Goal: Information Seeking & Learning: Learn about a topic

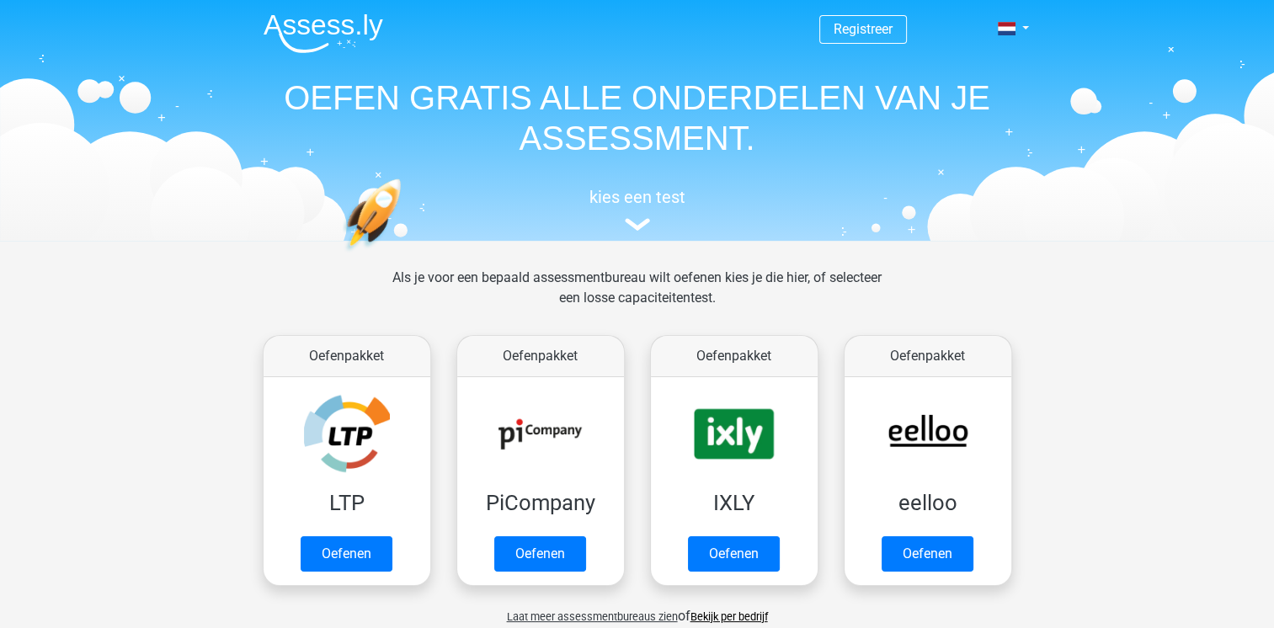
scroll to position [589, 0]
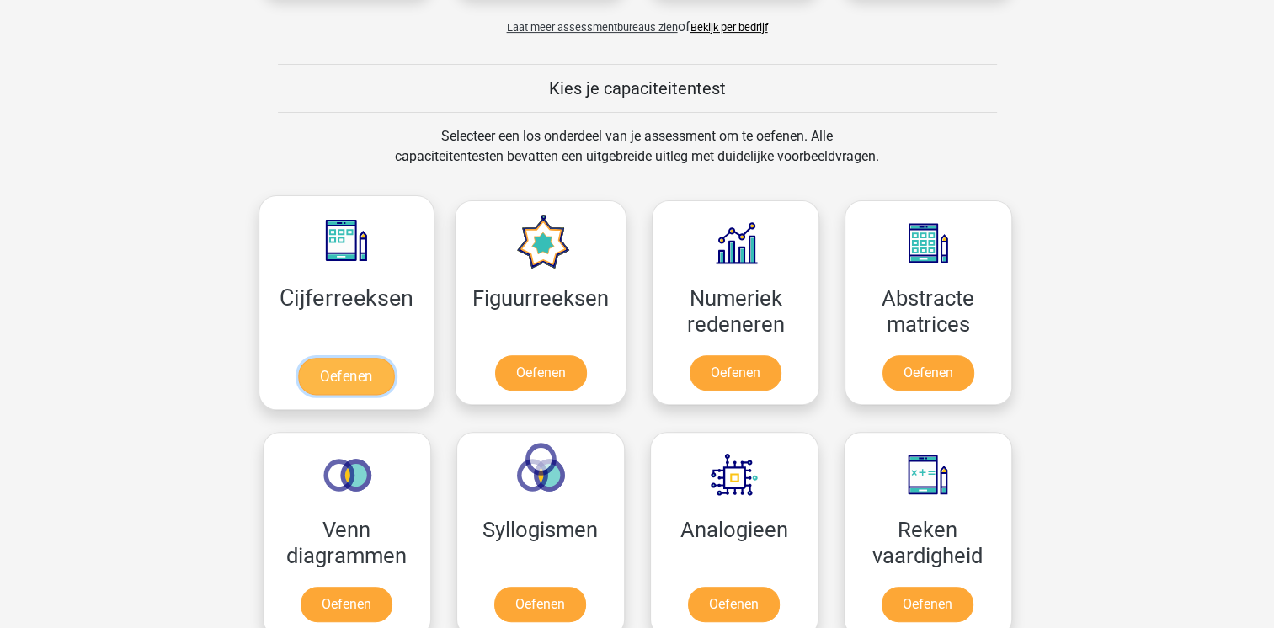
click at [366, 373] on link "Oefenen" at bounding box center [346, 376] width 96 height 37
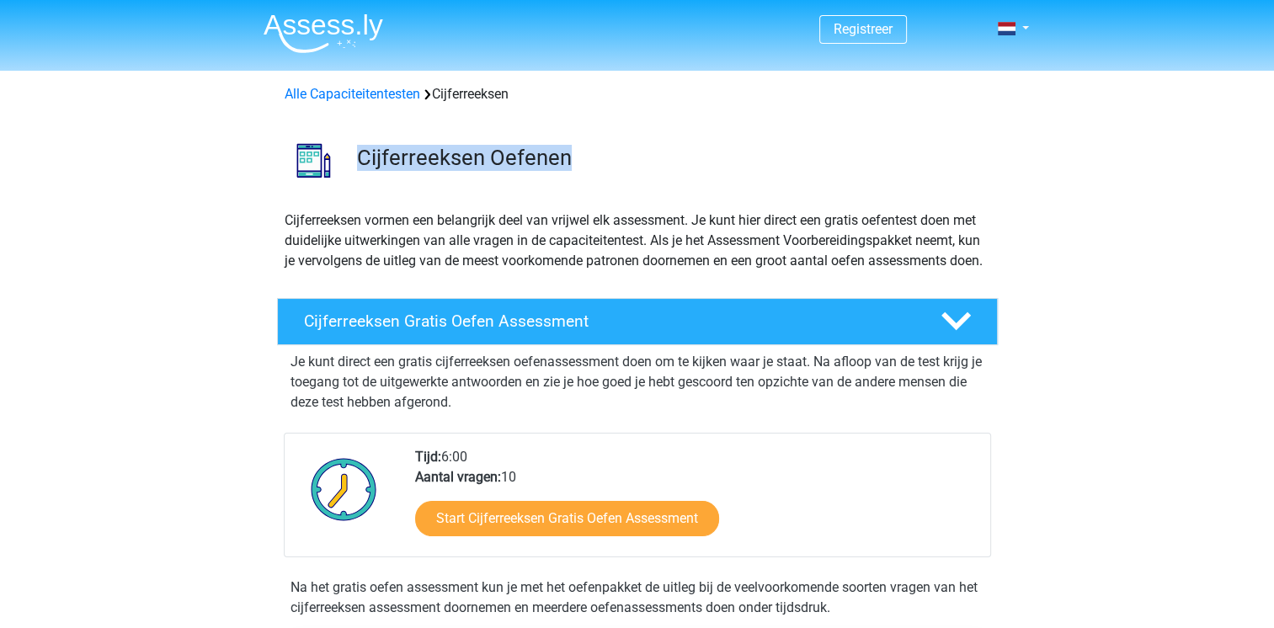
drag, startPoint x: 580, startPoint y: 157, endPoint x: 359, endPoint y: 160, distance: 221.4
click at [359, 160] on h3 "Cijferreeksen Oefenen" at bounding box center [670, 158] width 627 height 26
drag, startPoint x: 359, startPoint y: 160, endPoint x: 375, endPoint y: 160, distance: 16.8
drag, startPoint x: 375, startPoint y: 160, endPoint x: 436, endPoint y: 136, distance: 65.3
click at [436, 136] on div "Cijferreeksen Oefenen" at bounding box center [637, 157] width 800 height 78
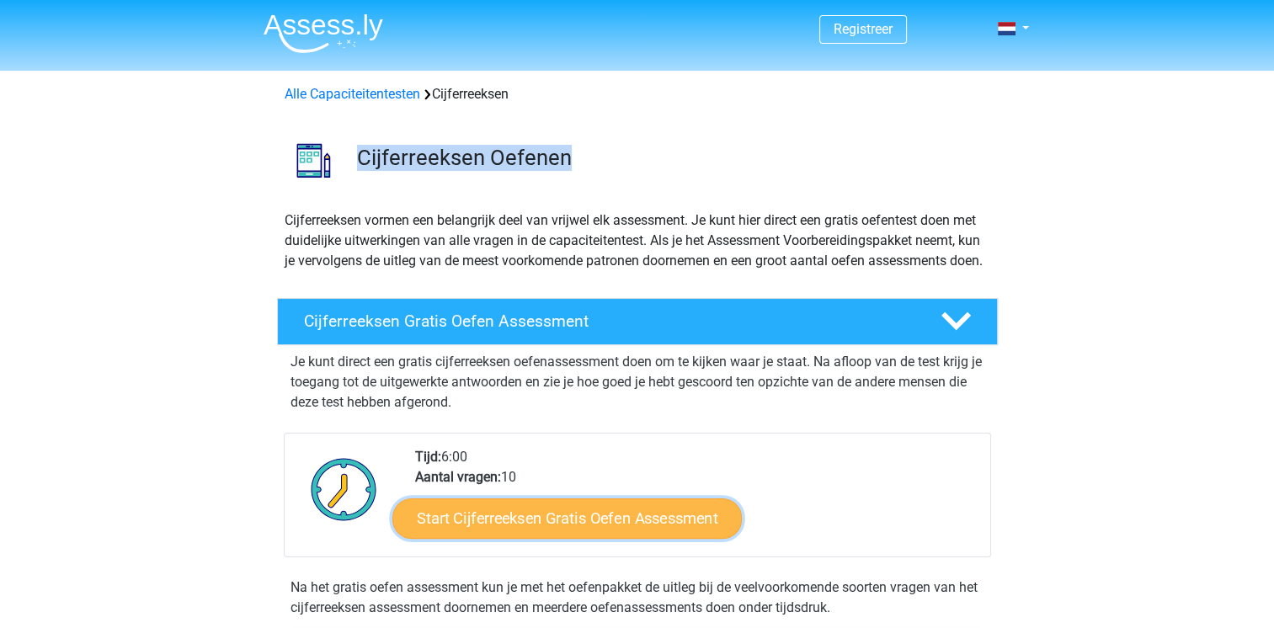
click at [587, 529] on link "Start Cijferreeksen Gratis Oefen Assessment" at bounding box center [566, 518] width 349 height 40
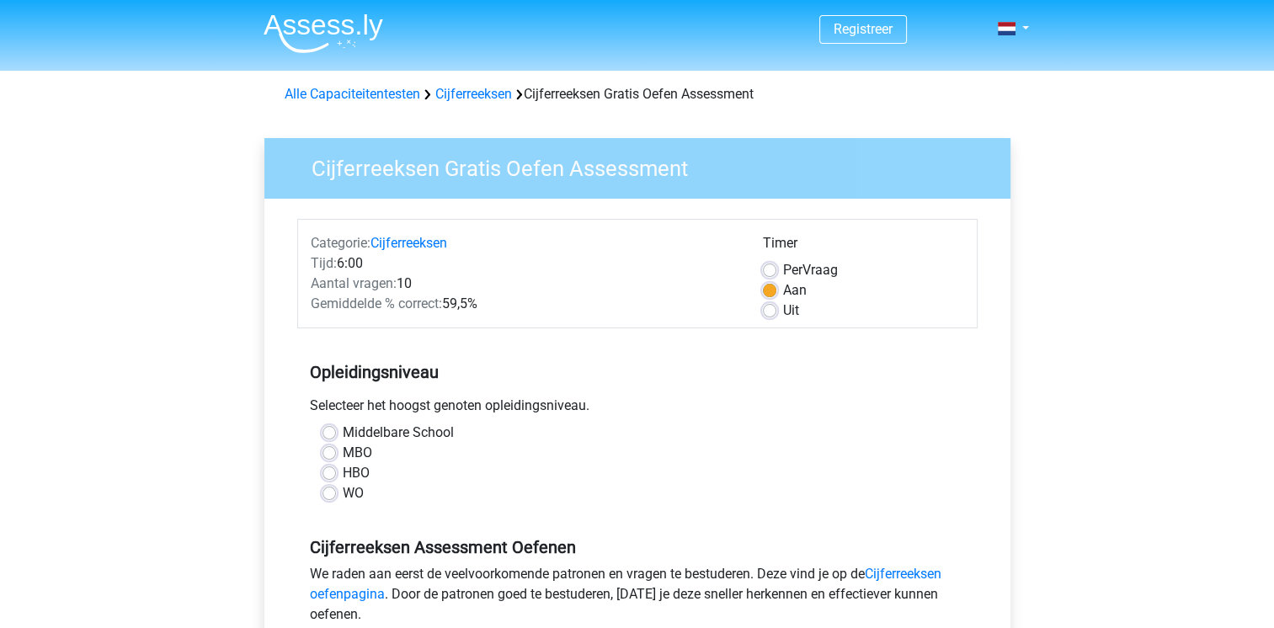
click at [343, 455] on label "MBO" at bounding box center [357, 453] width 29 height 20
click at [327, 455] on input "MBO" at bounding box center [328, 451] width 13 height 17
radio input "true"
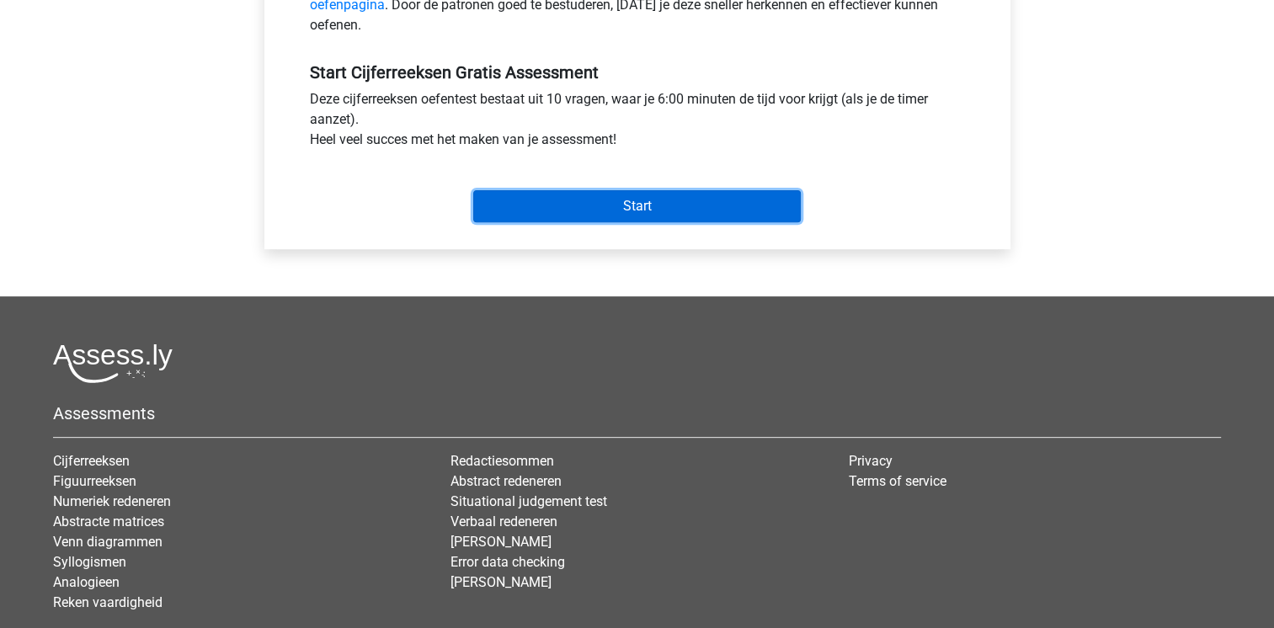
click at [647, 200] on input "Start" at bounding box center [636, 206] width 327 height 32
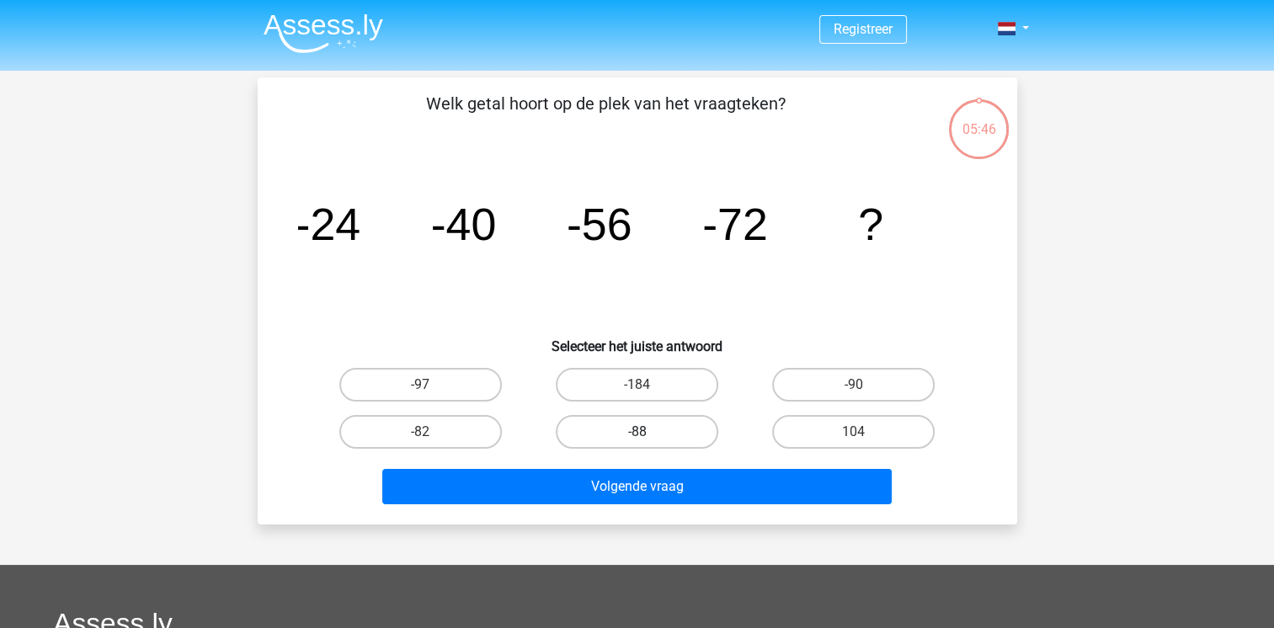
click at [652, 429] on label "-88" at bounding box center [637, 432] width 162 height 34
click at [647, 432] on input "-88" at bounding box center [641, 437] width 11 height 11
radio input "true"
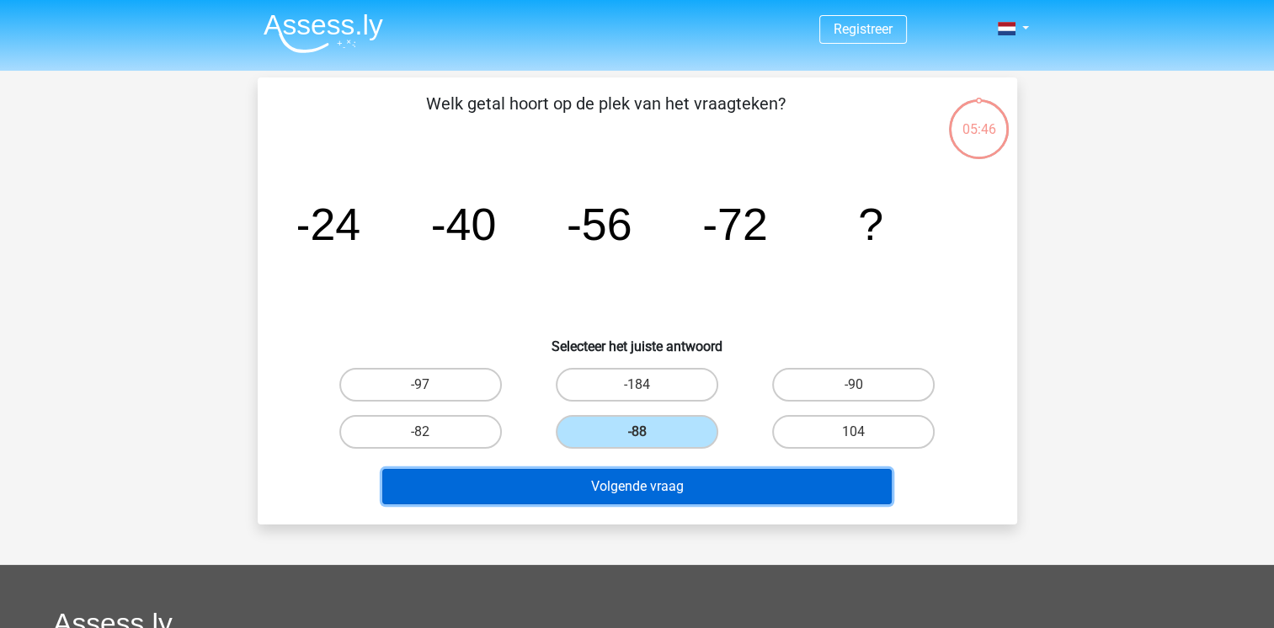
click at [655, 490] on button "Volgende vraag" at bounding box center [636, 486] width 509 height 35
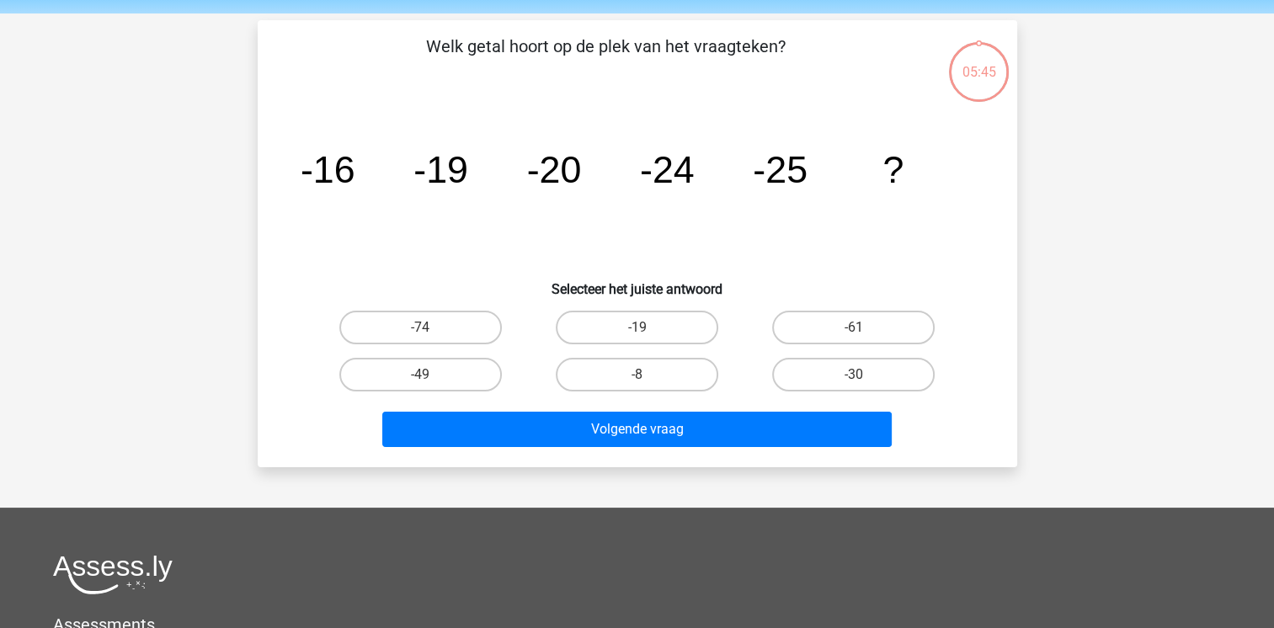
scroll to position [77, 0]
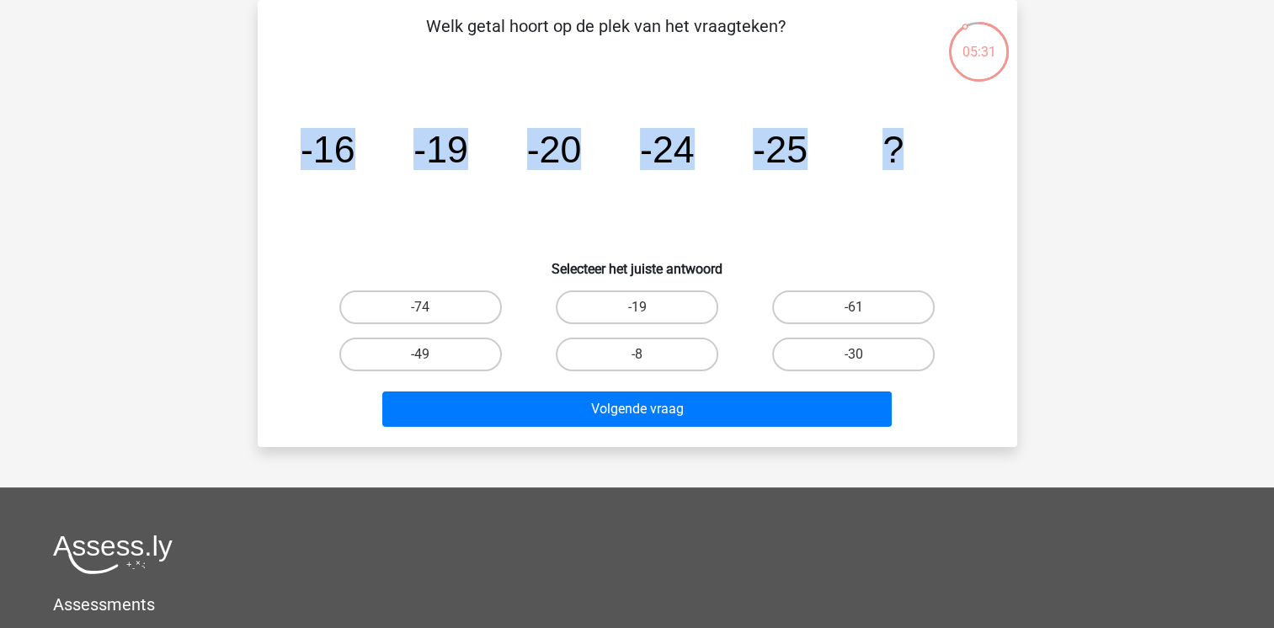
drag, startPoint x: 292, startPoint y: 146, endPoint x: 931, endPoint y: 145, distance: 639.0
click at [931, 145] on div "image/svg+xml -16 -19 -20 -24 -25 ?" at bounding box center [638, 162] width 706 height 170
drag, startPoint x: 931, startPoint y: 145, endPoint x: 758, endPoint y: 153, distance: 173.6
copy g "-16 -19 -20 -24 -25 ?"
click at [828, 352] on label "-30" at bounding box center [853, 355] width 162 height 34
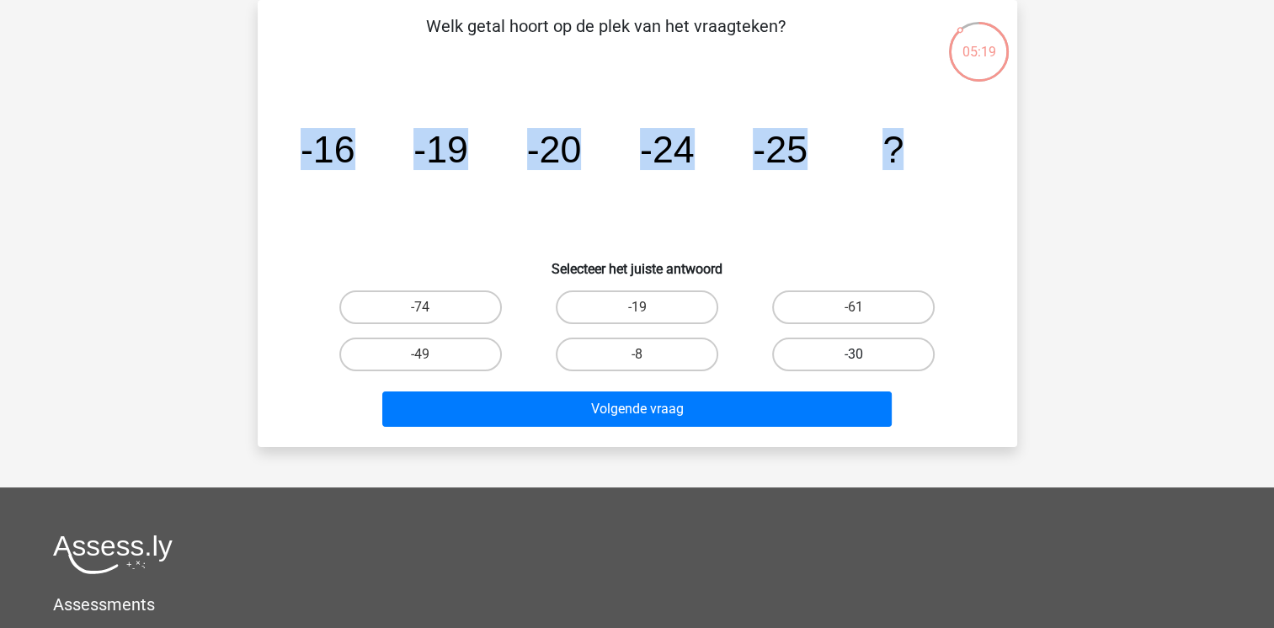
click at [854, 354] on input "-30" at bounding box center [859, 359] width 11 height 11
radio input "true"
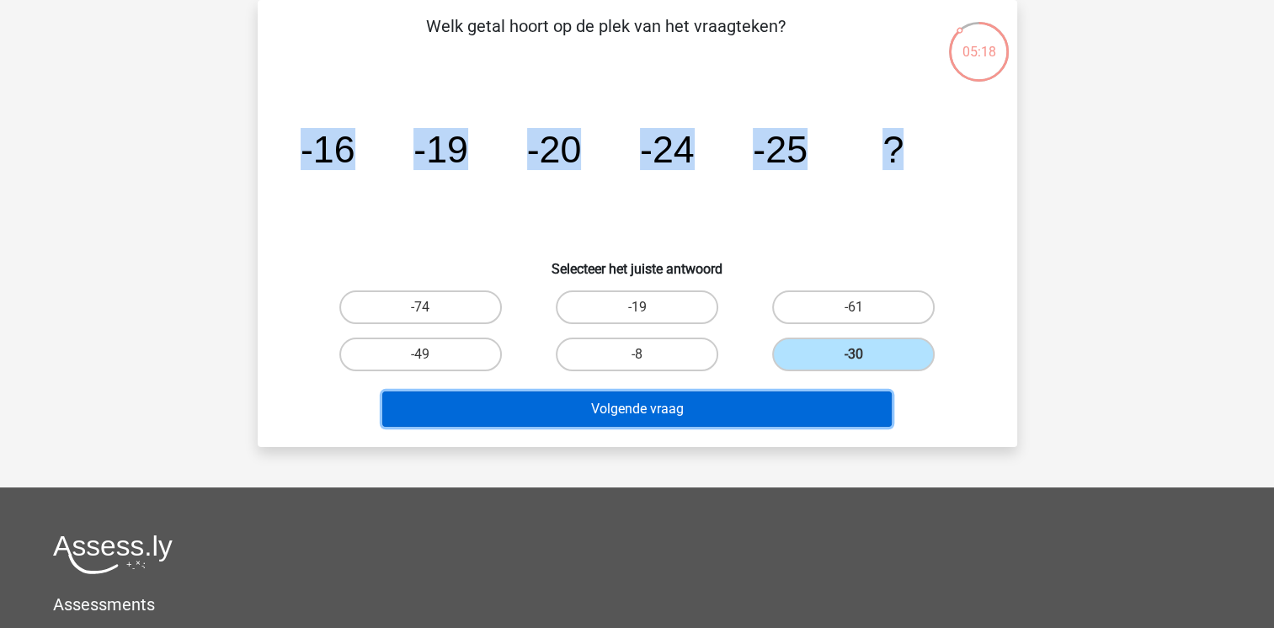
click at [772, 414] on button "Volgende vraag" at bounding box center [636, 408] width 509 height 35
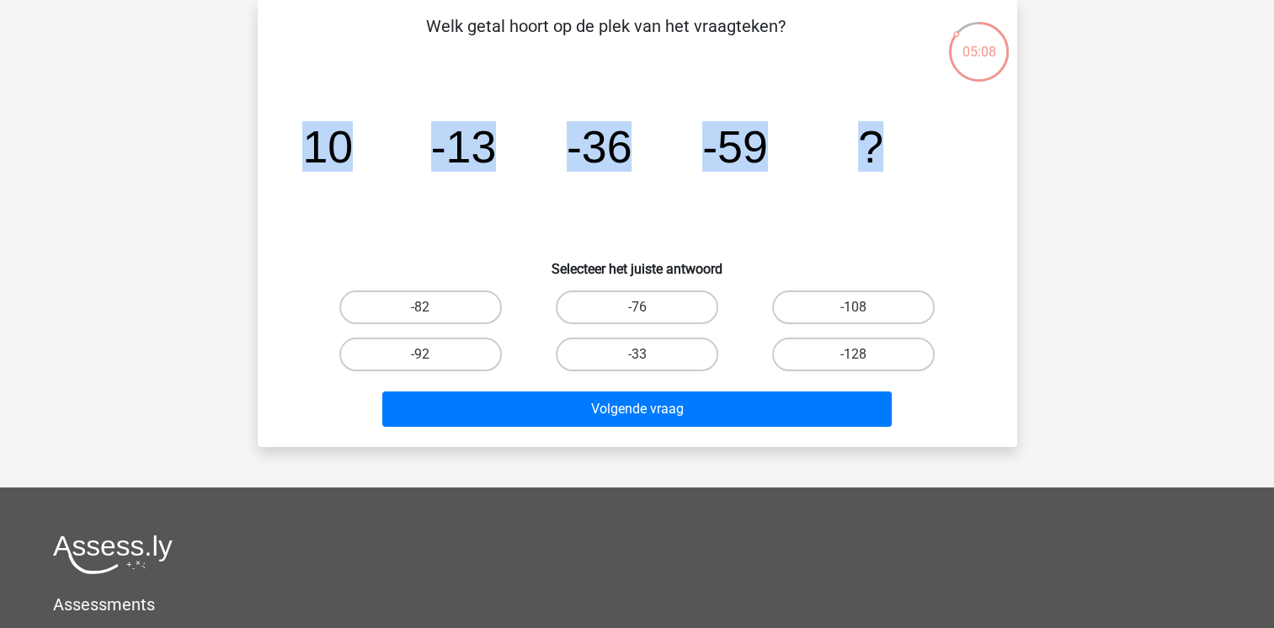
drag, startPoint x: 305, startPoint y: 135, endPoint x: 902, endPoint y: 120, distance: 597.1
click at [902, 120] on icon "image/svg+xml 10 -13 -36 -59 ?" at bounding box center [637, 162] width 679 height 170
copy g "10 -13 -36 -59 ?"
click at [430, 302] on label "-82" at bounding box center [420, 307] width 162 height 34
click at [430, 307] on input "-82" at bounding box center [425, 312] width 11 height 11
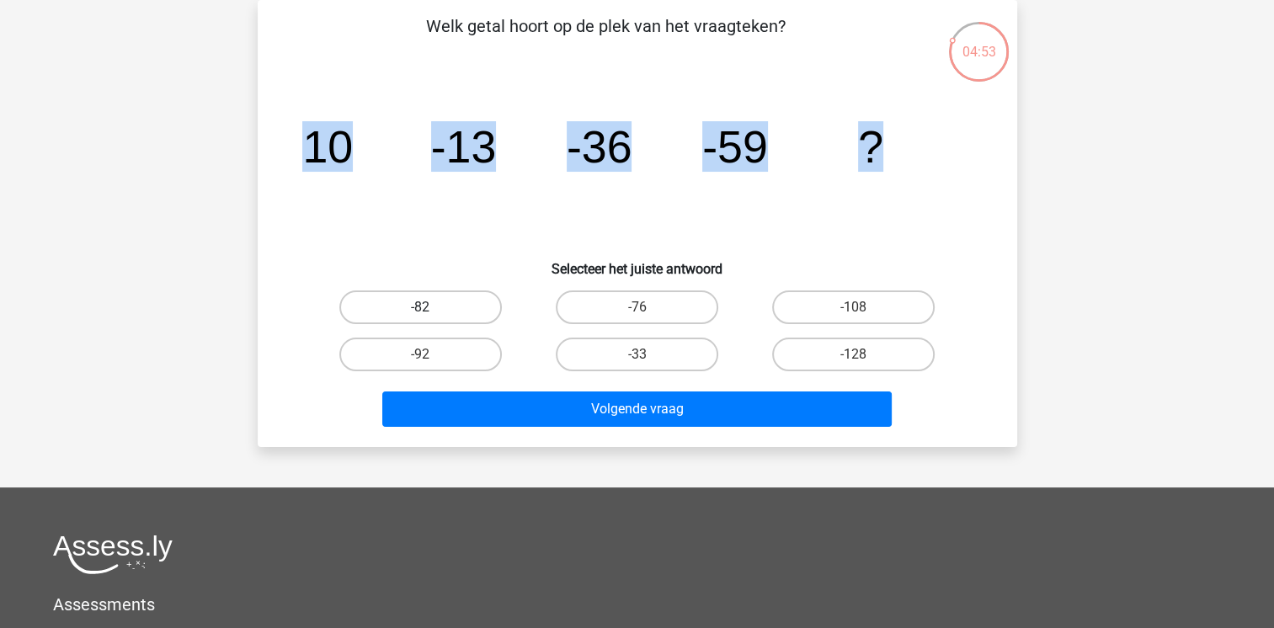
radio input "true"
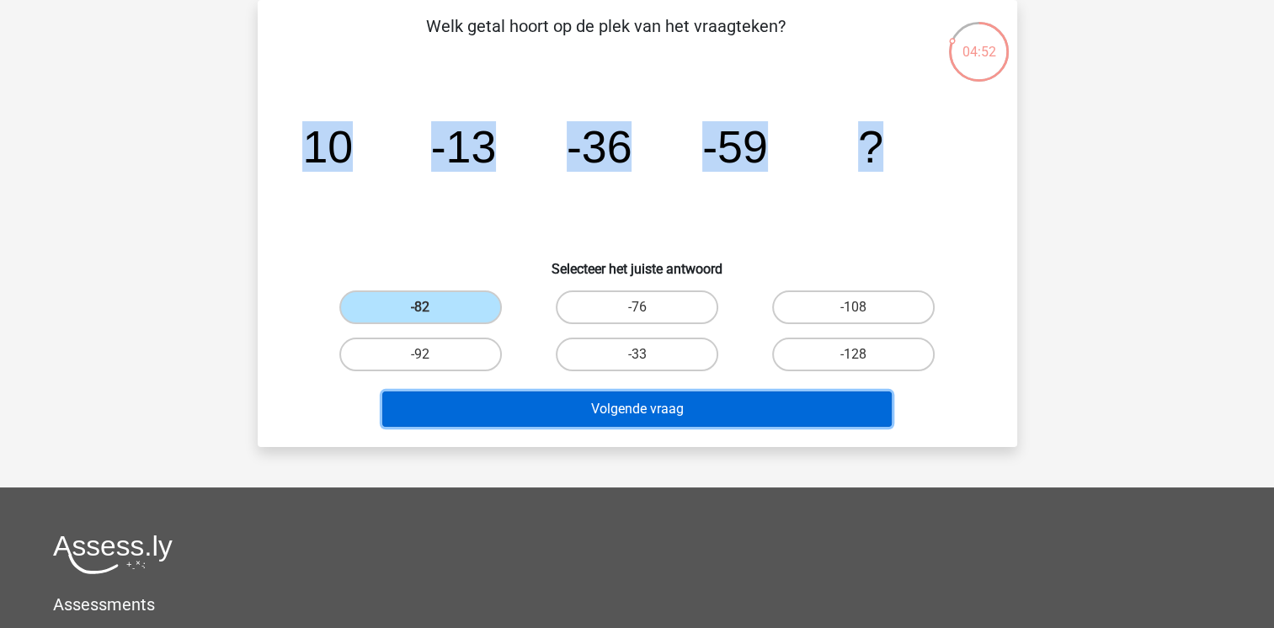
click at [590, 413] on button "Volgende vraag" at bounding box center [636, 408] width 509 height 35
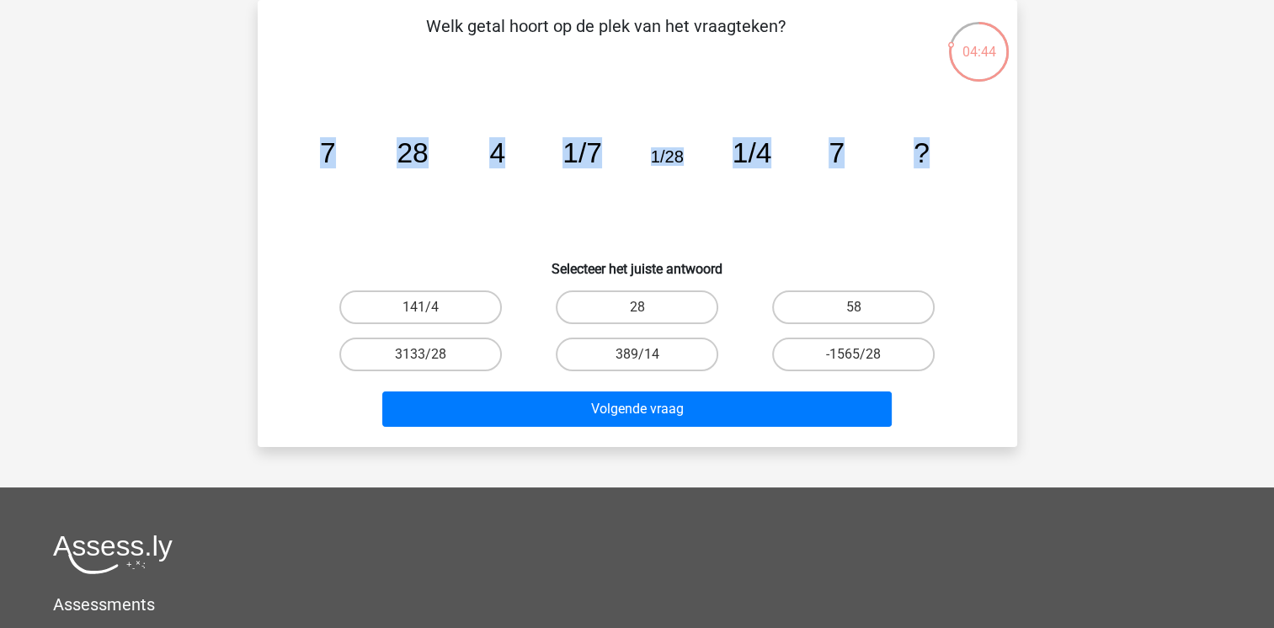
drag, startPoint x: 317, startPoint y: 143, endPoint x: 1289, endPoint y: 142, distance: 972.4
click at [1273, 142] on html "Registreer Nederlands English" at bounding box center [637, 427] width 1274 height 1009
copy g "7 28 4 1/7 1/28 1/4 7 ?"
click at [654, 304] on label "28" at bounding box center [637, 307] width 162 height 34
click at [647, 307] on input "28" at bounding box center [641, 312] width 11 height 11
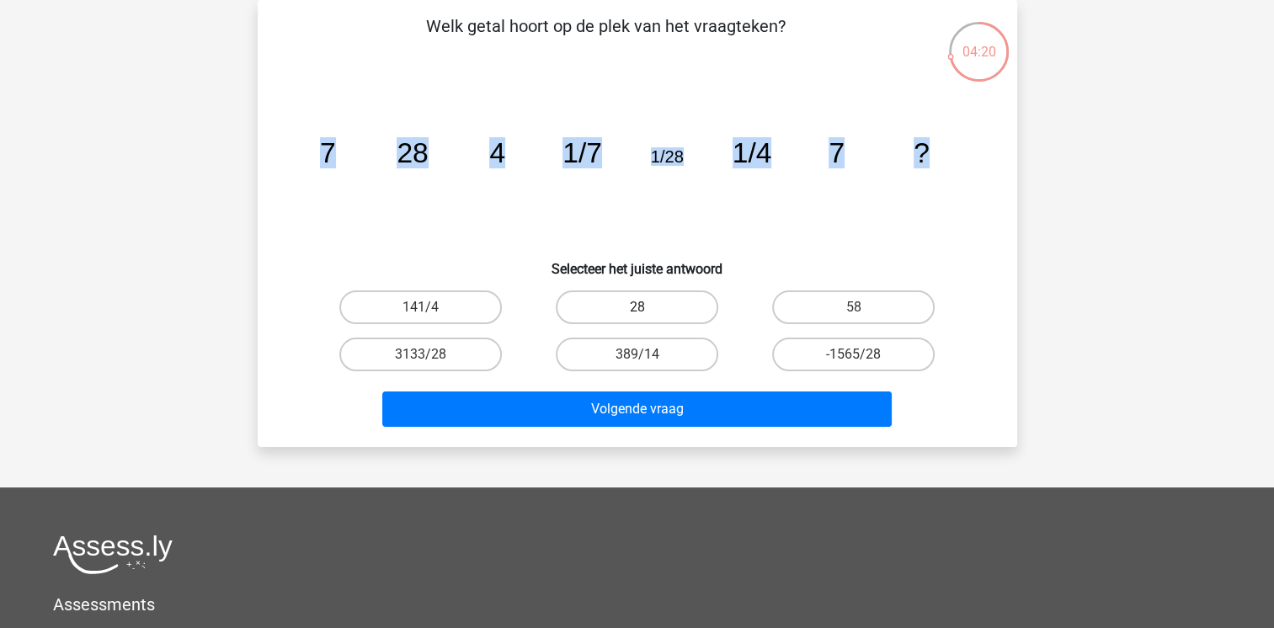
radio input "true"
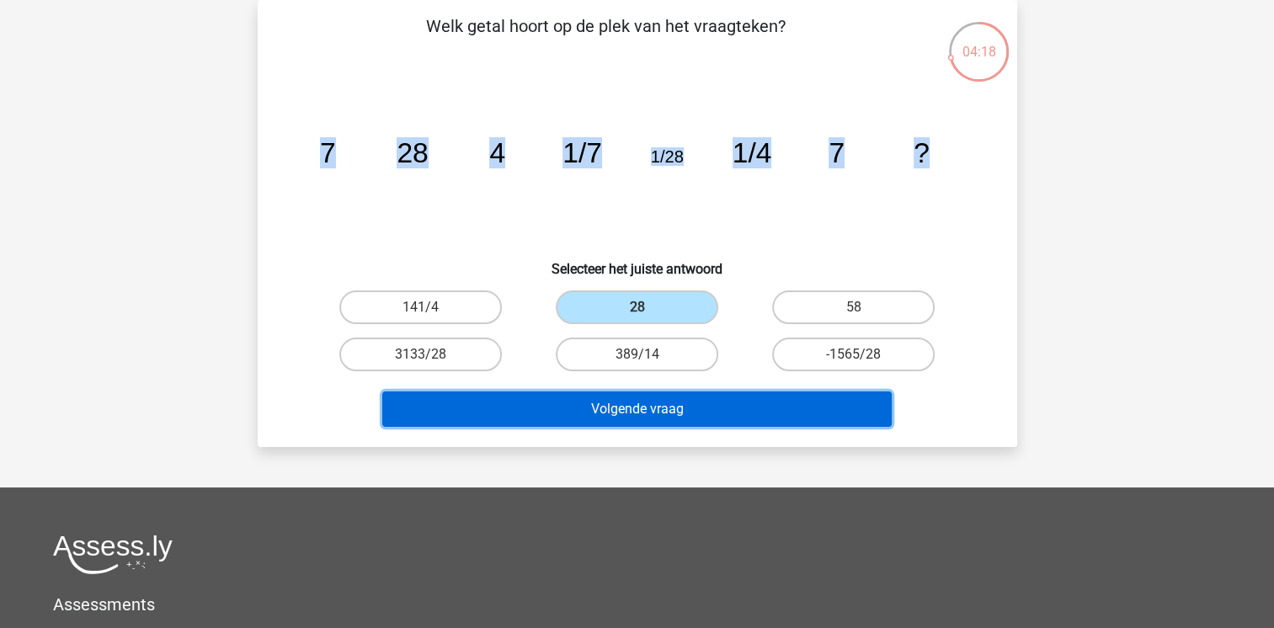
click at [561, 408] on button "Volgende vraag" at bounding box center [636, 408] width 509 height 35
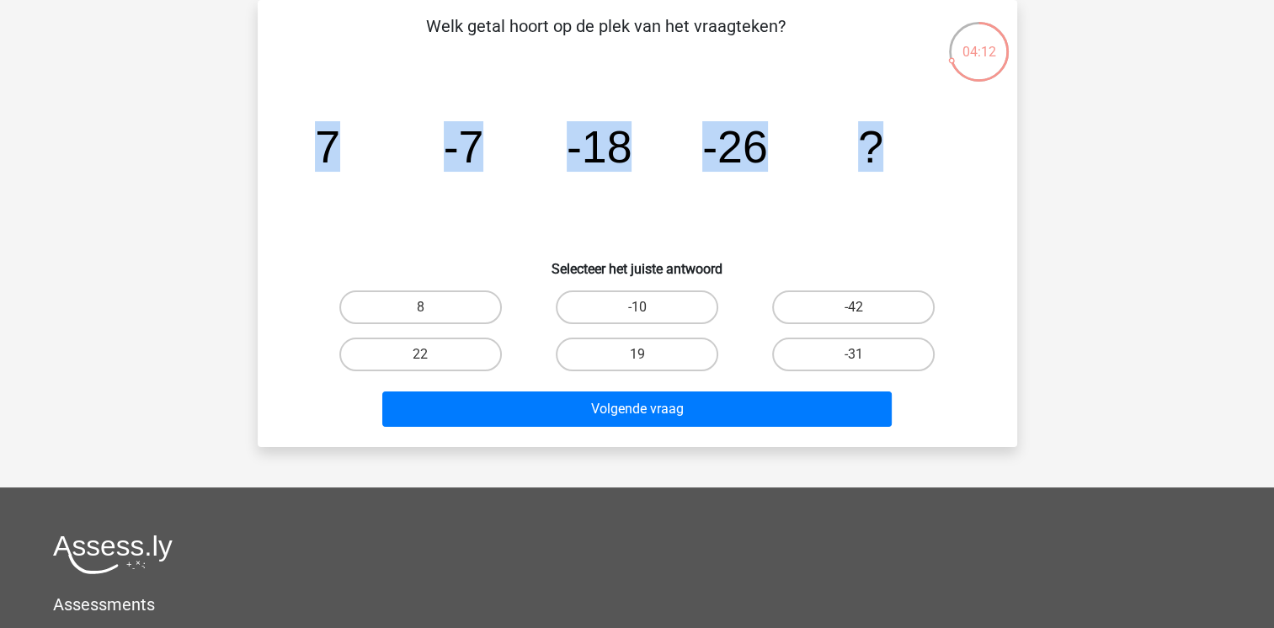
drag, startPoint x: 306, startPoint y: 147, endPoint x: 890, endPoint y: 138, distance: 584.3
click at [890, 138] on icon "image/svg+xml 7 -7 -18 -26 ?" at bounding box center [637, 162] width 679 height 170
copy g "7 -7 -18 -26 ?"
click at [850, 352] on label "-31" at bounding box center [853, 355] width 162 height 34
click at [854, 354] on input "-31" at bounding box center [859, 359] width 11 height 11
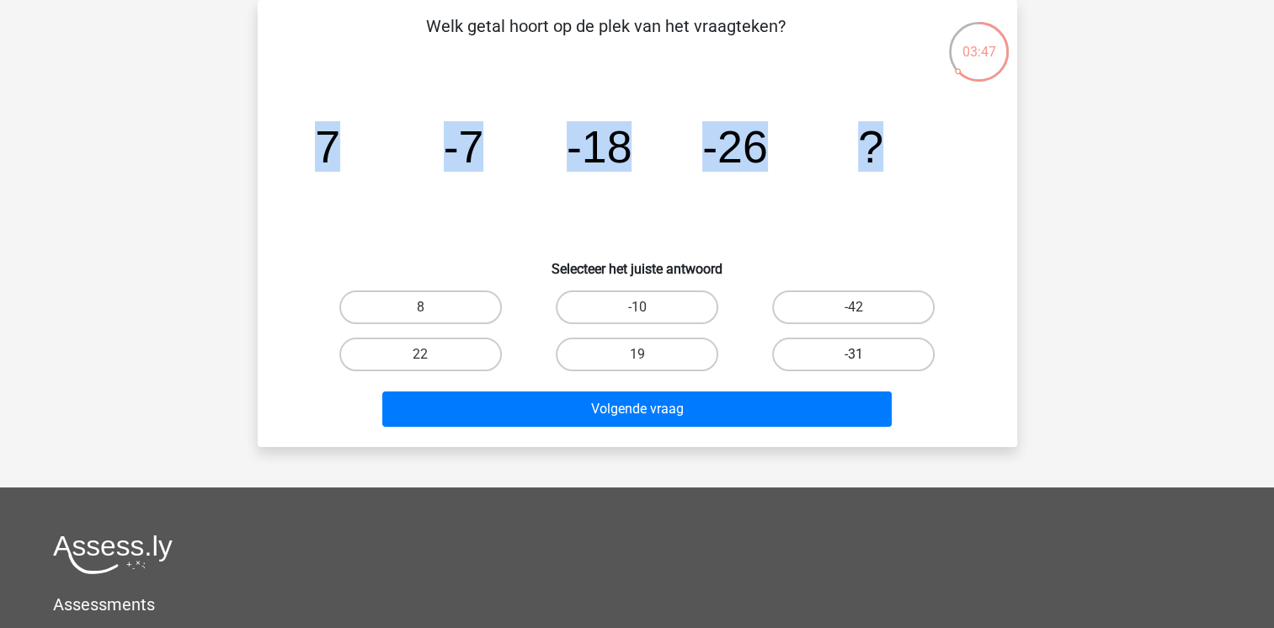
radio input "true"
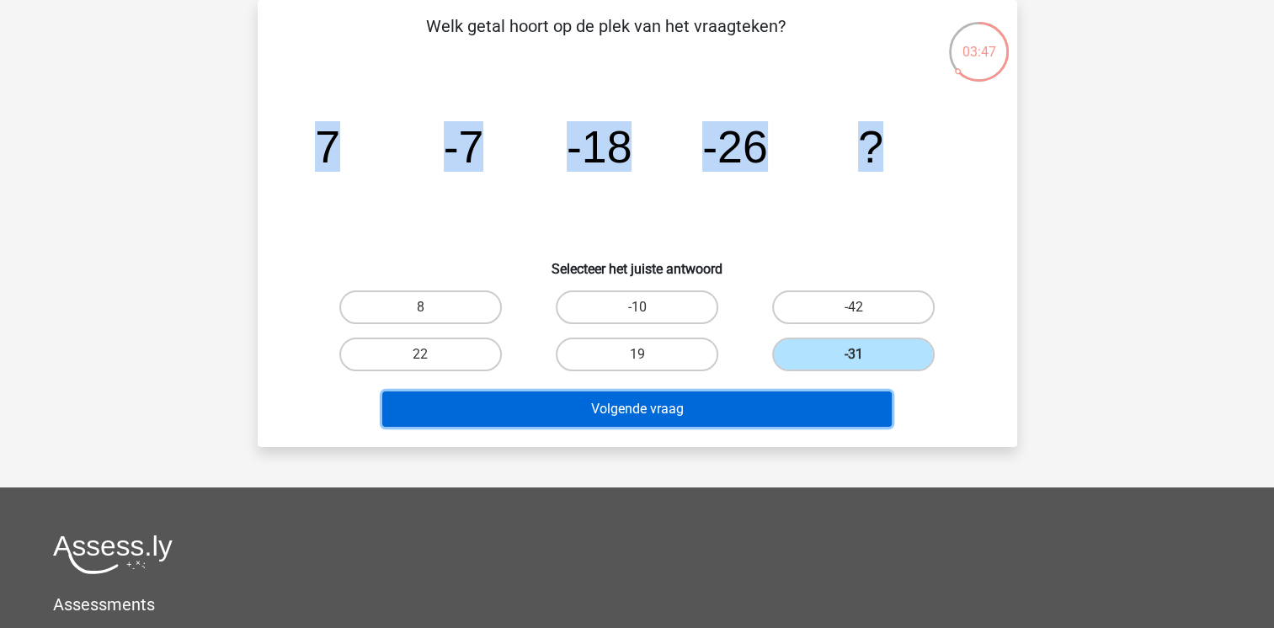
click at [751, 413] on button "Volgende vraag" at bounding box center [636, 408] width 509 height 35
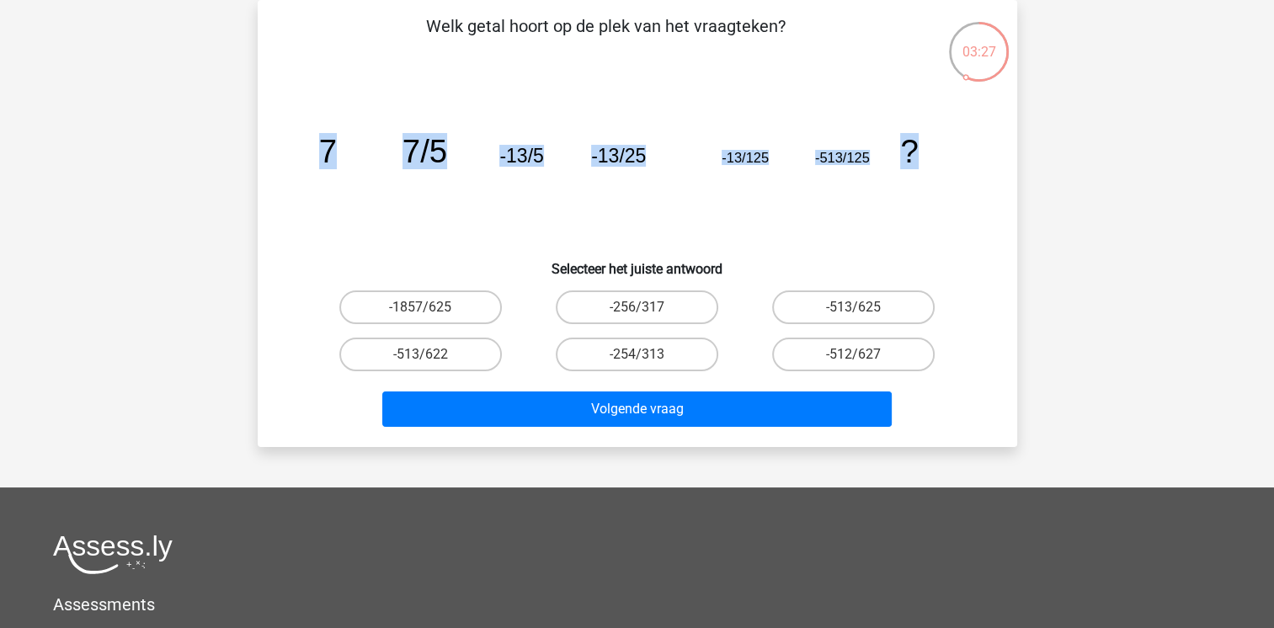
drag, startPoint x: 317, startPoint y: 145, endPoint x: 1068, endPoint y: 130, distance: 751.1
click at [1068, 130] on div "Registreer Nederlands English" at bounding box center [637, 427] width 1274 height 1009
copy g "7 7/5 -13/5 -13/25 -13/125 -513/125 ?"
click at [851, 208] on icon "image/svg+xml 7 7/5 -13/5 -13/25 -13/125 -513/125 ?" at bounding box center [637, 162] width 679 height 170
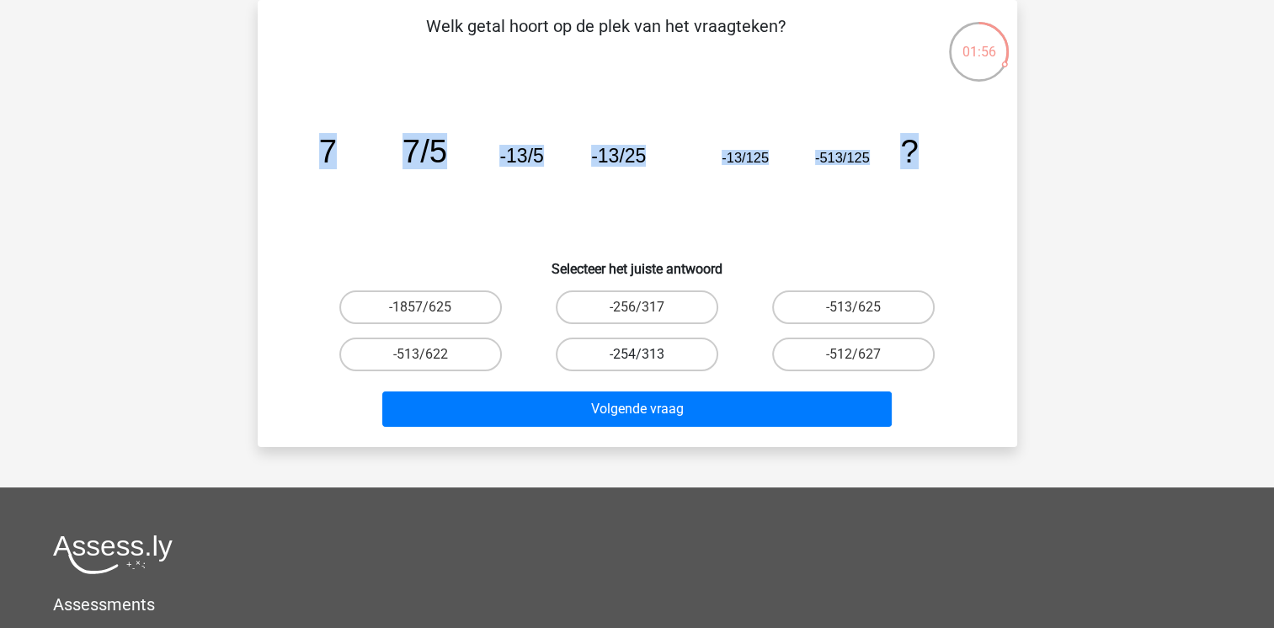
drag, startPoint x: 839, startPoint y: 352, endPoint x: 656, endPoint y: 353, distance: 183.5
click at [700, 365] on div "-1857/625 -256/317 -513/625 -513/622 -254/313" at bounding box center [637, 331] width 650 height 94
click at [430, 299] on label "-1857/625" at bounding box center [420, 307] width 162 height 34
click at [430, 307] on input "-1857/625" at bounding box center [425, 312] width 11 height 11
radio input "true"
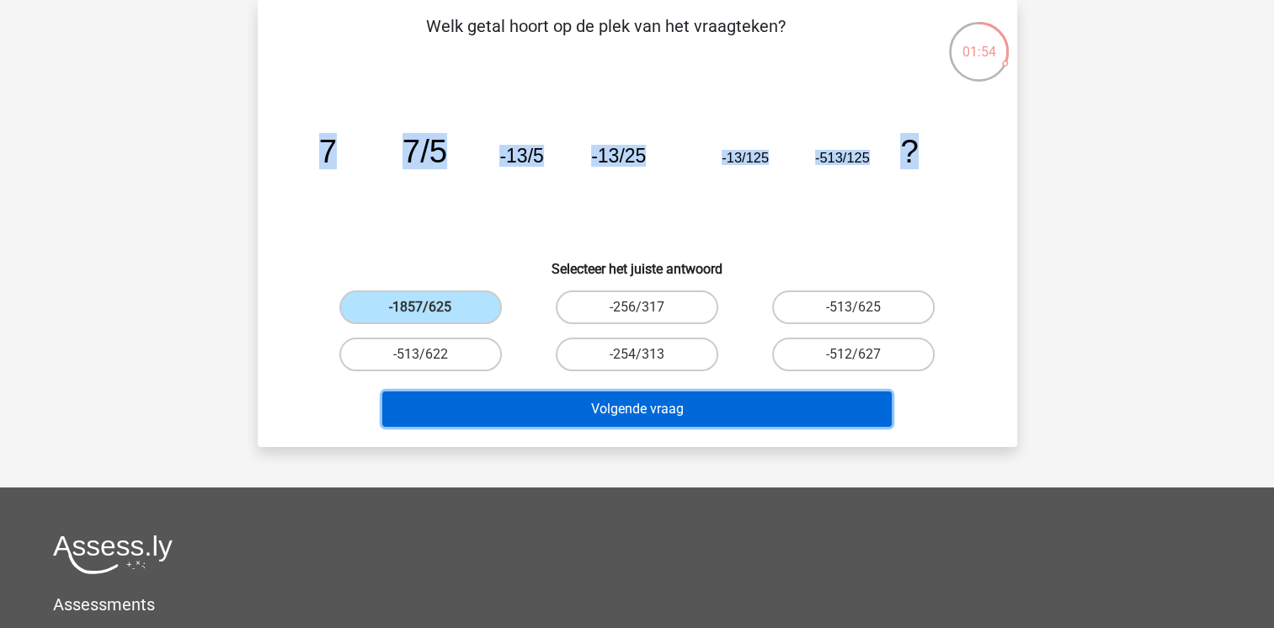
click at [534, 408] on button "Volgende vraag" at bounding box center [636, 408] width 509 height 35
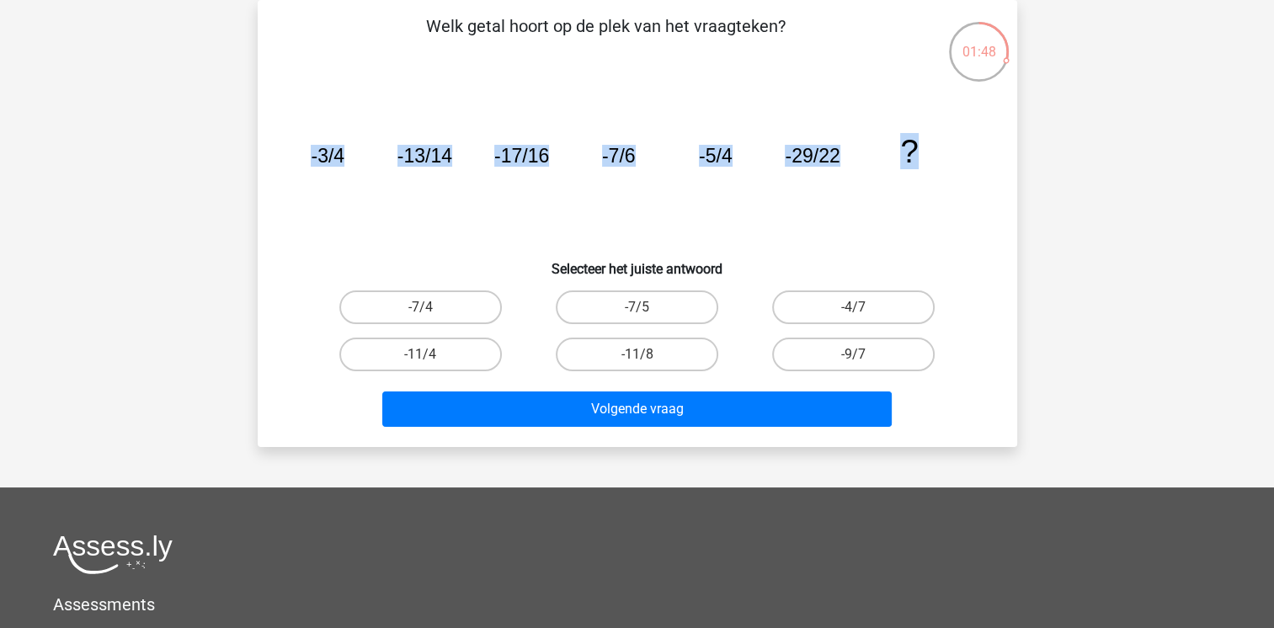
drag, startPoint x: 305, startPoint y: 157, endPoint x: 929, endPoint y: 150, distance: 624.7
click at [929, 150] on icon "image/svg+xml -3/4 -13/14 -17/16 -7/6 -5/4 -29/22 ?" at bounding box center [637, 162] width 679 height 170
copy g "-3/4 -13/14 -17/16 -7/6 -5/4 -29/22 ?"
click at [770, 192] on icon "image/svg+xml -3/4 -13/14 -17/16 -7/6 -5/4 -29/22 ?" at bounding box center [637, 162] width 679 height 170
click at [340, 234] on icon "image/svg+xml -3/4 -13/14 -17/16 -7/6 -5/4 -29/22 ?" at bounding box center [637, 162] width 679 height 170
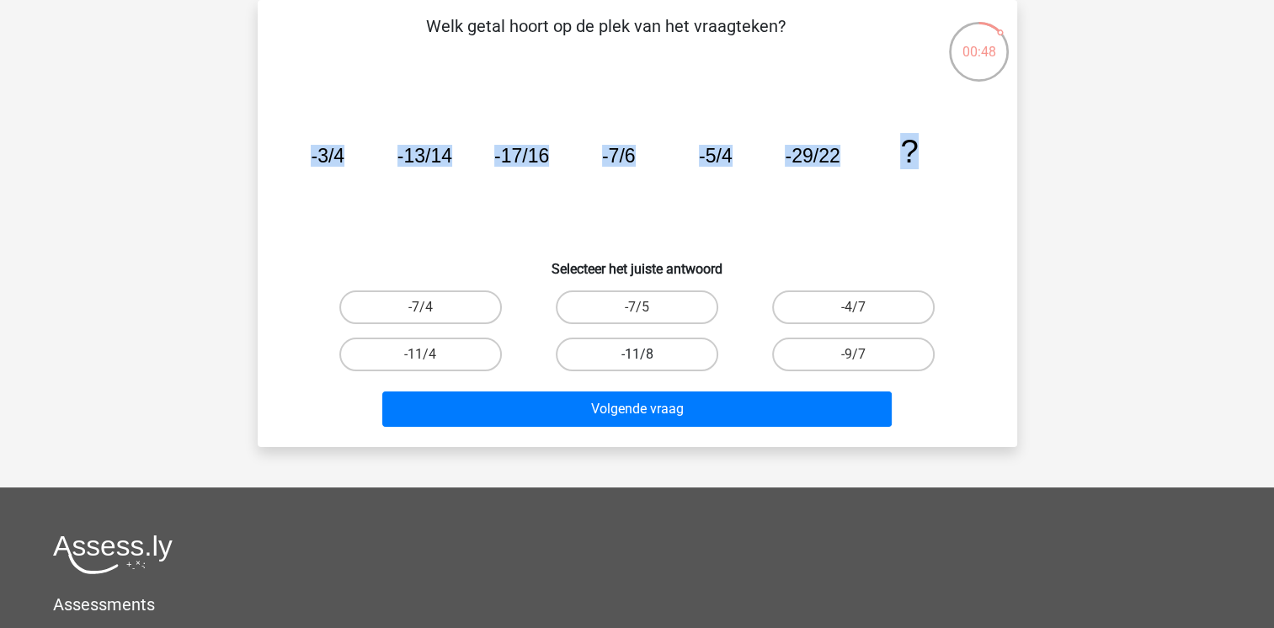
click at [657, 346] on label "-11/8" at bounding box center [637, 355] width 162 height 34
click at [647, 354] on input "-11/8" at bounding box center [641, 359] width 11 height 11
radio input "true"
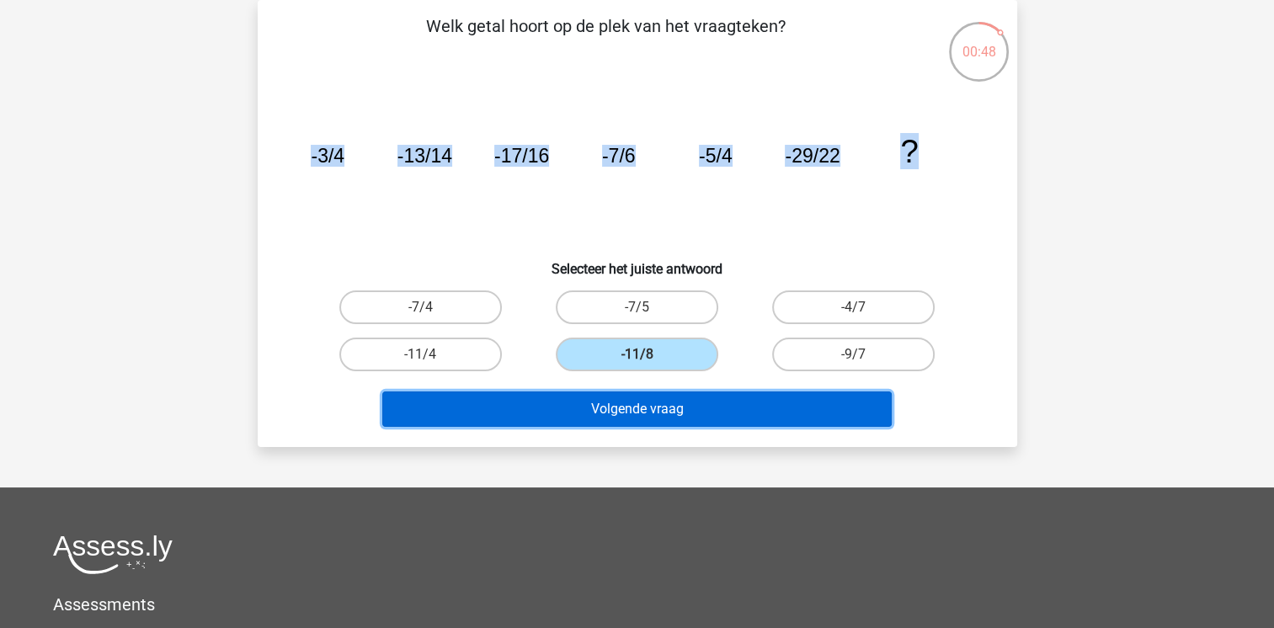
click at [668, 402] on button "Volgende vraag" at bounding box center [636, 408] width 509 height 35
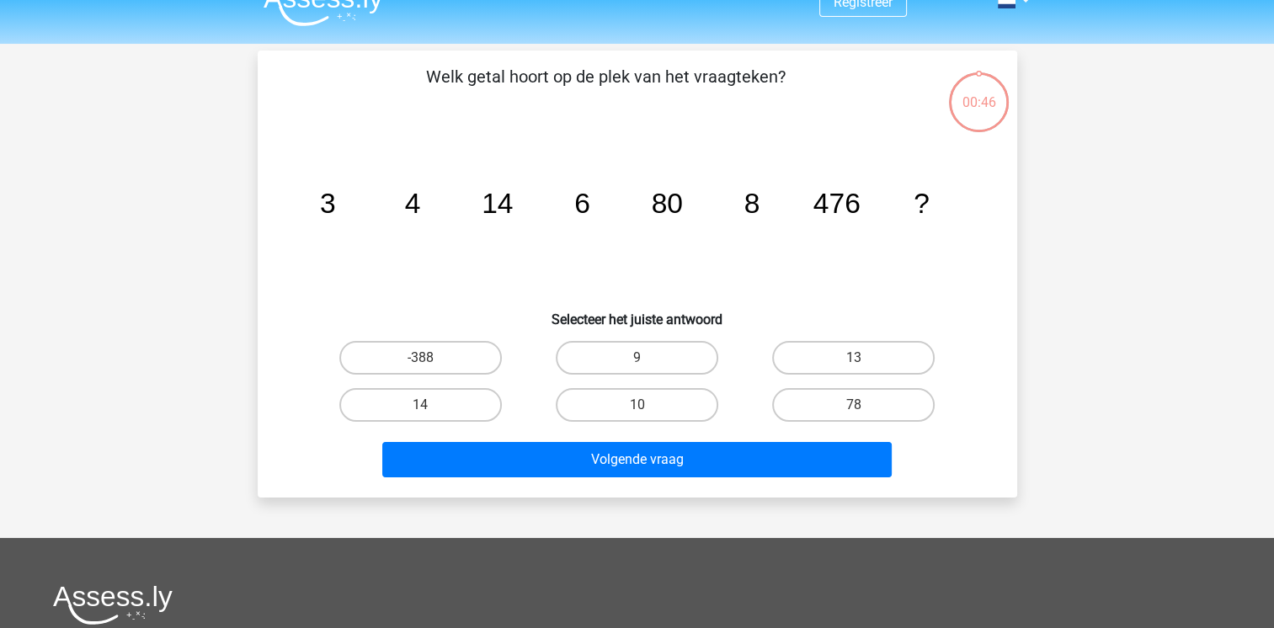
scroll to position [0, 0]
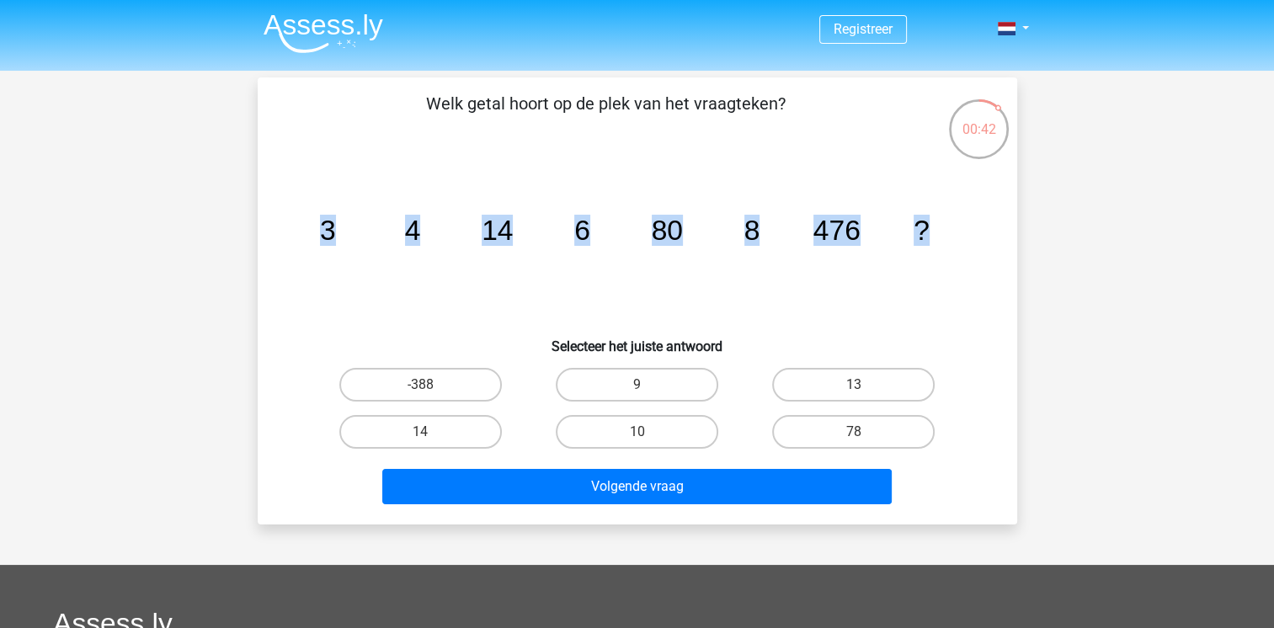
drag, startPoint x: 315, startPoint y: 225, endPoint x: 943, endPoint y: 226, distance: 628.1
click at [943, 226] on icon "image/svg+xml 3 4 14 6 80 8 476 ?" at bounding box center [637, 240] width 679 height 170
copy g "3 4 14 6 80 8 476 ?"
click at [659, 423] on label "10" at bounding box center [637, 432] width 162 height 34
click at [647, 432] on input "10" at bounding box center [641, 437] width 11 height 11
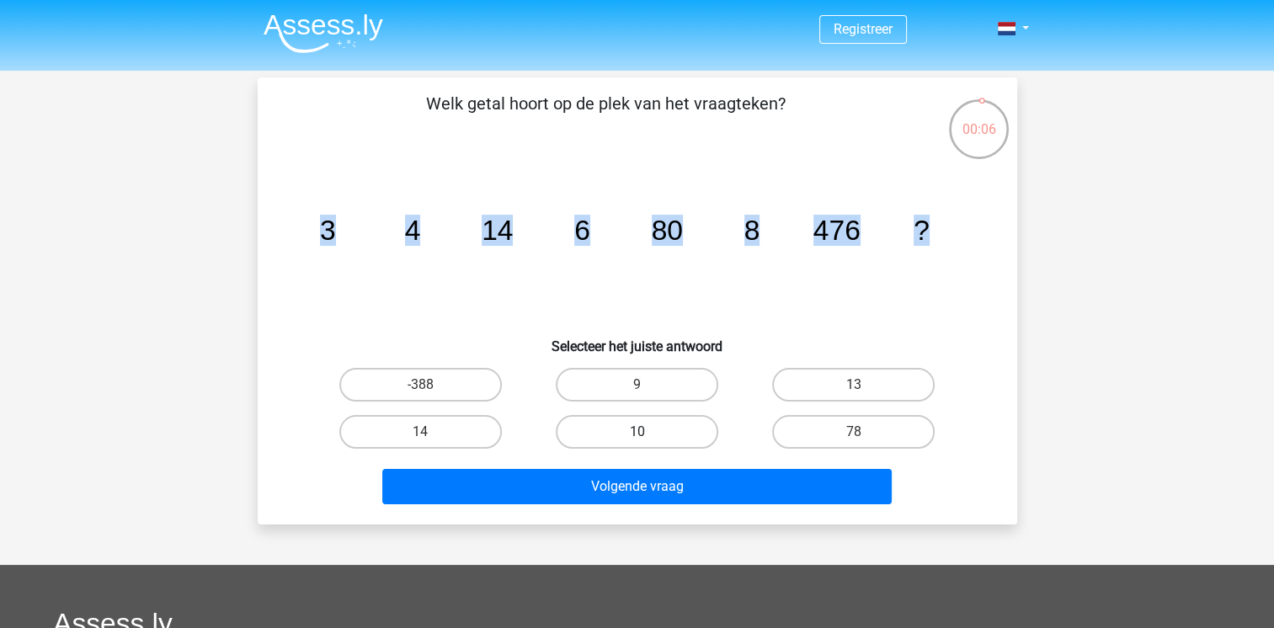
radio input "true"
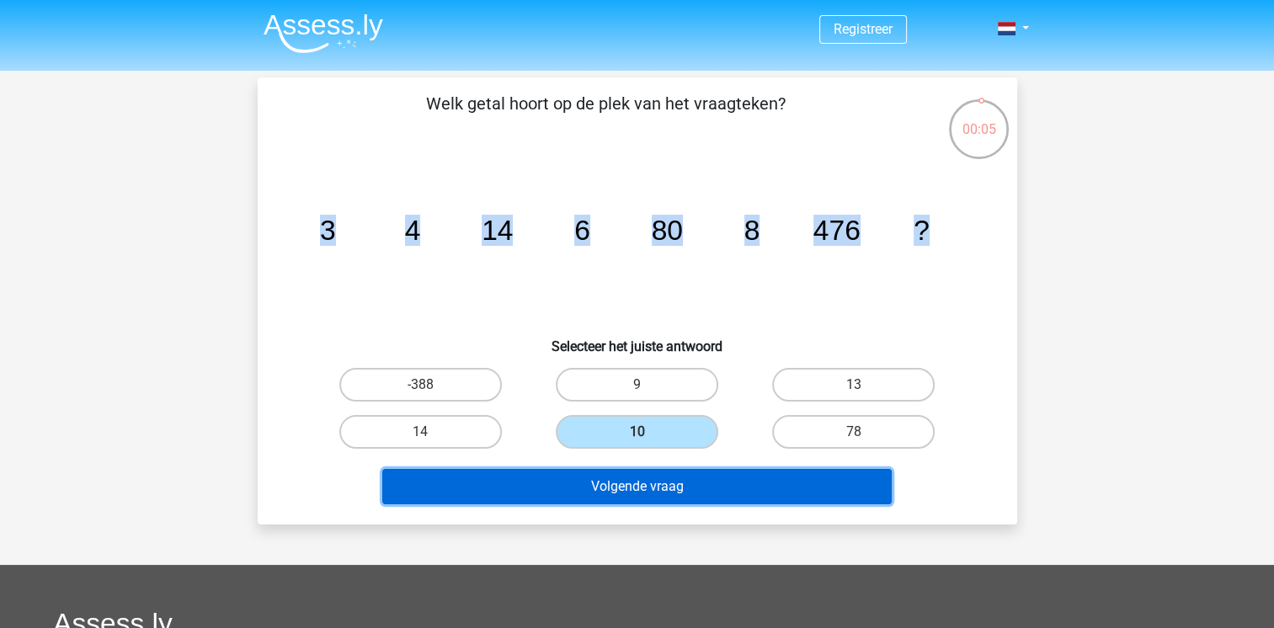
click at [663, 493] on button "Volgende vraag" at bounding box center [636, 486] width 509 height 35
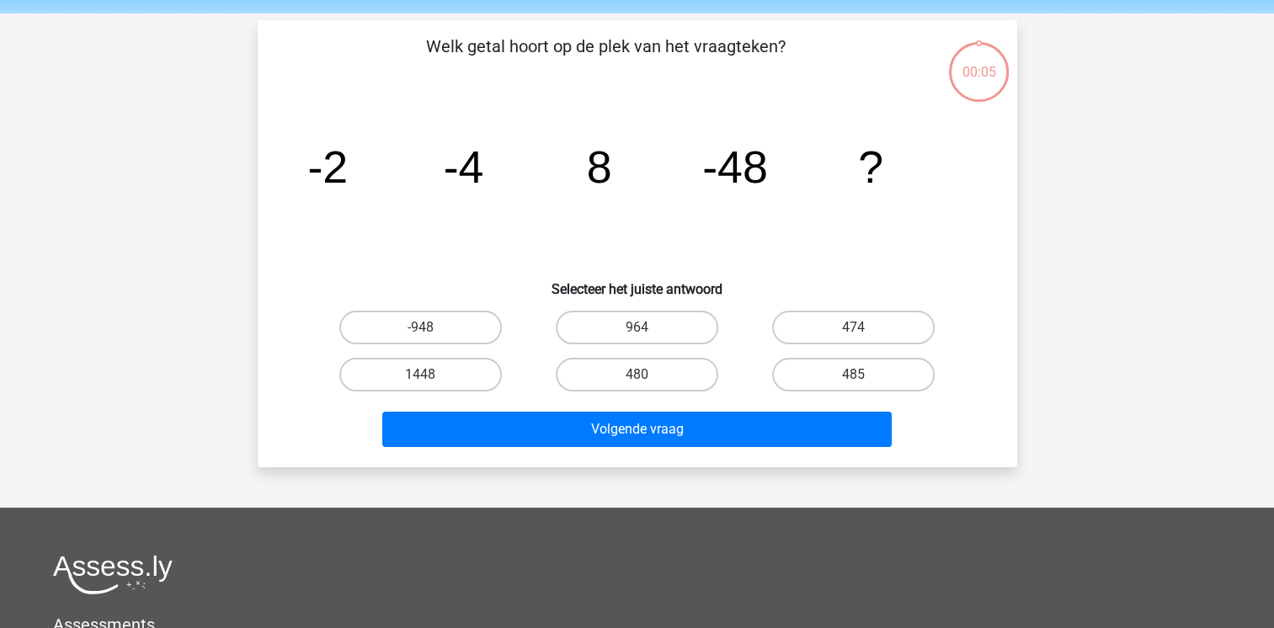
scroll to position [77, 0]
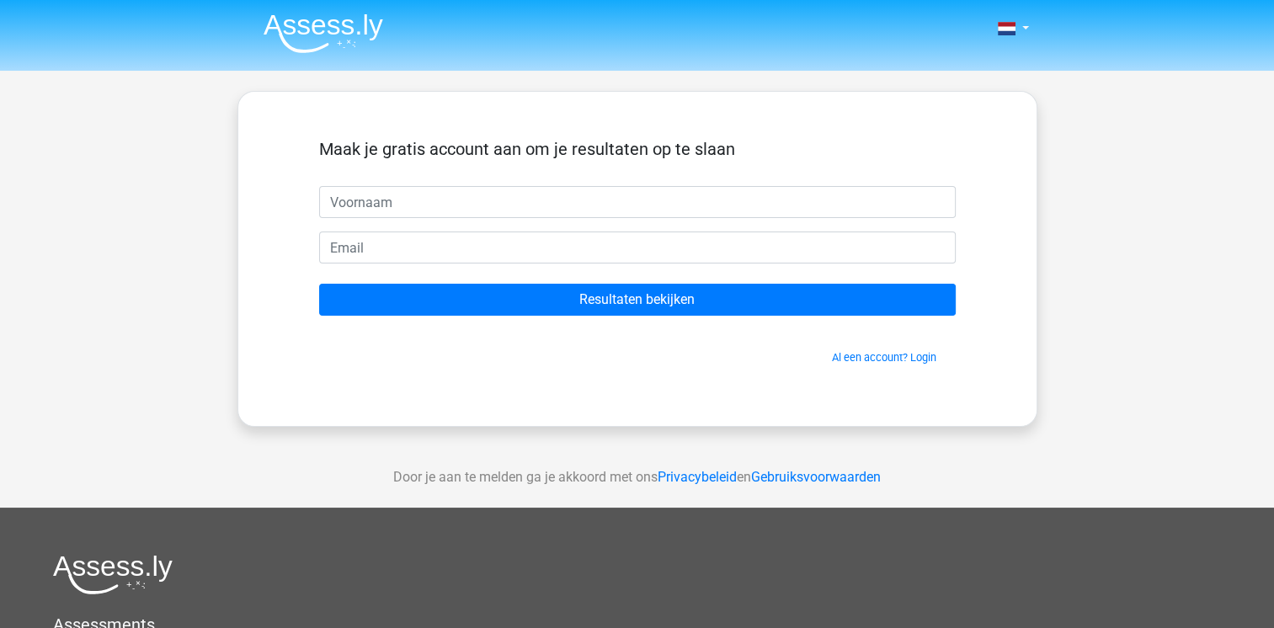
click at [502, 199] on input "text" at bounding box center [637, 202] width 636 height 32
type input "michael"
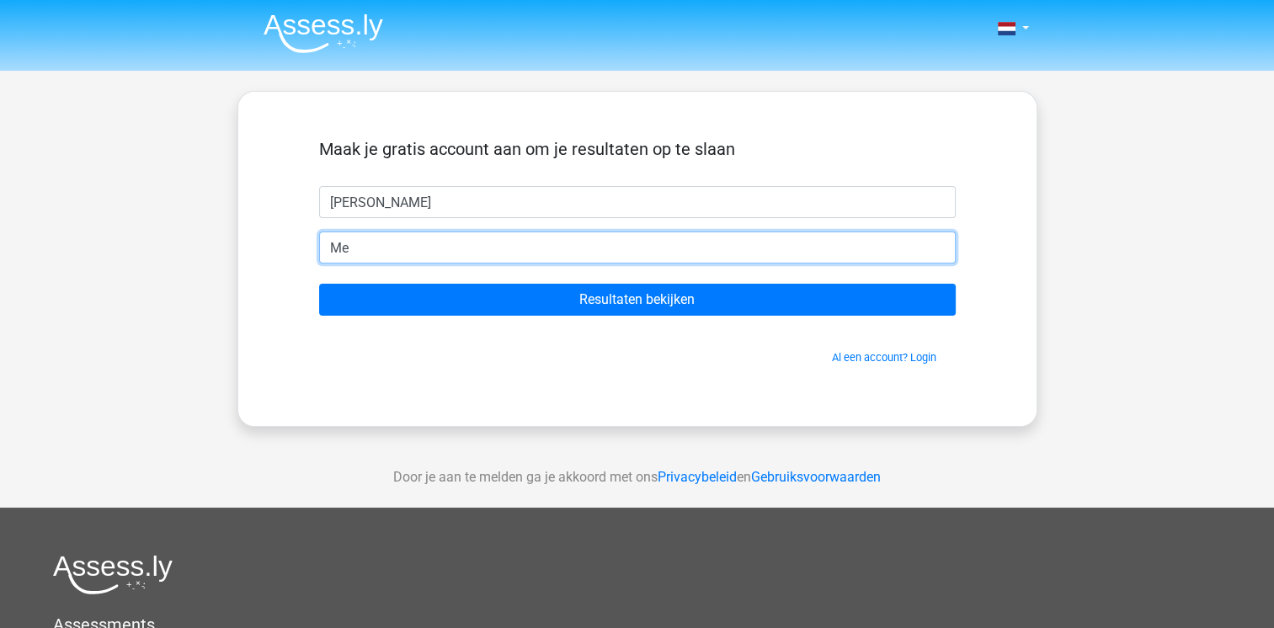
type input "[EMAIL_ADDRESS][DOMAIN_NAME]"
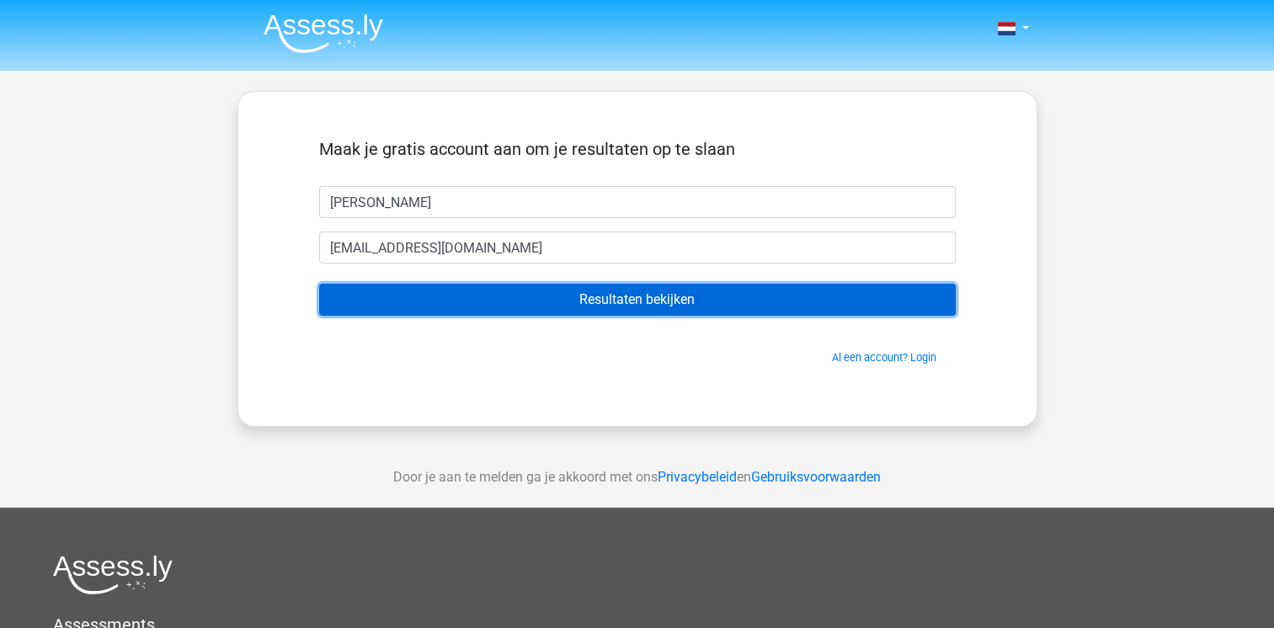
click at [791, 306] on input "Resultaten bekijken" at bounding box center [637, 300] width 636 height 32
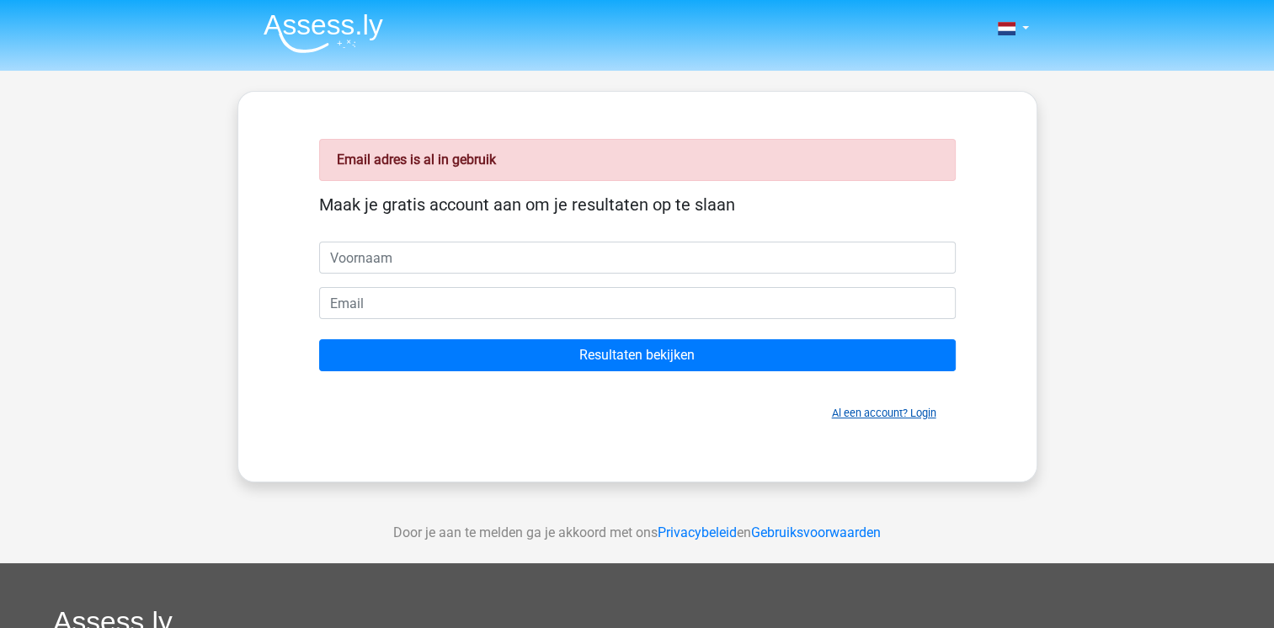
click at [860, 411] on link "Al een account? Login" at bounding box center [884, 413] width 104 height 13
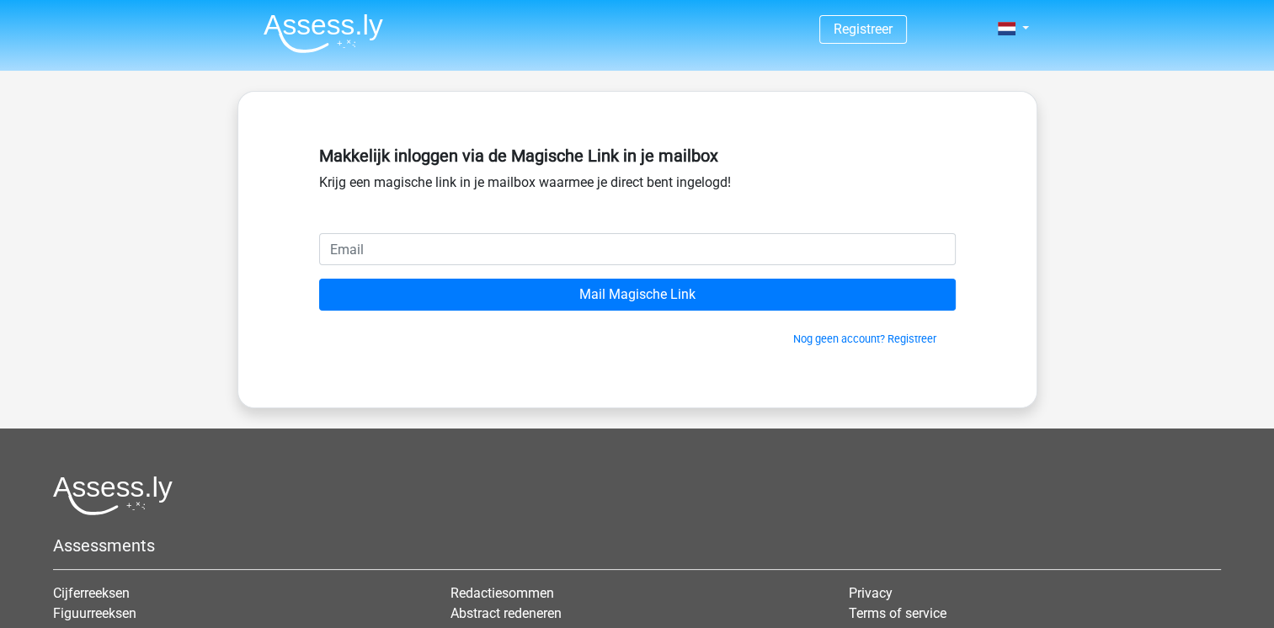
click at [488, 237] on input "email" at bounding box center [637, 249] width 636 height 32
type input "meubelsmr@gmail.com"
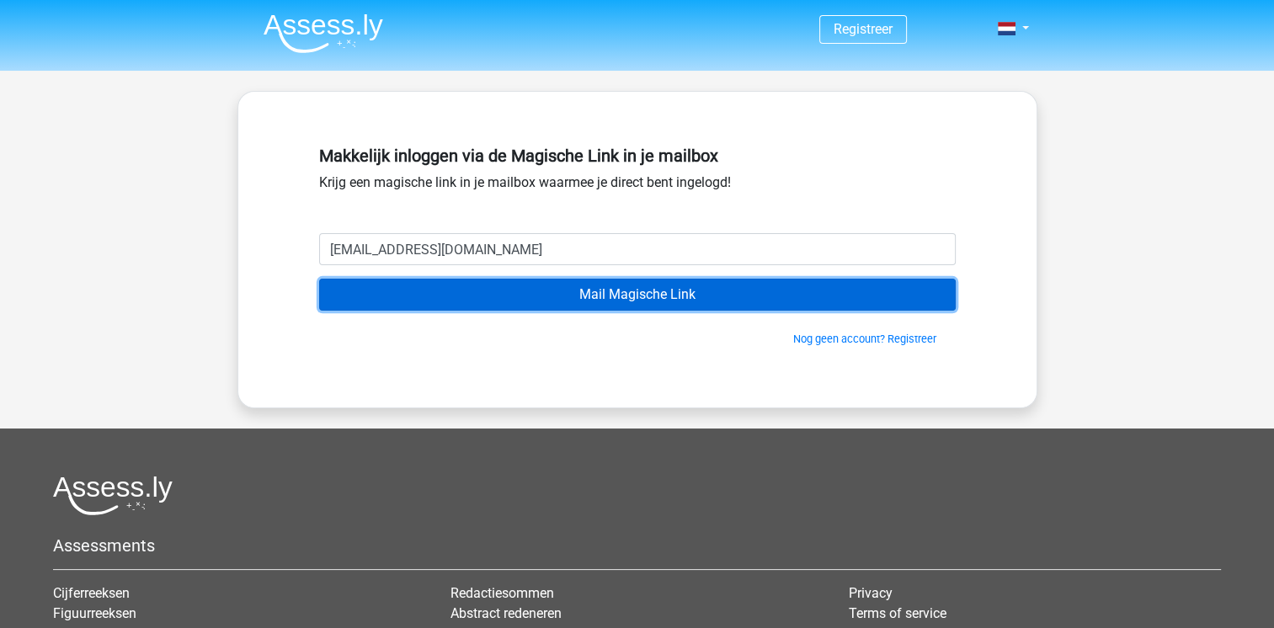
click at [577, 293] on input "Mail Magische Link" at bounding box center [637, 295] width 636 height 32
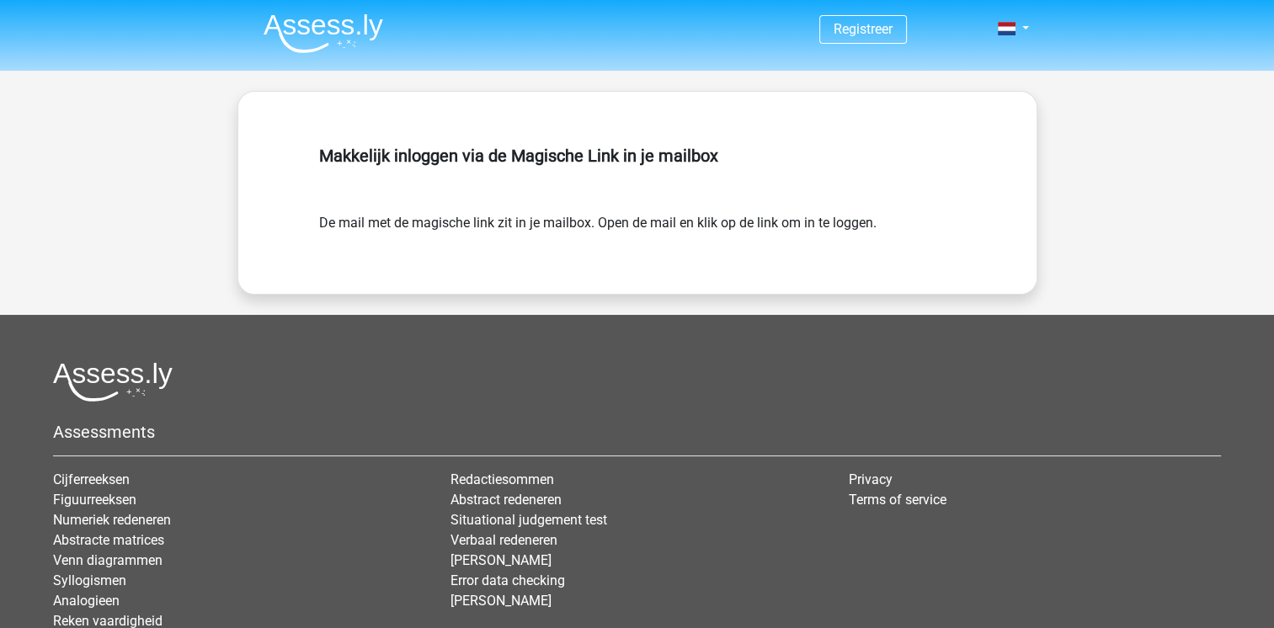
click at [828, 223] on form "De mail met de magische link zit in je mailbox. Open de mail en klik op de link…" at bounding box center [637, 223] width 636 height 20
click at [423, 148] on h5 "Makkelijk inloggen via de Magische Link in je mailbox" at bounding box center [637, 156] width 636 height 20
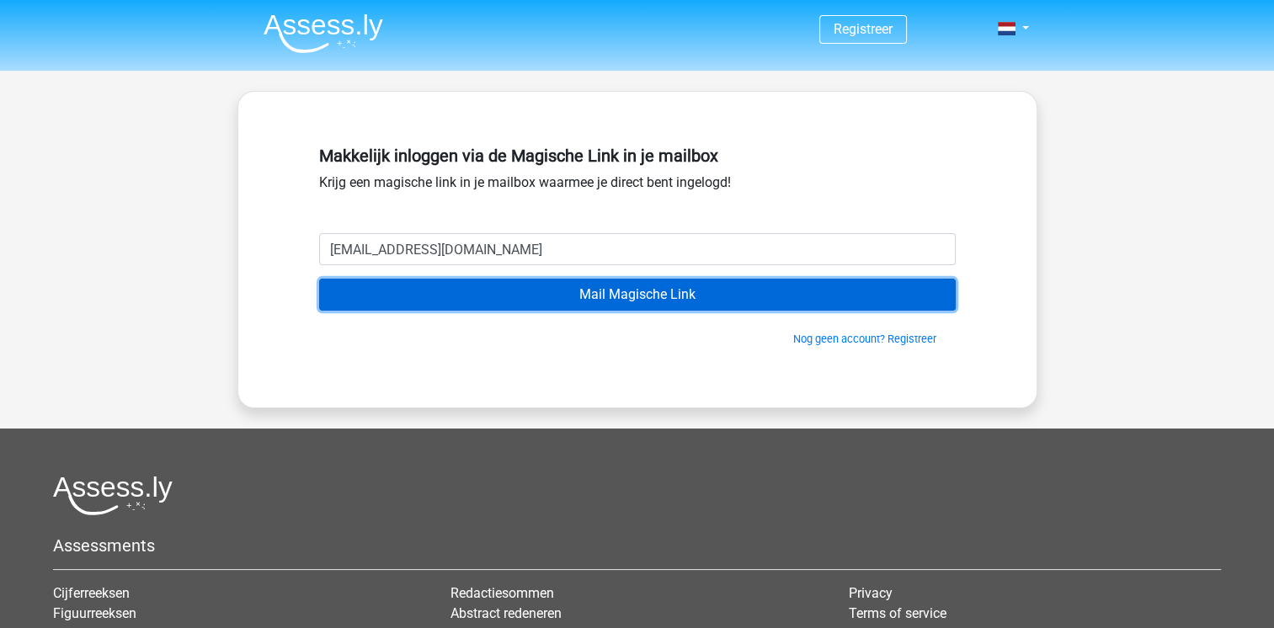
click at [579, 297] on input "Mail Magische Link" at bounding box center [637, 295] width 636 height 32
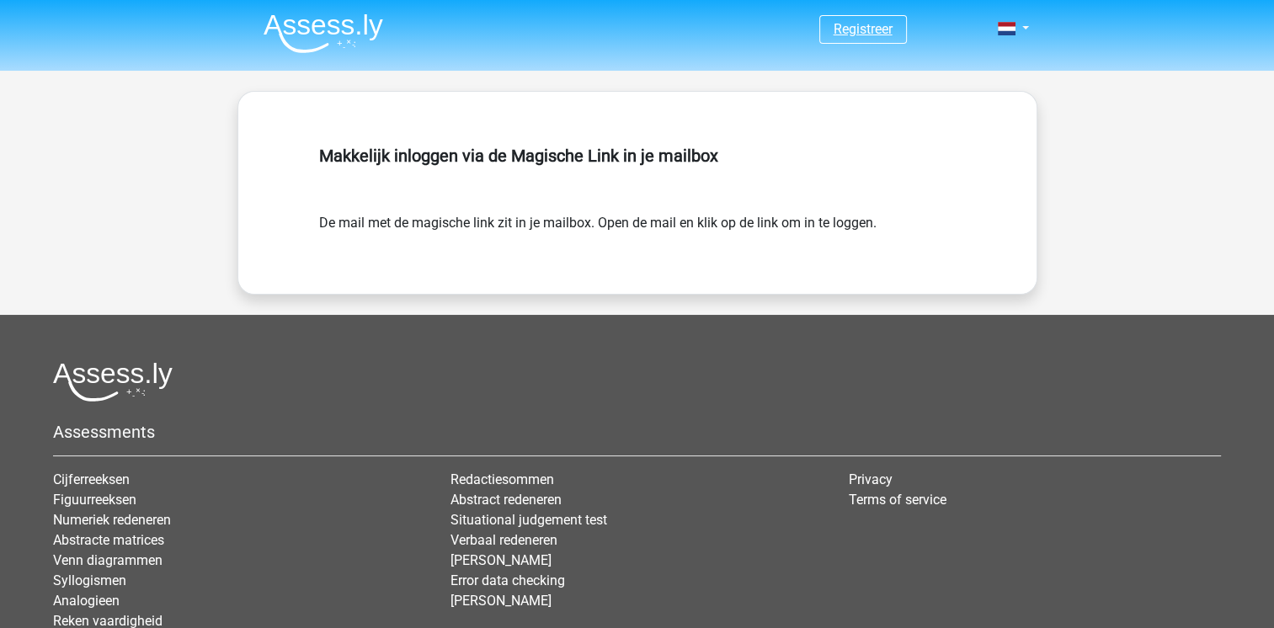
click at [859, 31] on link "Registreer" at bounding box center [862, 29] width 59 height 16
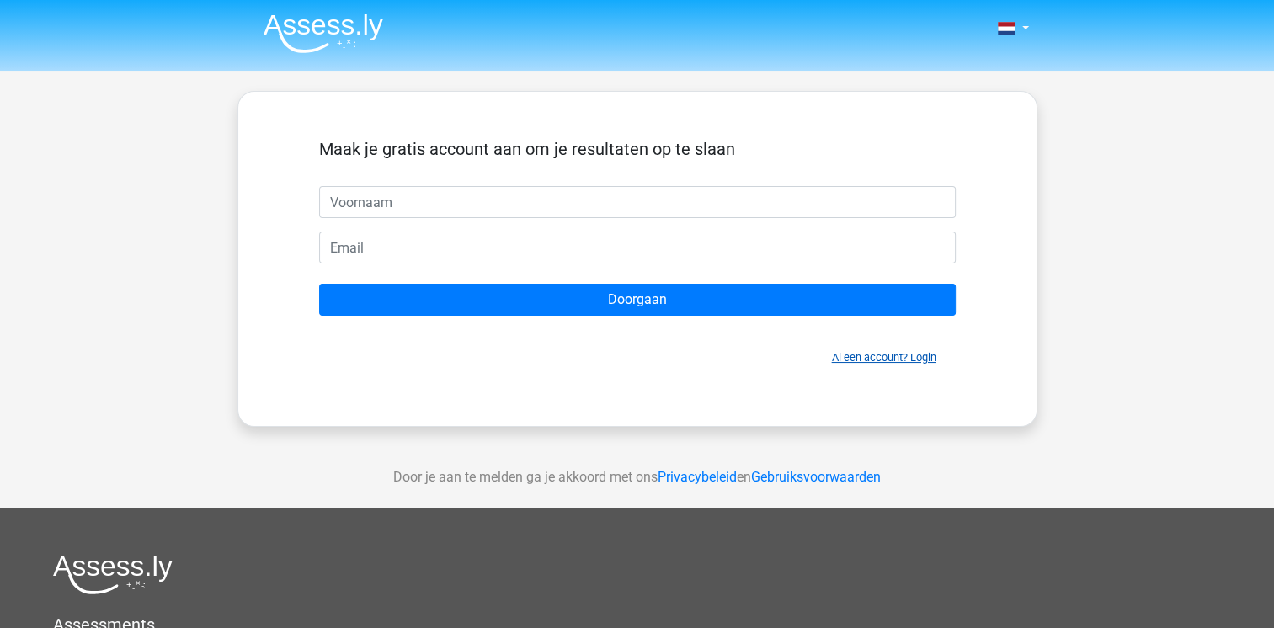
click at [933, 359] on link "Al een account? Login" at bounding box center [884, 357] width 104 height 13
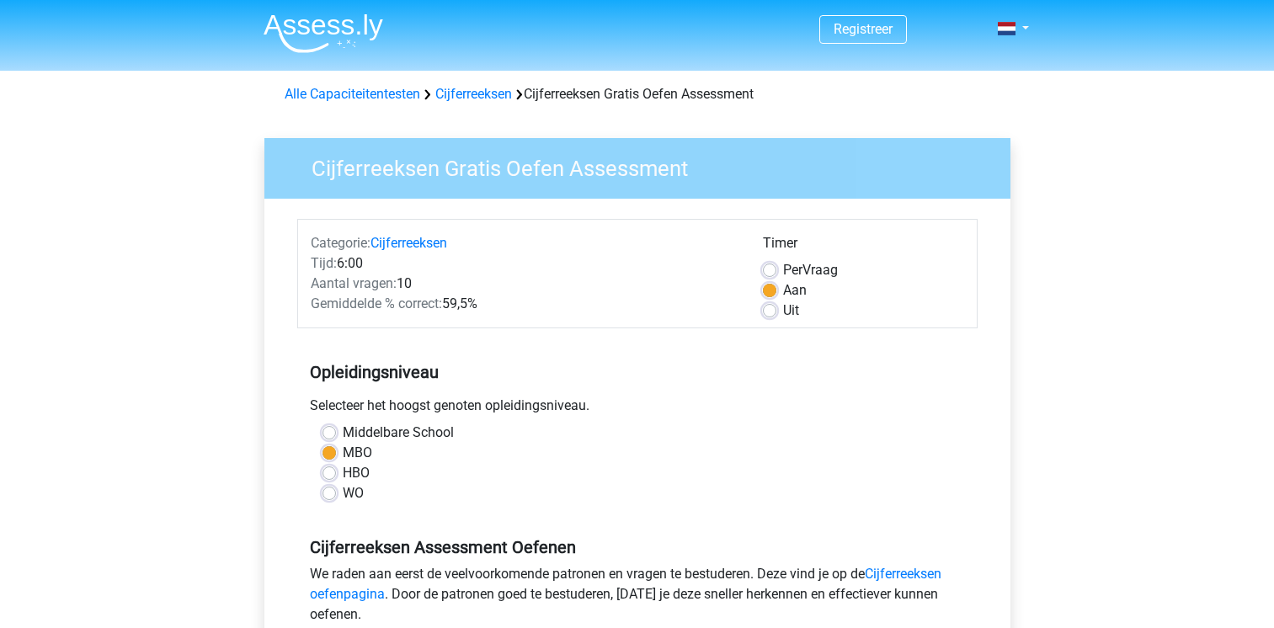
scroll to position [589, 0]
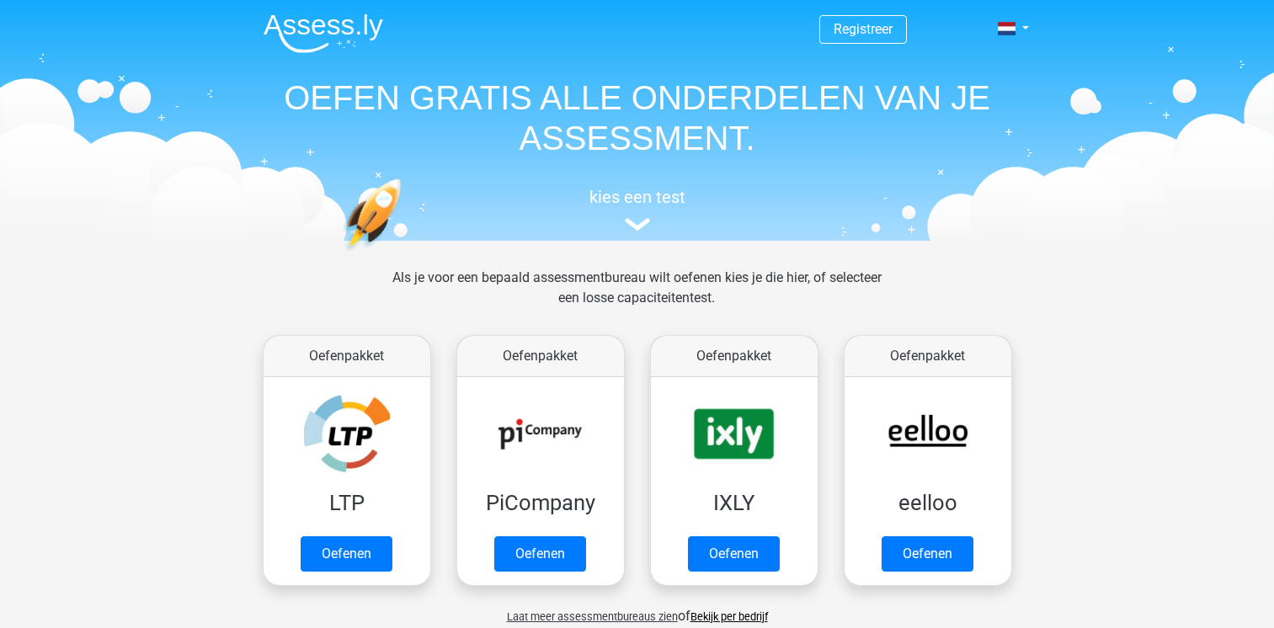
scroll to position [589, 0]
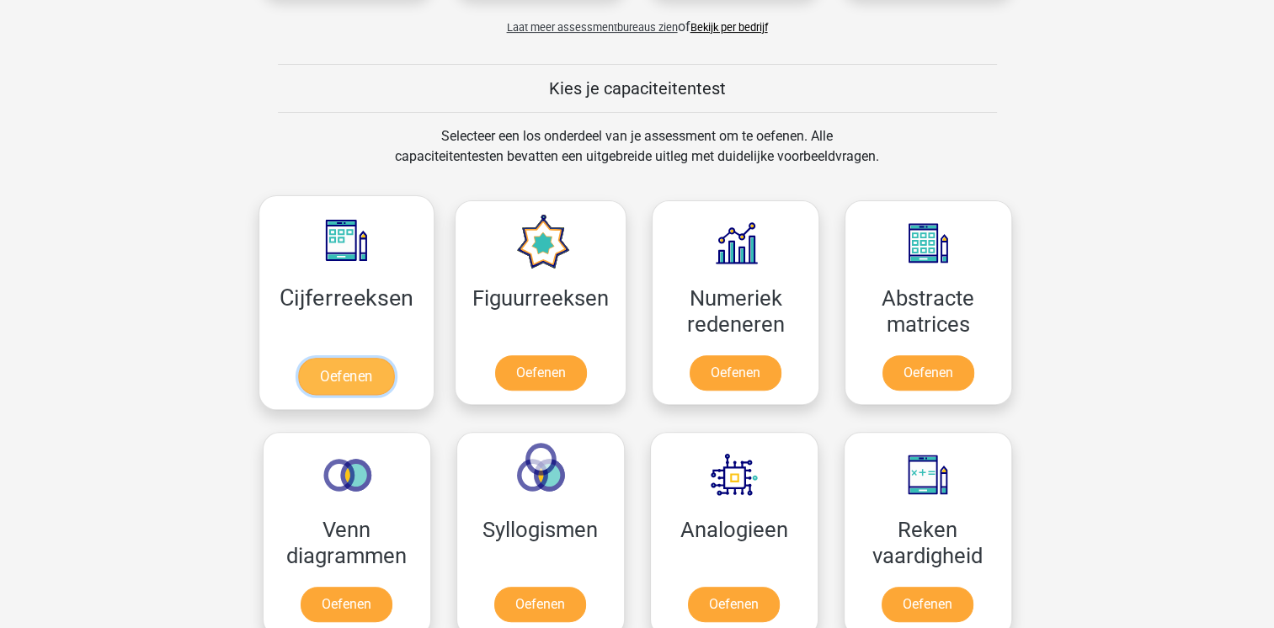
click at [368, 379] on link "Oefenen" at bounding box center [346, 376] width 96 height 37
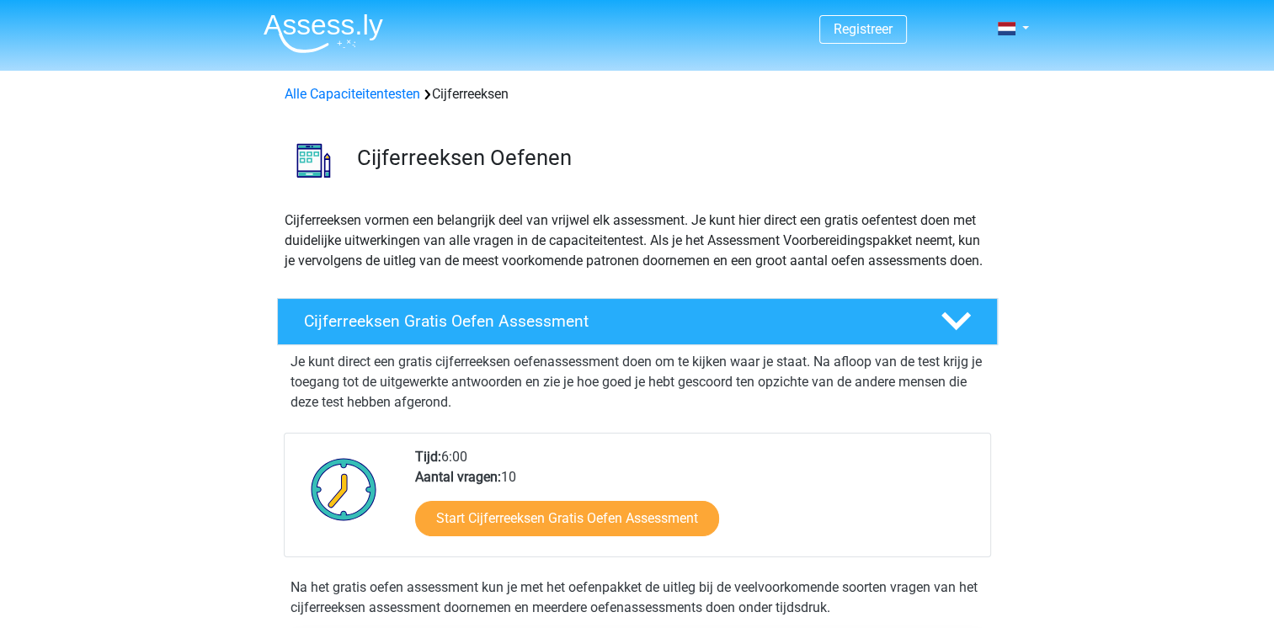
scroll to position [589, 0]
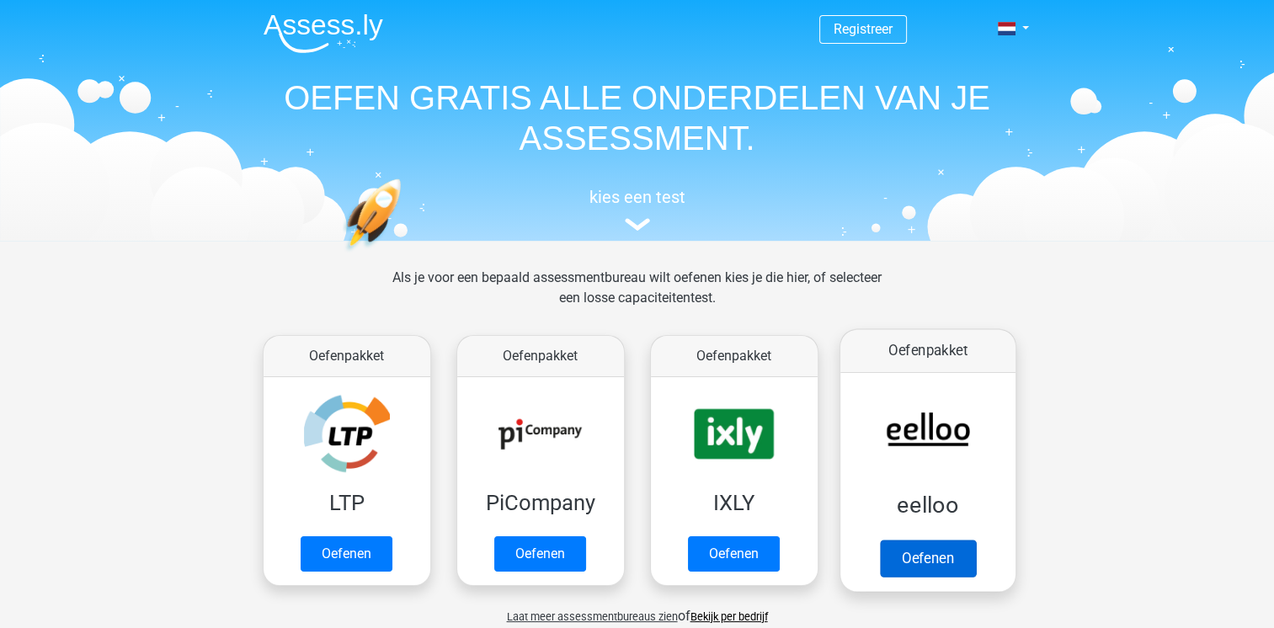
scroll to position [589, 0]
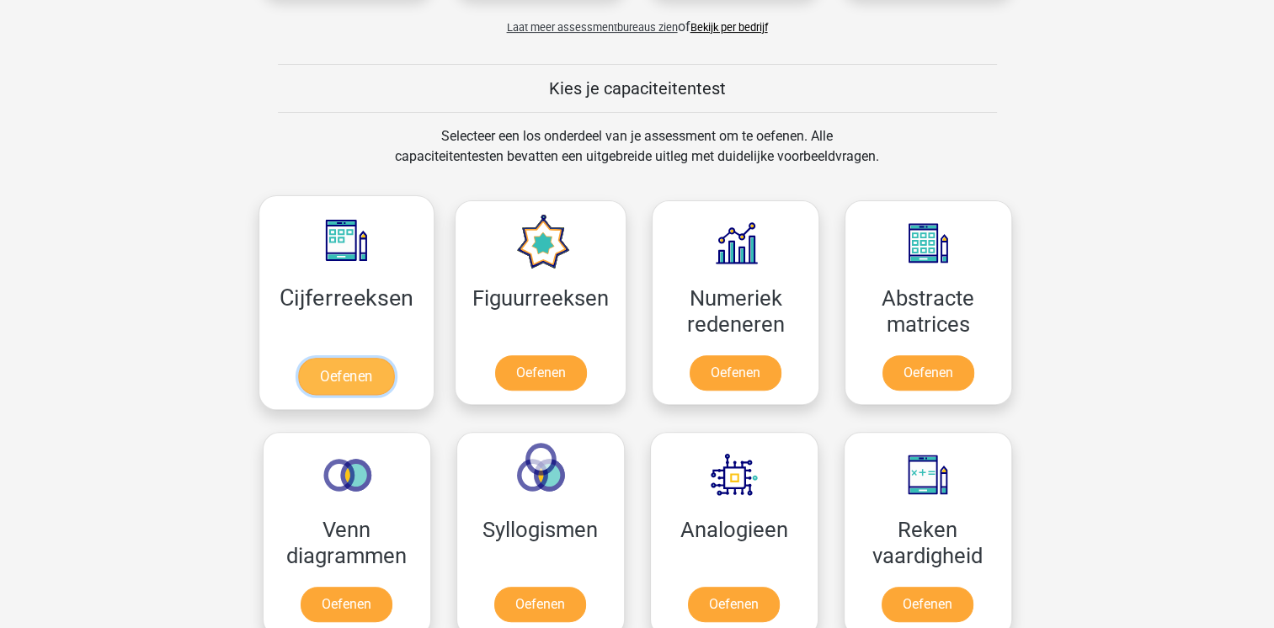
click at [357, 371] on link "Oefenen" at bounding box center [346, 376] width 96 height 37
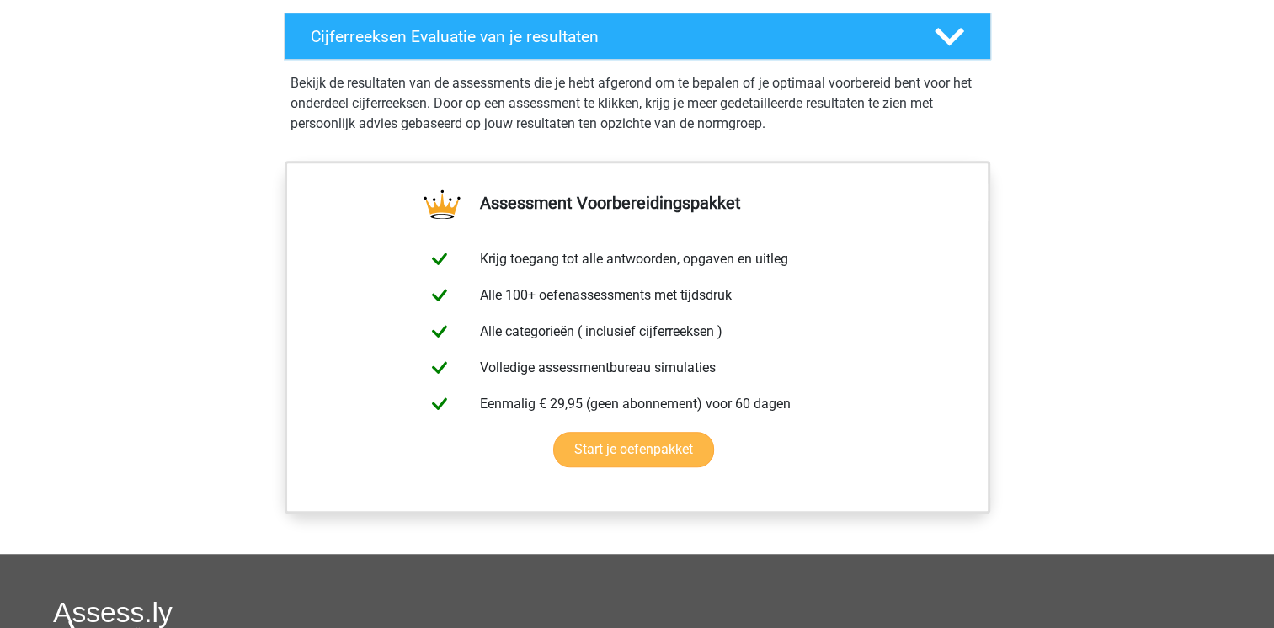
scroll to position [589, 0]
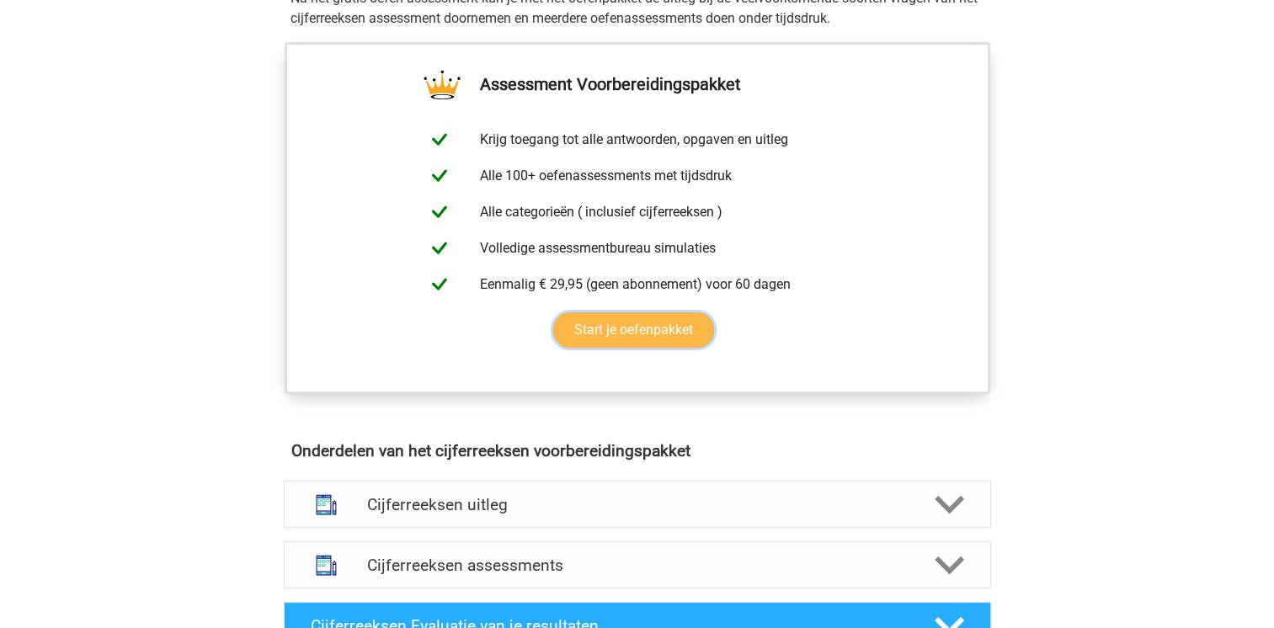
click at [653, 345] on link "Start je oefenpakket" at bounding box center [633, 329] width 161 height 35
click at [946, 575] on polygon at bounding box center [948, 565] width 29 height 19
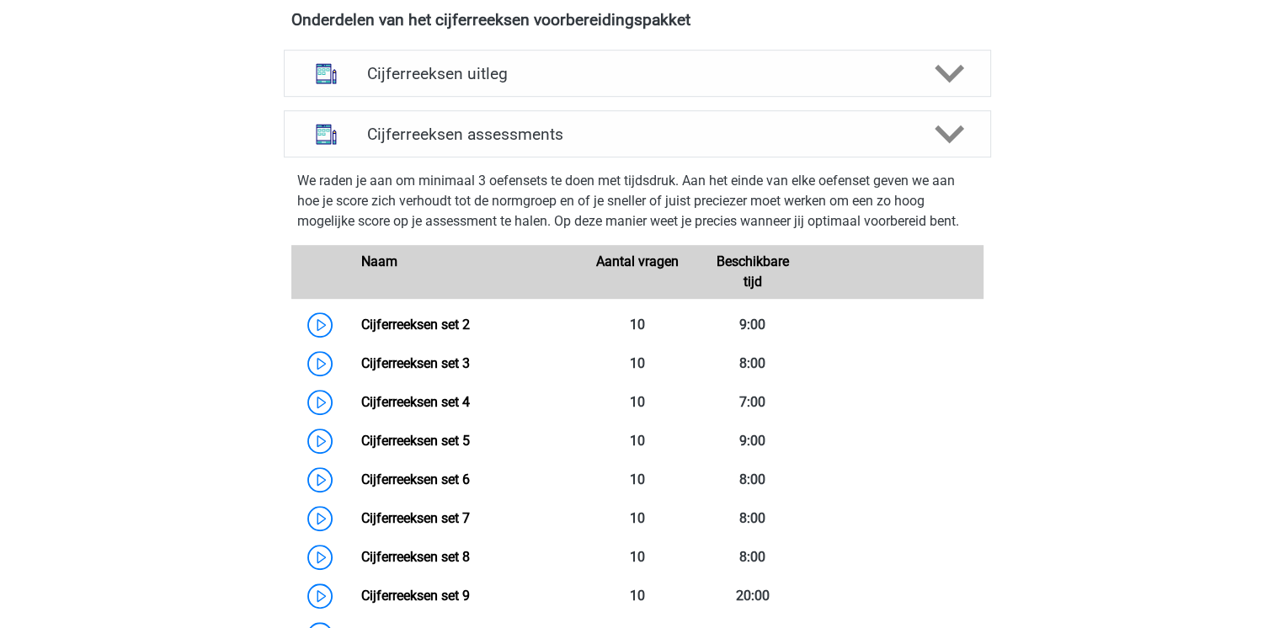
scroll to position [1024, 0]
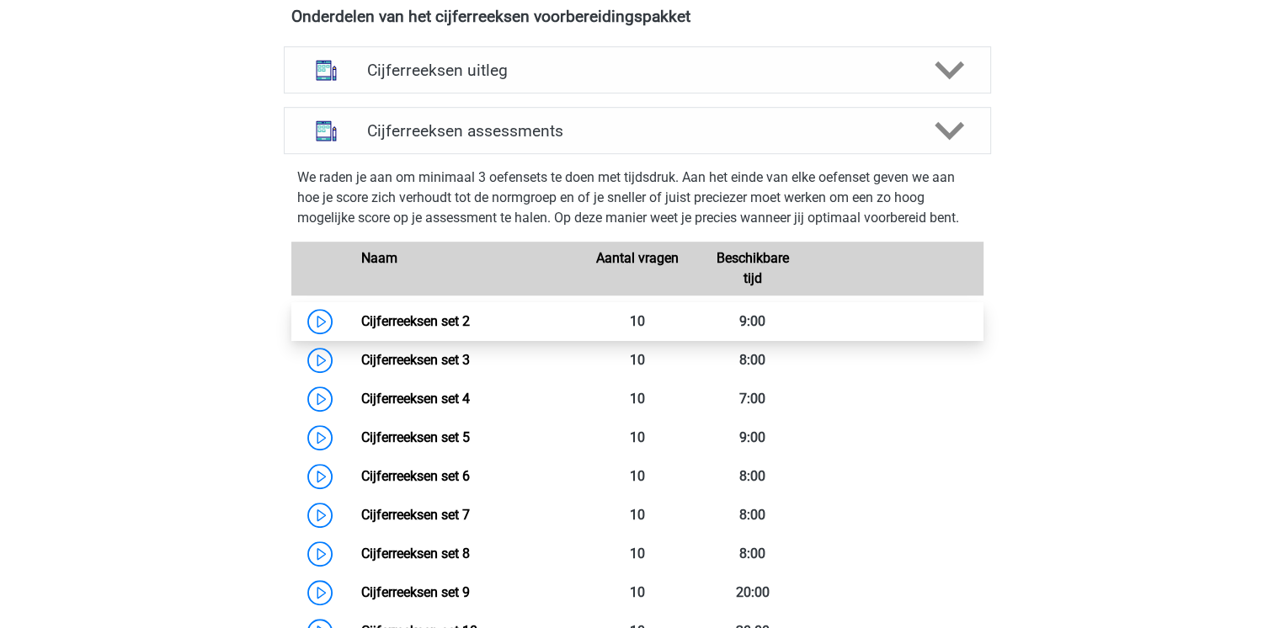
click at [361, 329] on link "Cijferreeksen set 2" at bounding box center [415, 321] width 109 height 16
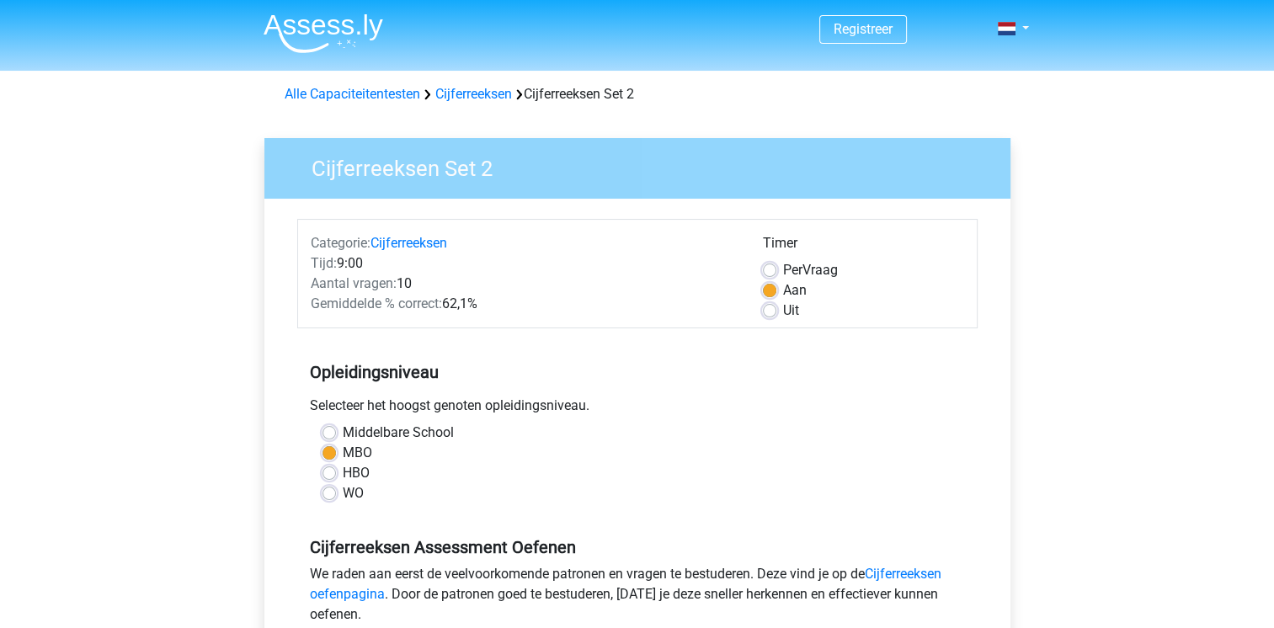
click at [343, 477] on label "HBO" at bounding box center [356, 473] width 27 height 20
click at [328, 477] on input "HBO" at bounding box center [328, 471] width 13 height 17
radio input "true"
click at [783, 267] on label "Per Vraag" at bounding box center [810, 270] width 55 height 20
click at [772, 267] on input "Per Vraag" at bounding box center [769, 268] width 13 height 17
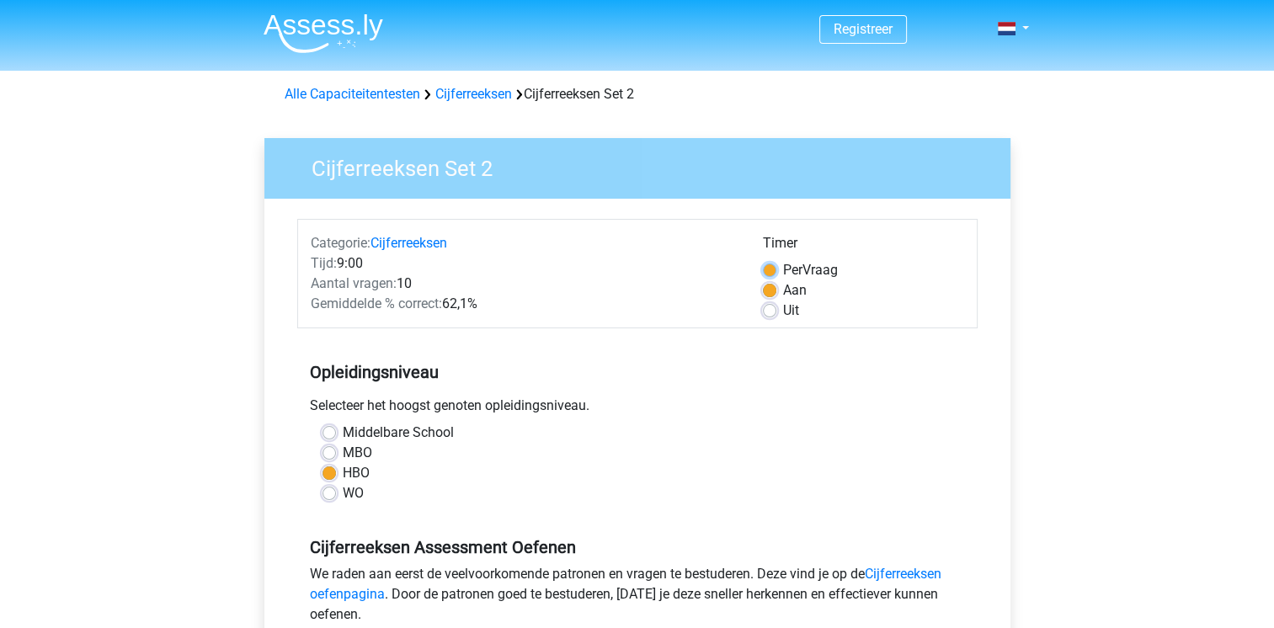
radio input "true"
click at [783, 288] on label "Aan" at bounding box center [795, 290] width 24 height 20
click at [769, 288] on input "Aan" at bounding box center [769, 288] width 13 height 17
radio input "true"
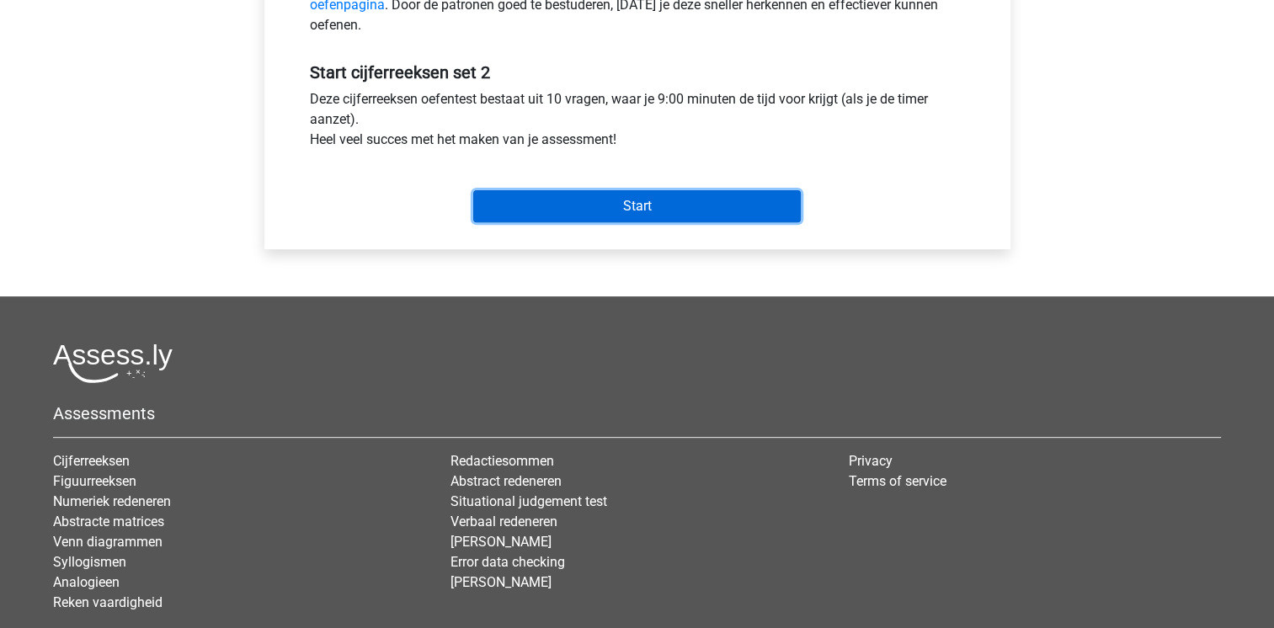
click at [678, 208] on input "Start" at bounding box center [636, 206] width 327 height 32
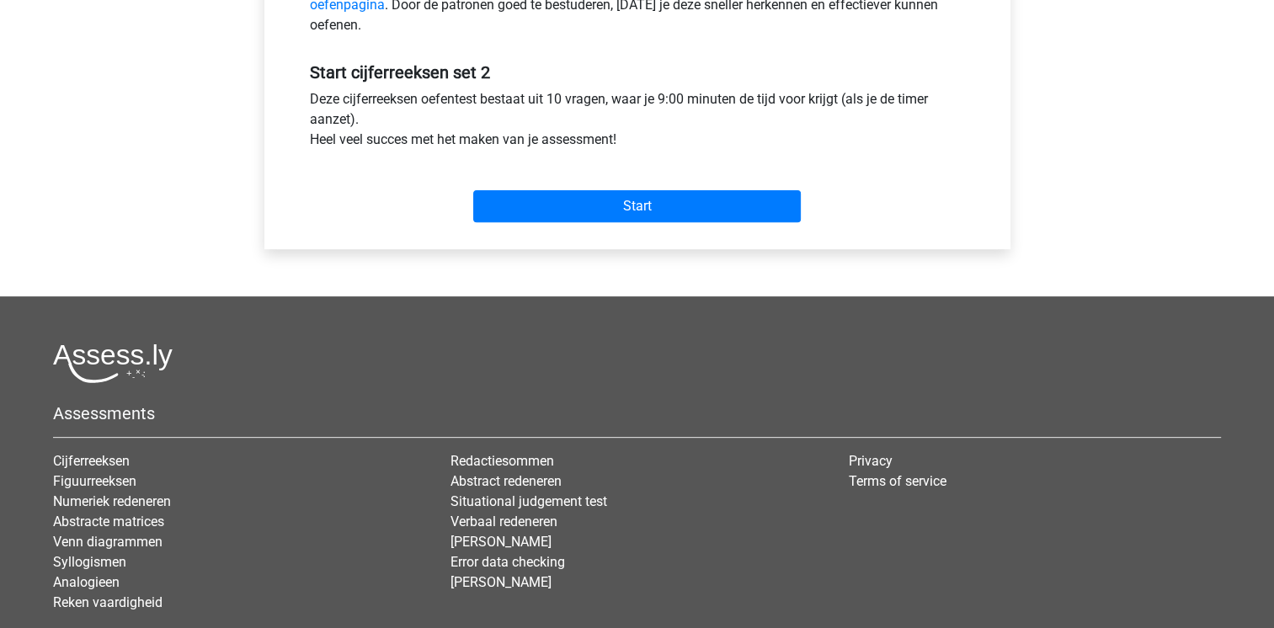
scroll to position [0, 0]
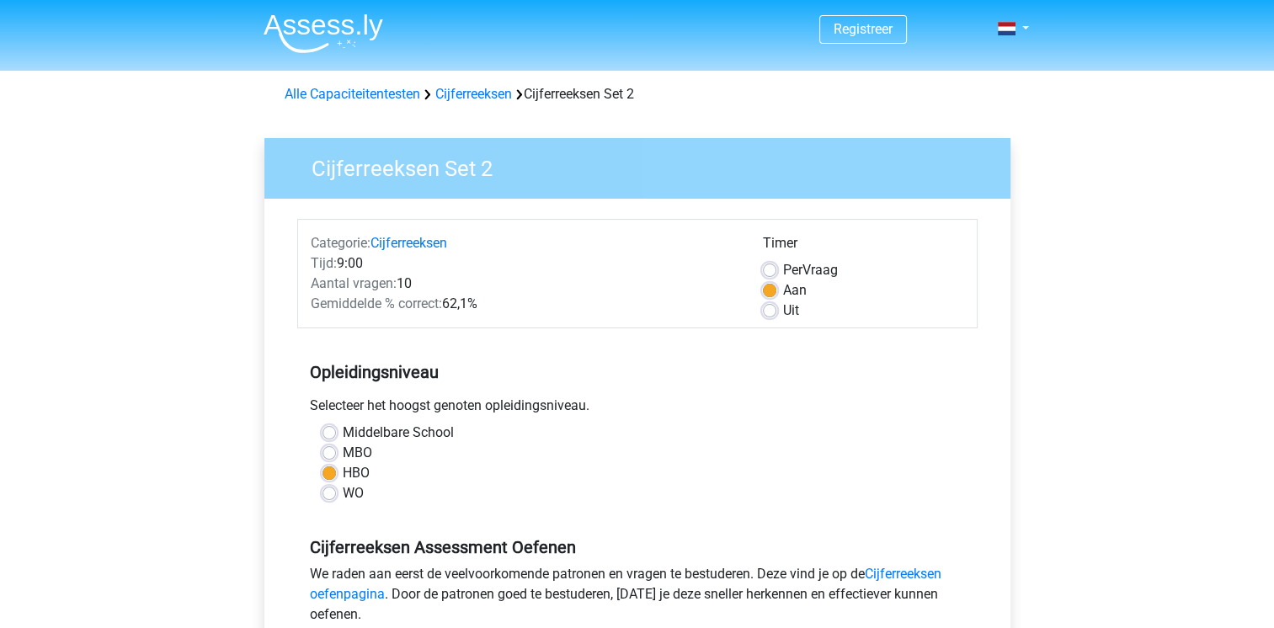
click at [783, 266] on label "Per Vraag" at bounding box center [810, 270] width 55 height 20
click at [772, 266] on input "Per Vraag" at bounding box center [769, 268] width 13 height 17
radio input "true"
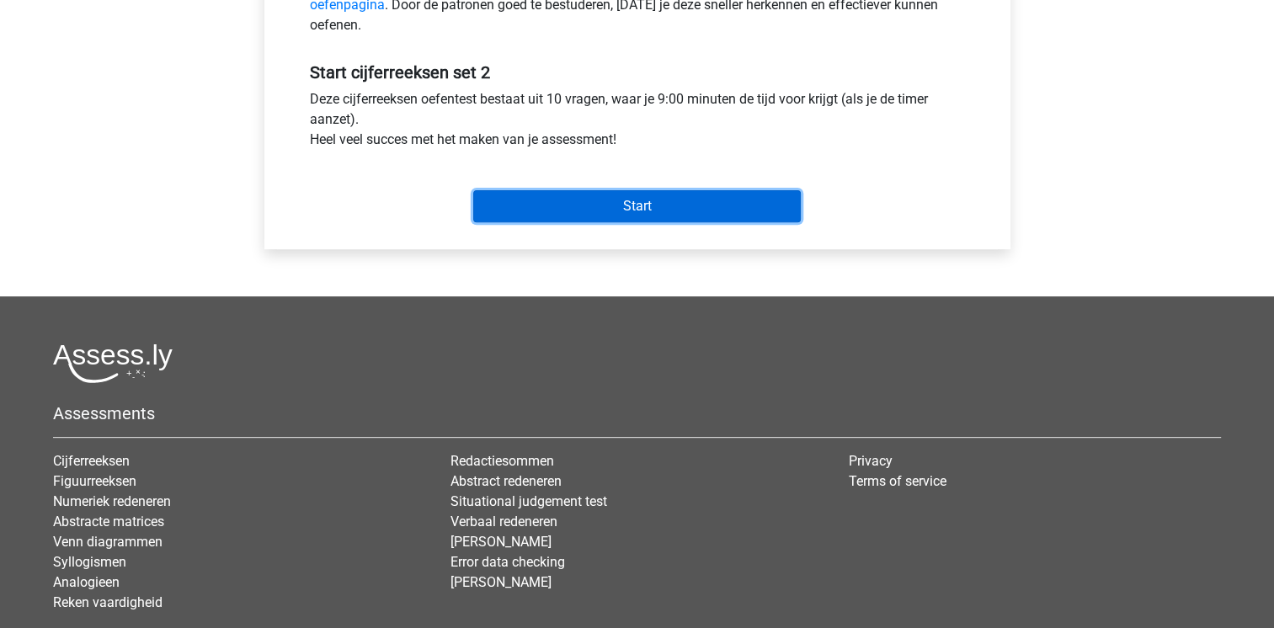
click at [704, 197] on input "Start" at bounding box center [636, 206] width 327 height 32
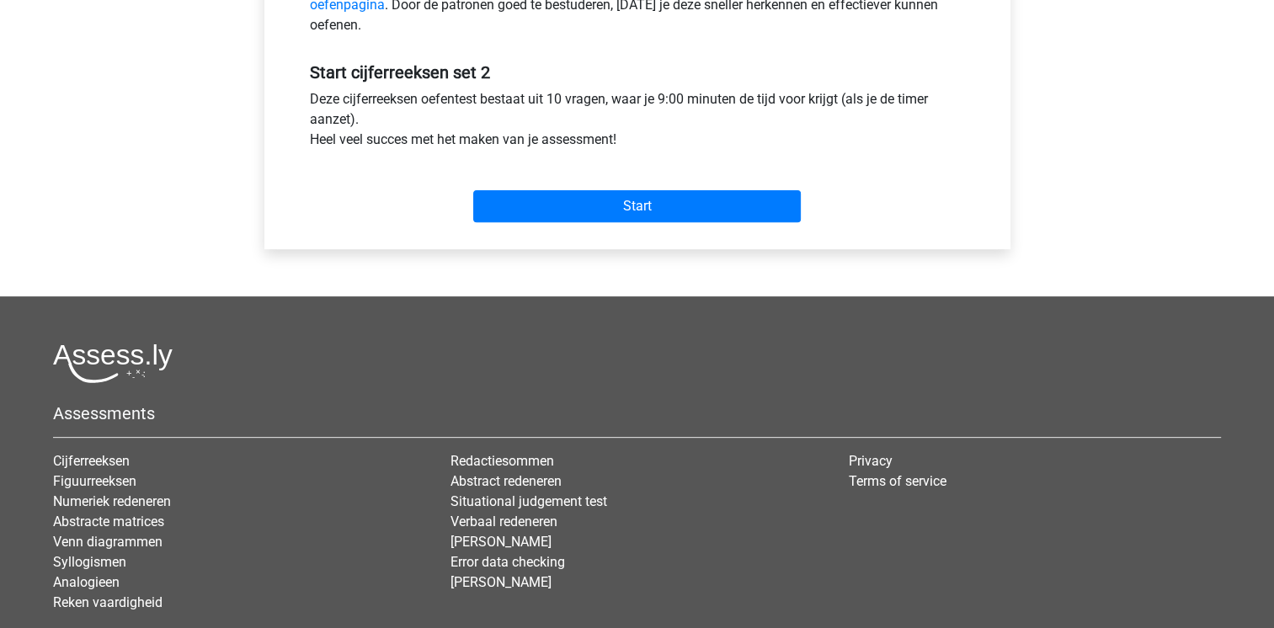
scroll to position [0, 0]
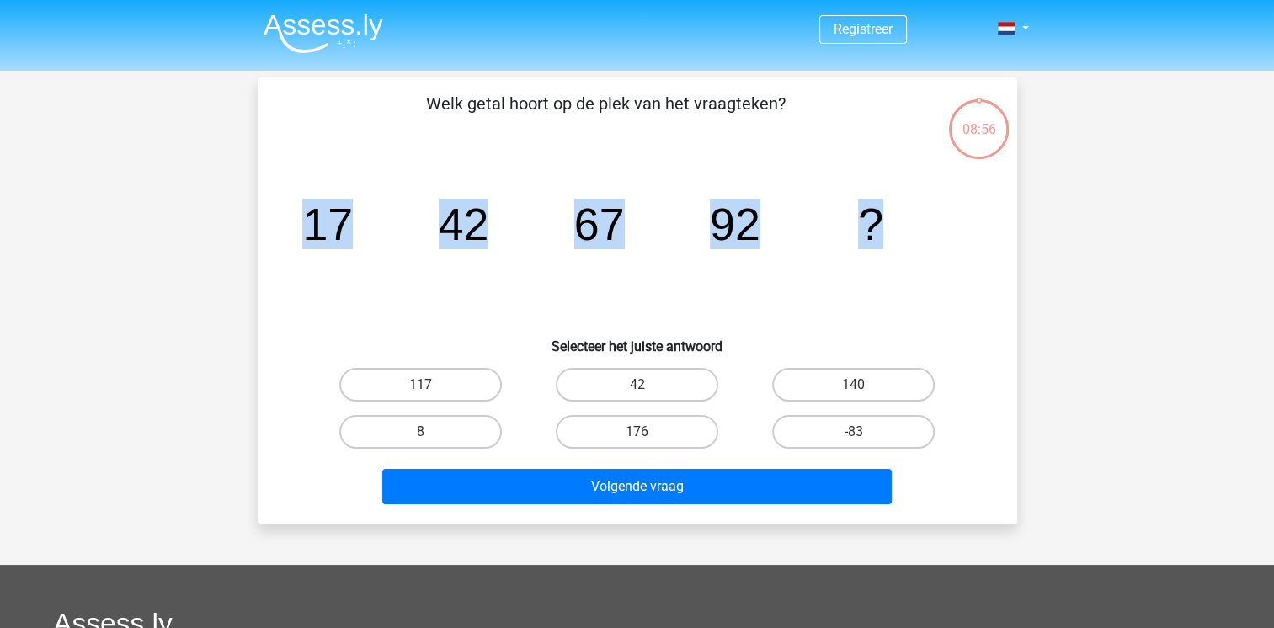
drag, startPoint x: 305, startPoint y: 221, endPoint x: 914, endPoint y: 174, distance: 611.3
click at [914, 174] on icon "image/svg+xml 17 42 67 92 ?" at bounding box center [637, 240] width 679 height 170
drag, startPoint x: 428, startPoint y: 93, endPoint x: 922, endPoint y: 226, distance: 511.6
click at [922, 226] on div "Welk getal hoort op de plek van het vraagteken? image/svg+xml 17 42 67 92 ? Sel…" at bounding box center [637, 301] width 746 height 420
copy div "Welk getal hoort op de plek van het vraagteken? image/svg+xml 17 42 67 92 ?"
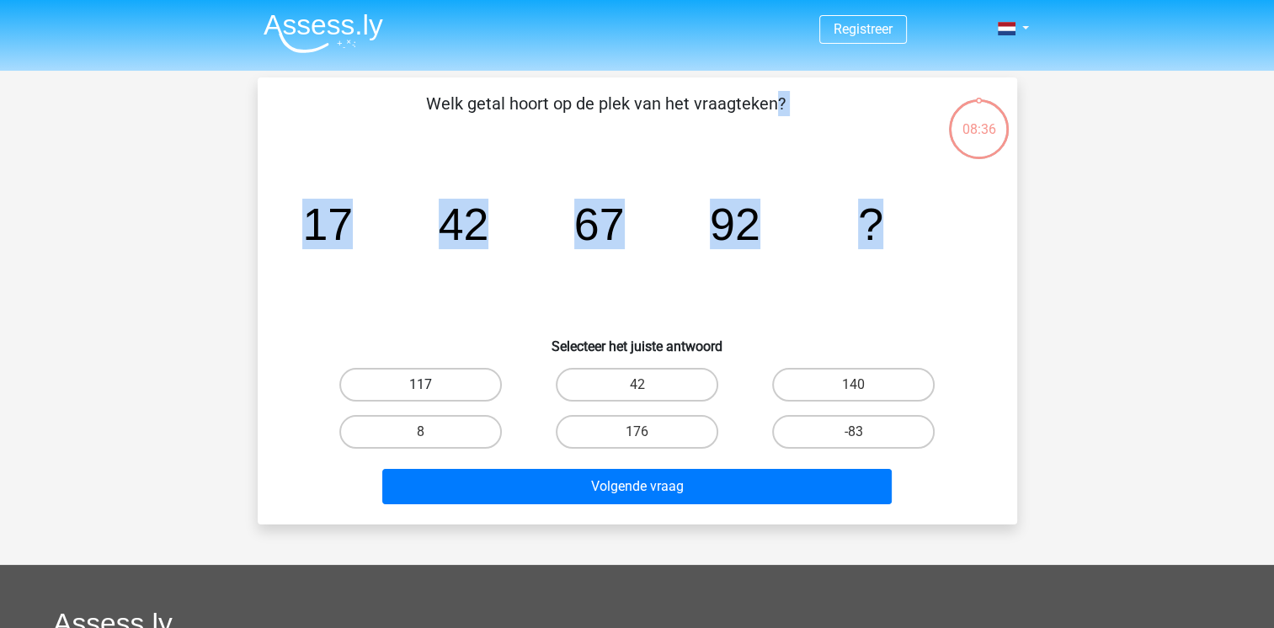
click at [418, 389] on label "117" at bounding box center [420, 385] width 162 height 34
click at [420, 389] on input "117" at bounding box center [425, 390] width 11 height 11
radio input "true"
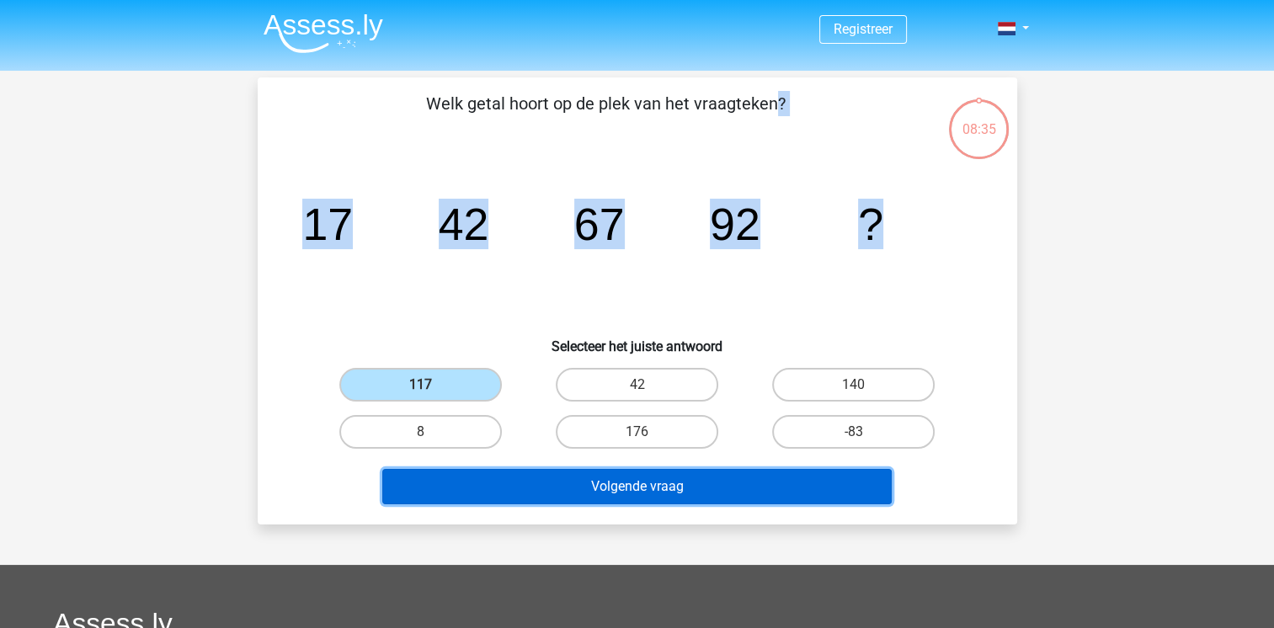
click at [498, 482] on button "Volgende vraag" at bounding box center [636, 486] width 509 height 35
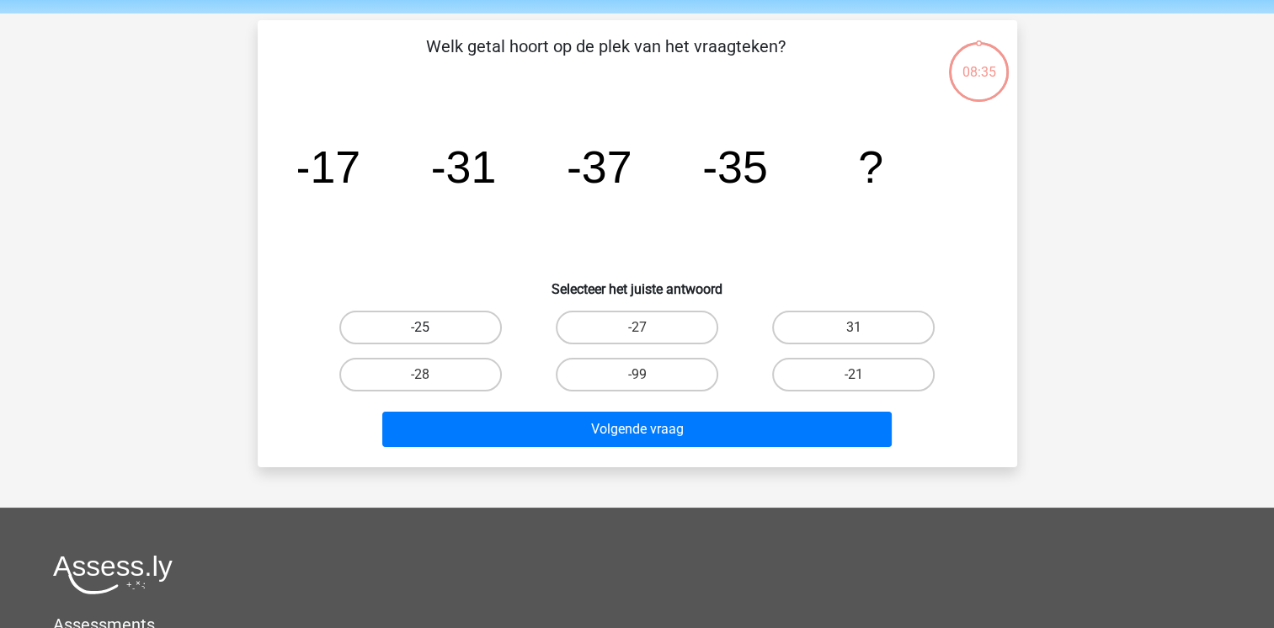
scroll to position [77, 0]
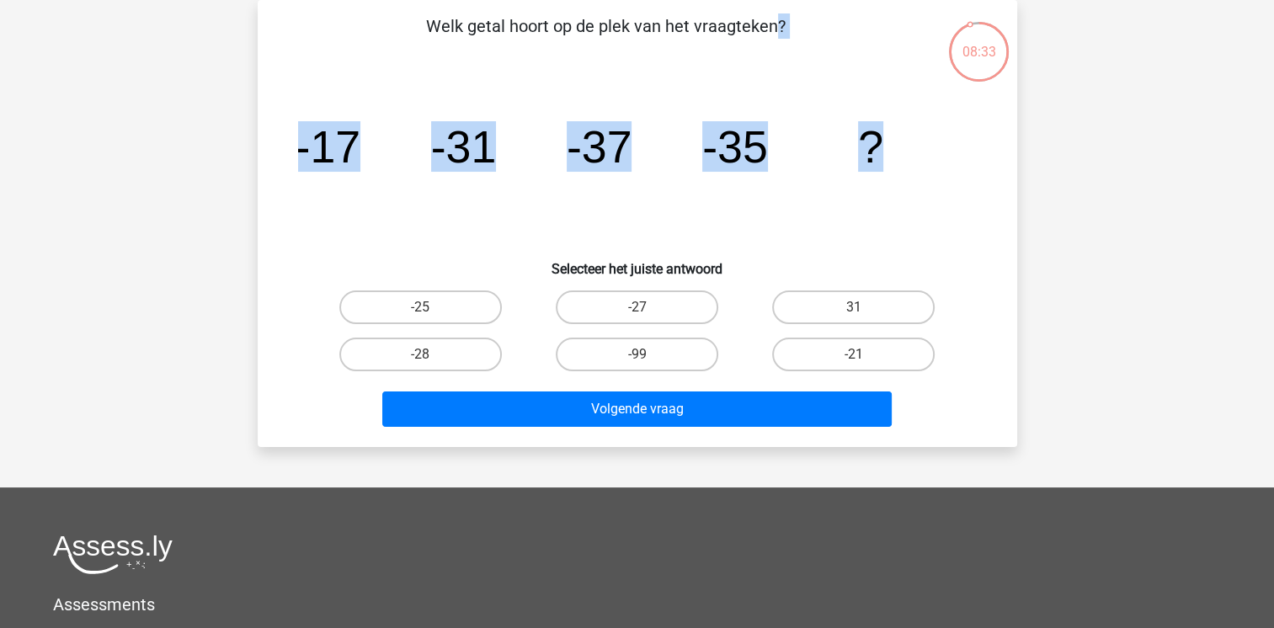
drag, startPoint x: 411, startPoint y: 17, endPoint x: 908, endPoint y: 144, distance: 513.5
click at [908, 144] on div "Welk getal hoort op de plek van het vraagteken? image/svg+xml -17 -31 -37 -35 ?…" at bounding box center [637, 223] width 746 height 420
copy div "Welk getal hoort op de plek van het vraagteken? image/svg+xml -17 -31 -37 -35 ?"
click at [435, 305] on label "-25" at bounding box center [420, 307] width 162 height 34
click at [431, 307] on input "-25" at bounding box center [425, 312] width 11 height 11
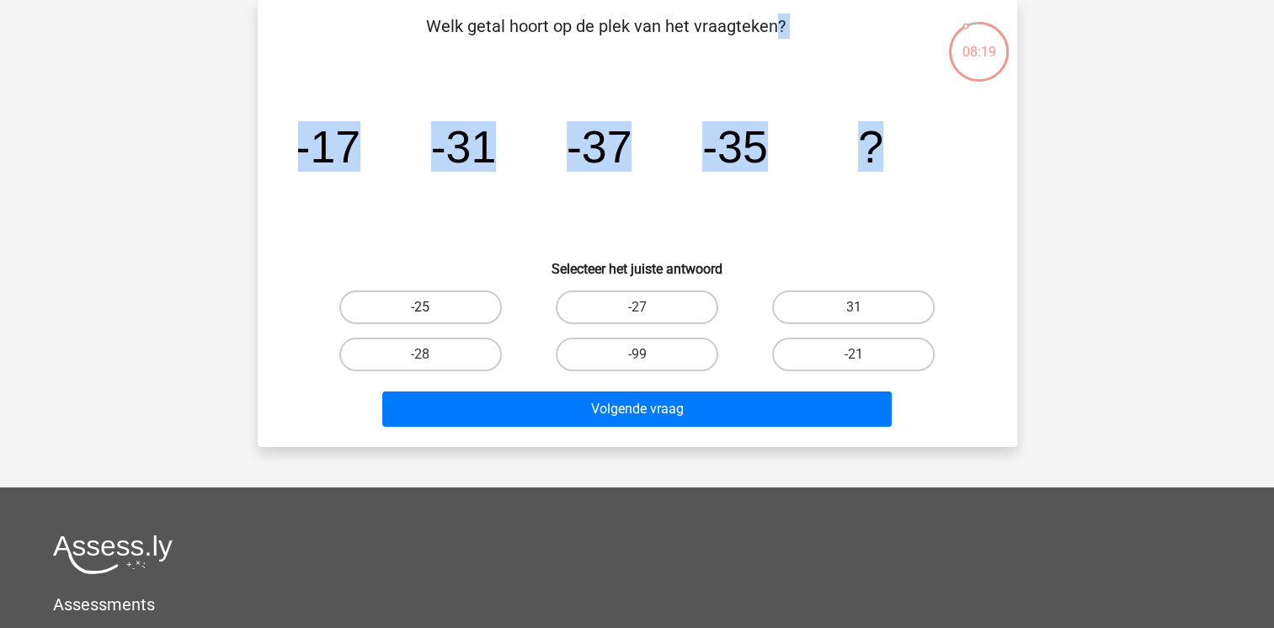
radio input "true"
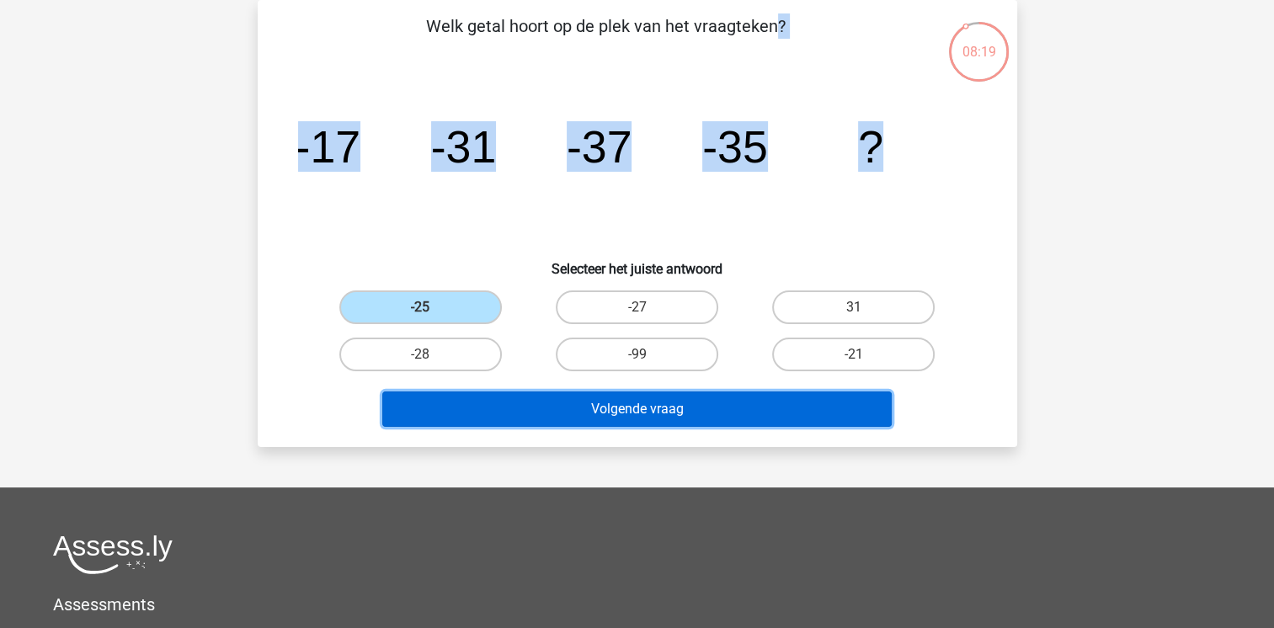
click at [488, 406] on button "Volgende vraag" at bounding box center [636, 408] width 509 height 35
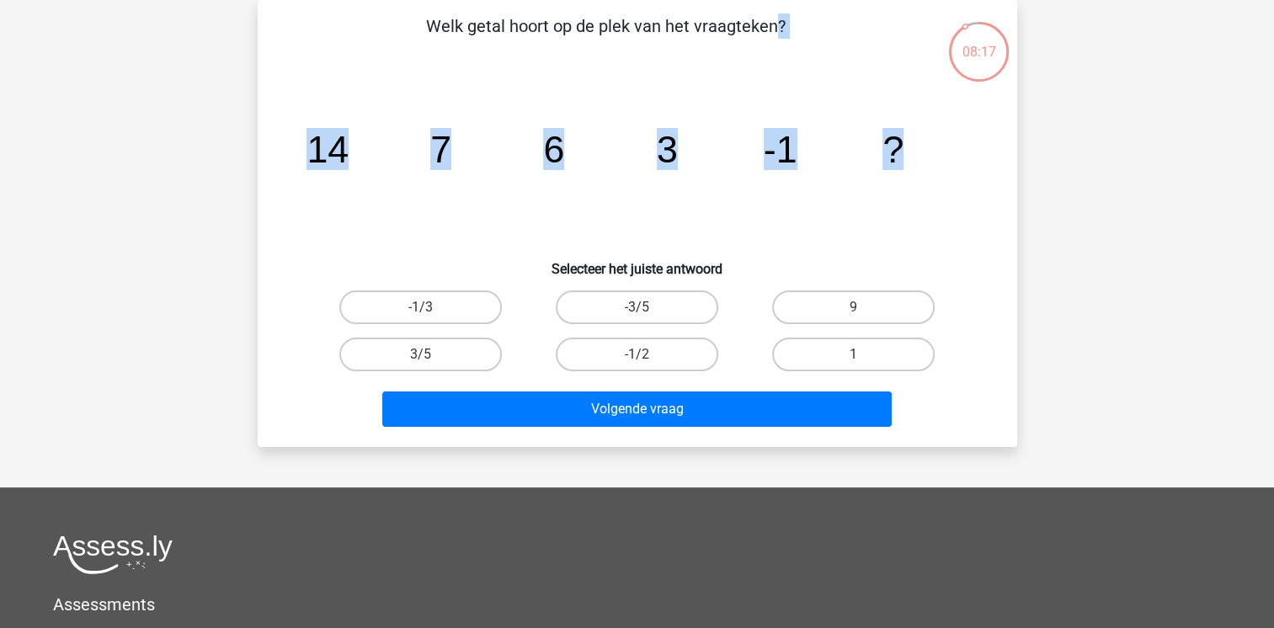
drag, startPoint x: 416, startPoint y: 18, endPoint x: 940, endPoint y: 163, distance: 544.3
click at [940, 163] on div "Welk getal hoort op de plek van het vraagteken? image/svg+xml 14 7 6 3 -1 ? Sel…" at bounding box center [637, 223] width 746 height 420
copy div "Welk getal hoort op de plek van het vraagteken? image/svg+xml 14 7 6 3 -1 ?"
click at [845, 305] on label "9" at bounding box center [853, 307] width 162 height 34
click at [854, 307] on input "9" at bounding box center [859, 312] width 11 height 11
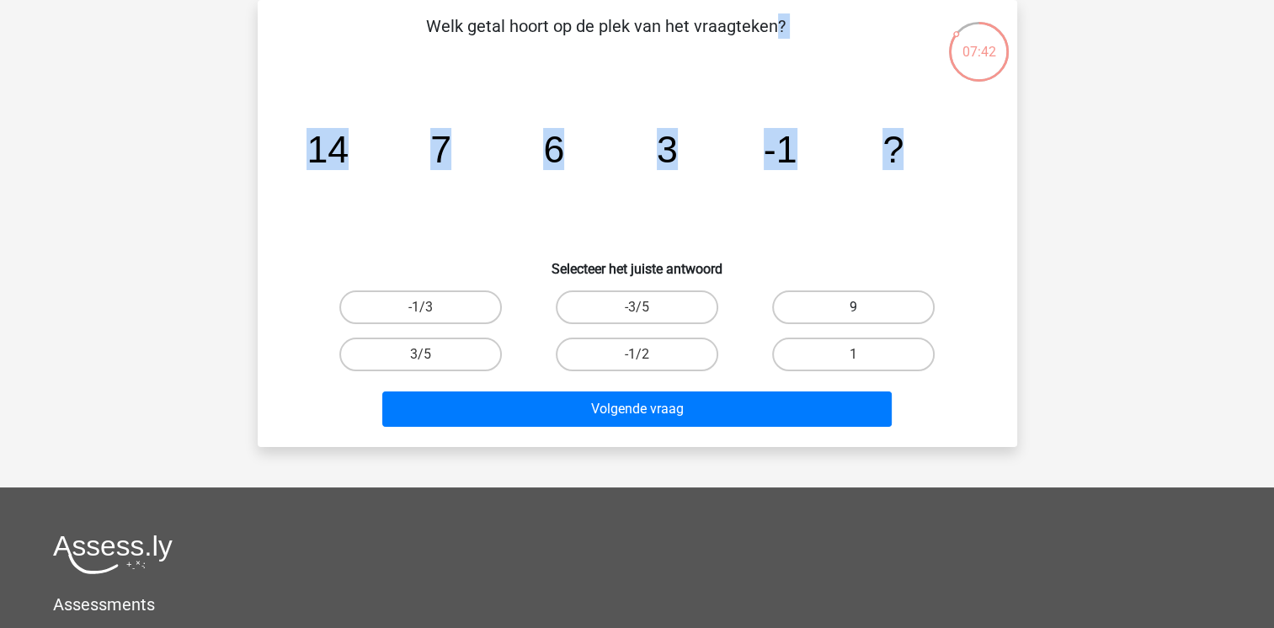
radio input "true"
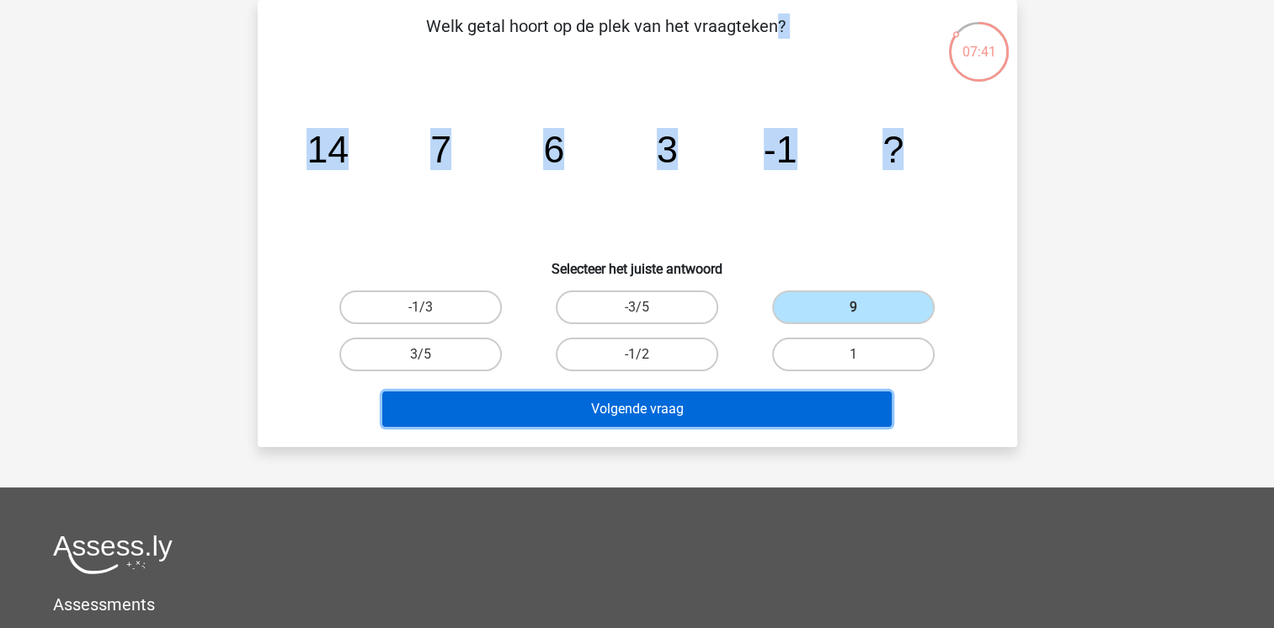
click at [636, 407] on button "Volgende vraag" at bounding box center [636, 408] width 509 height 35
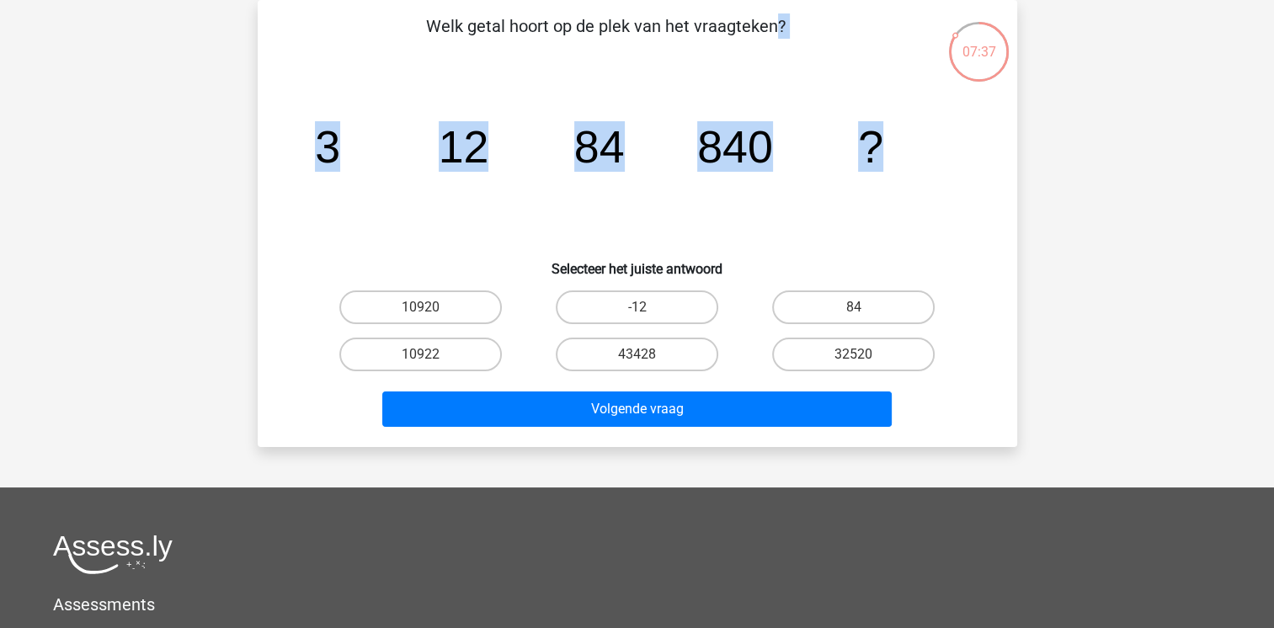
drag, startPoint x: 429, startPoint y: 24, endPoint x: 925, endPoint y: 157, distance: 514.2
click at [925, 157] on div "Welk getal hoort op de plek van het vraagteken? image/svg+xml 3 12 84 840 ? Sel…" at bounding box center [637, 223] width 746 height 420
copy div "Welk getal hoort op de plek van het vraagteken? image/svg+xml 3 12 84 840 ?"
click at [434, 301] on label "10920" at bounding box center [420, 307] width 162 height 34
click at [431, 307] on input "10920" at bounding box center [425, 312] width 11 height 11
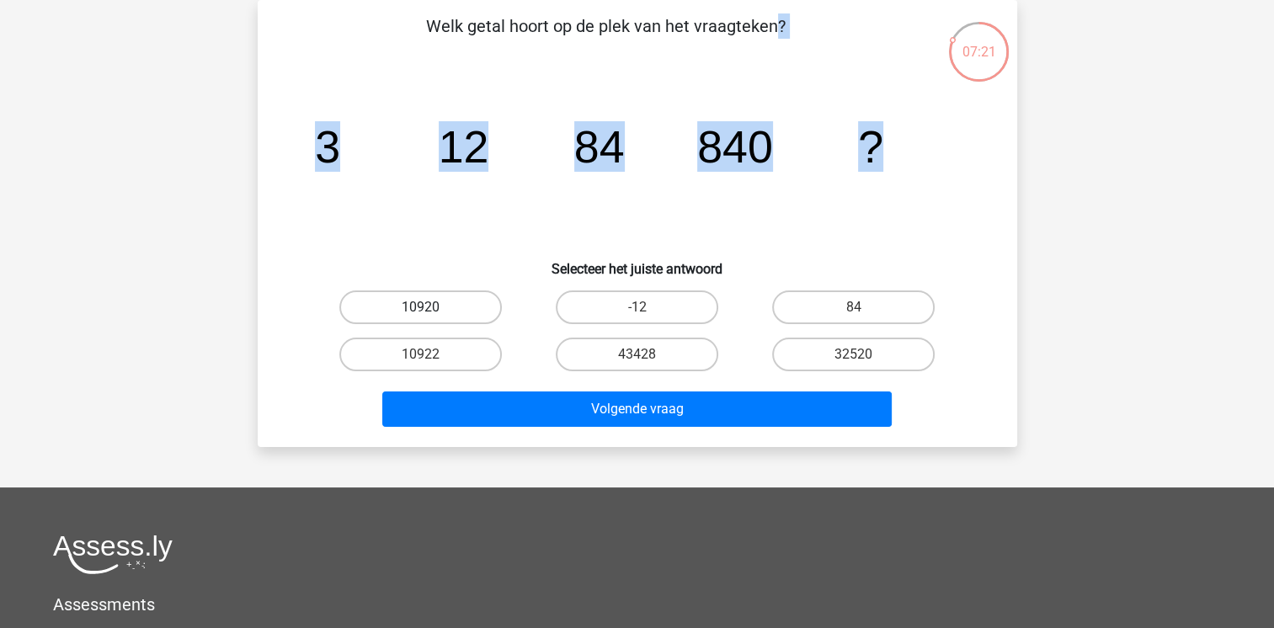
radio input "true"
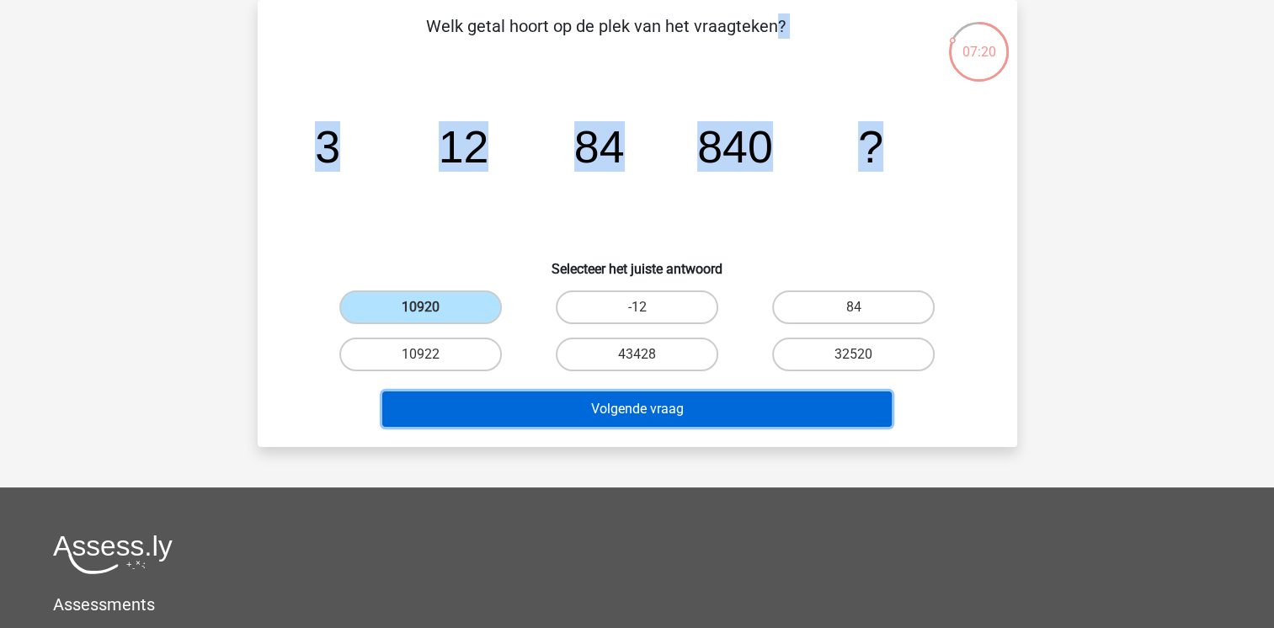
click at [463, 399] on button "Volgende vraag" at bounding box center [636, 408] width 509 height 35
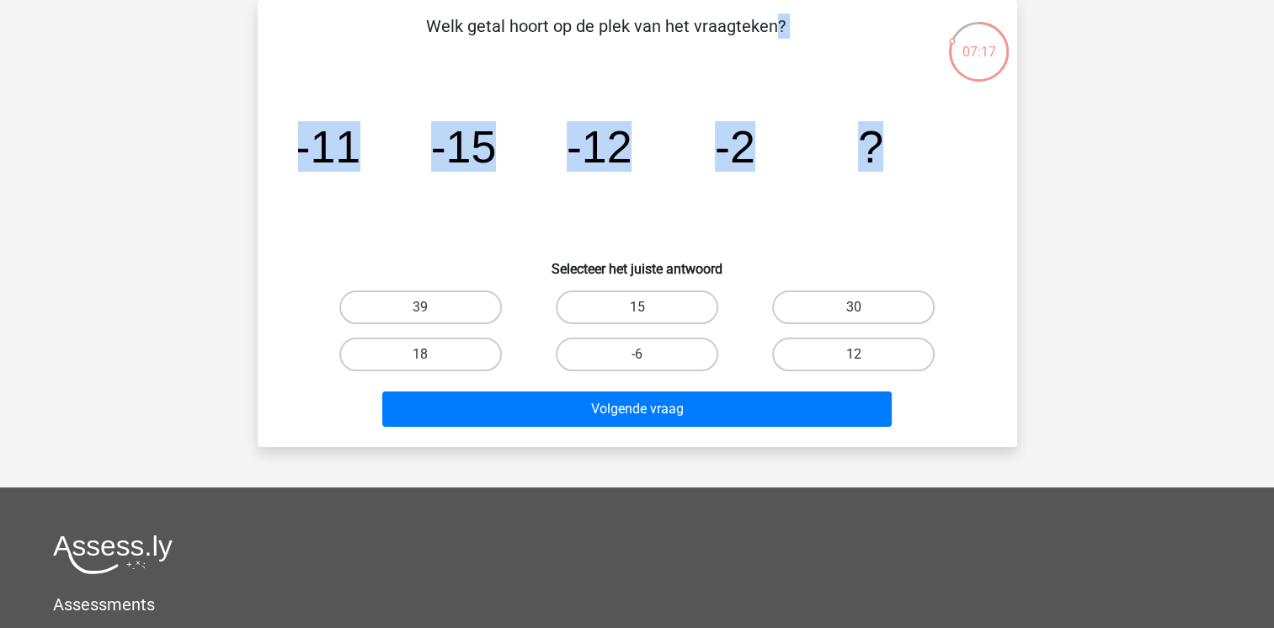
drag, startPoint x: 420, startPoint y: 19, endPoint x: 919, endPoint y: 153, distance: 517.1
click at [919, 153] on div "Welk getal hoort op de plek van het vraagteken? image/svg+xml -11 -15 -12 -2 ? …" at bounding box center [637, 223] width 746 height 420
copy div "Welk getal hoort op de plek van het vraagteken? image/svg+xml -11 -15 -12 -2 ?"
click at [654, 301] on label "15" at bounding box center [637, 307] width 162 height 34
click at [647, 307] on input "15" at bounding box center [641, 312] width 11 height 11
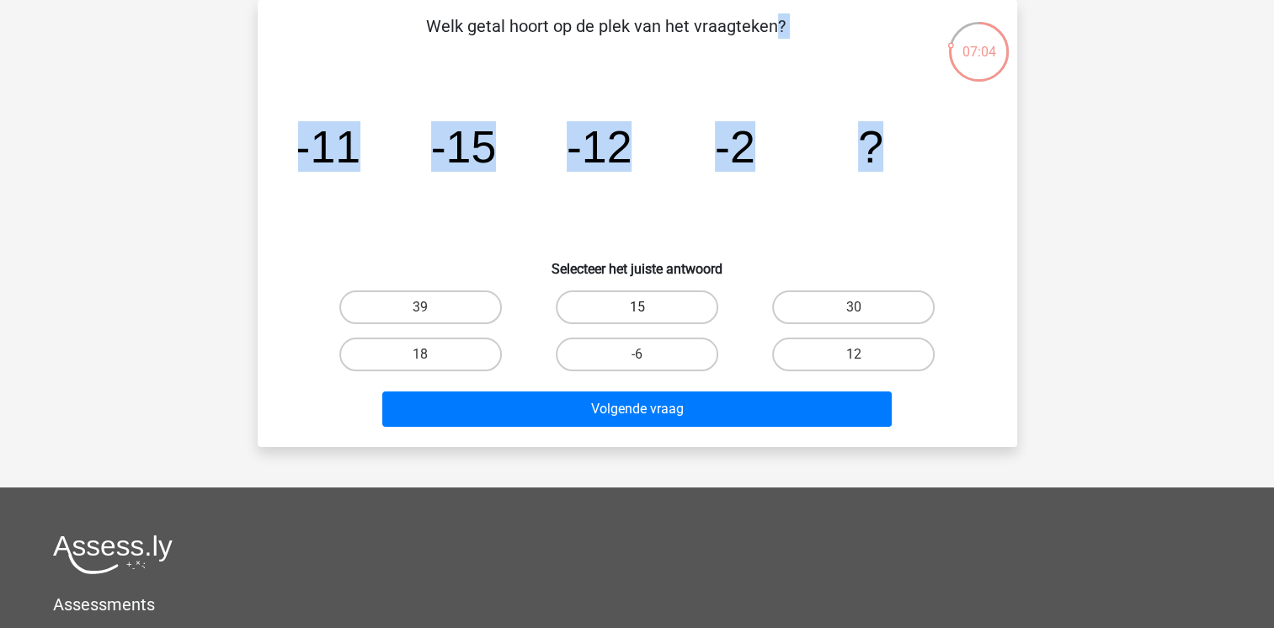
radio input "true"
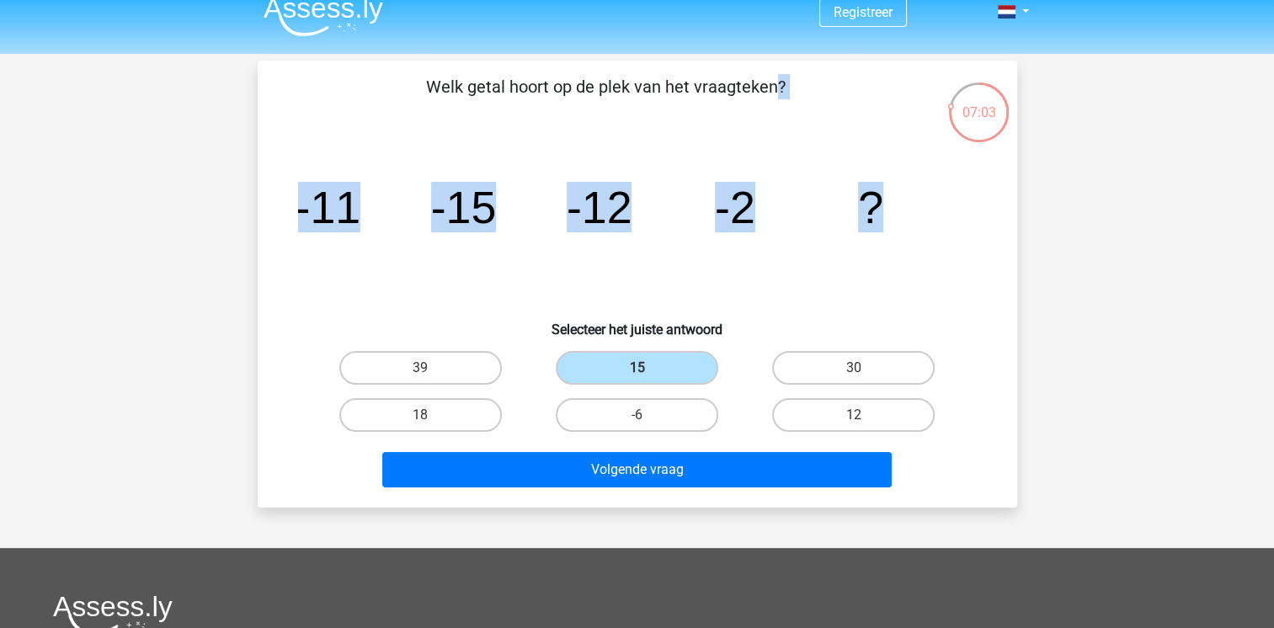
scroll to position [0, 0]
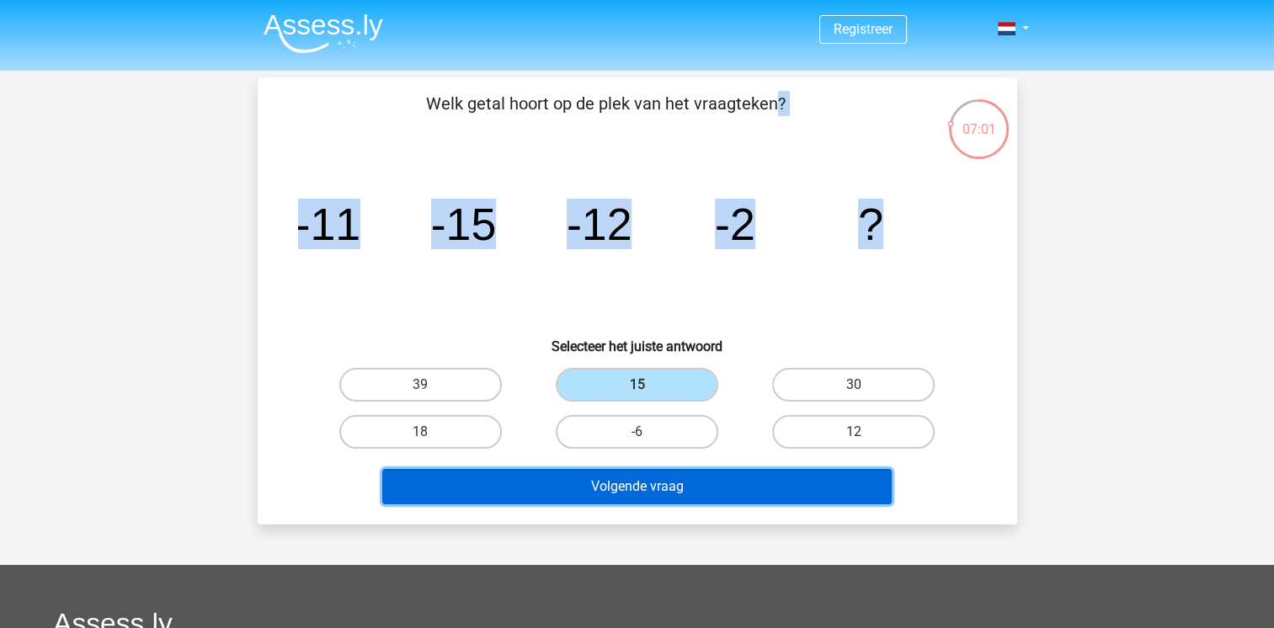
click at [654, 483] on button "Volgende vraag" at bounding box center [636, 486] width 509 height 35
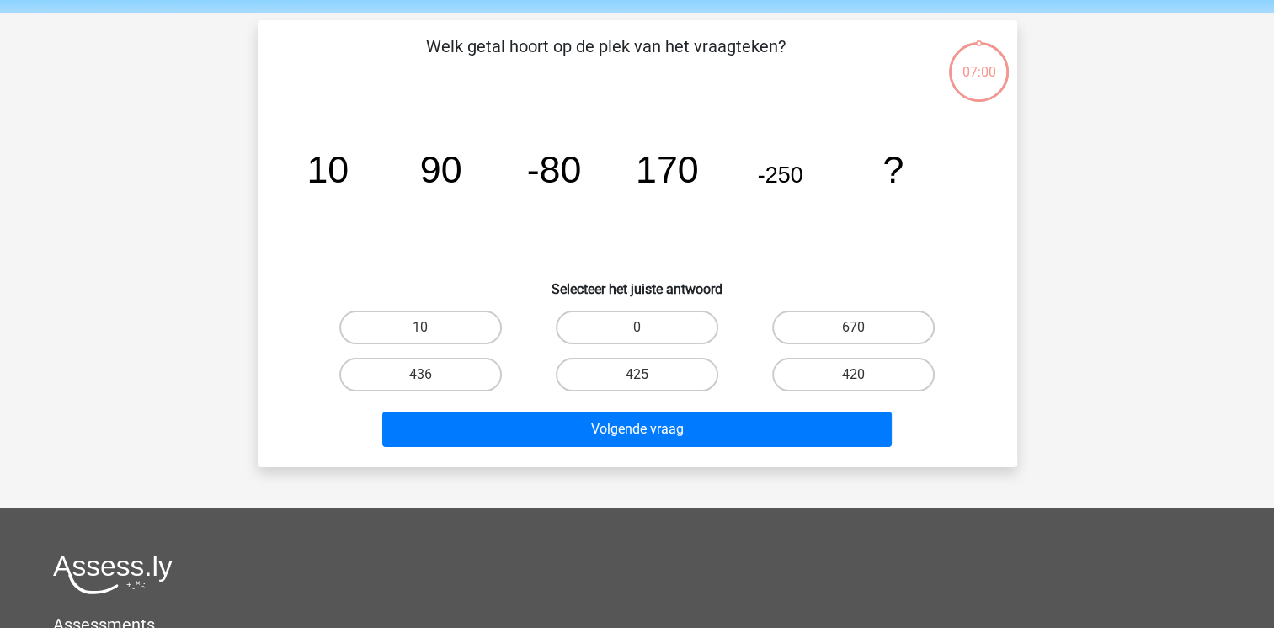
scroll to position [77, 0]
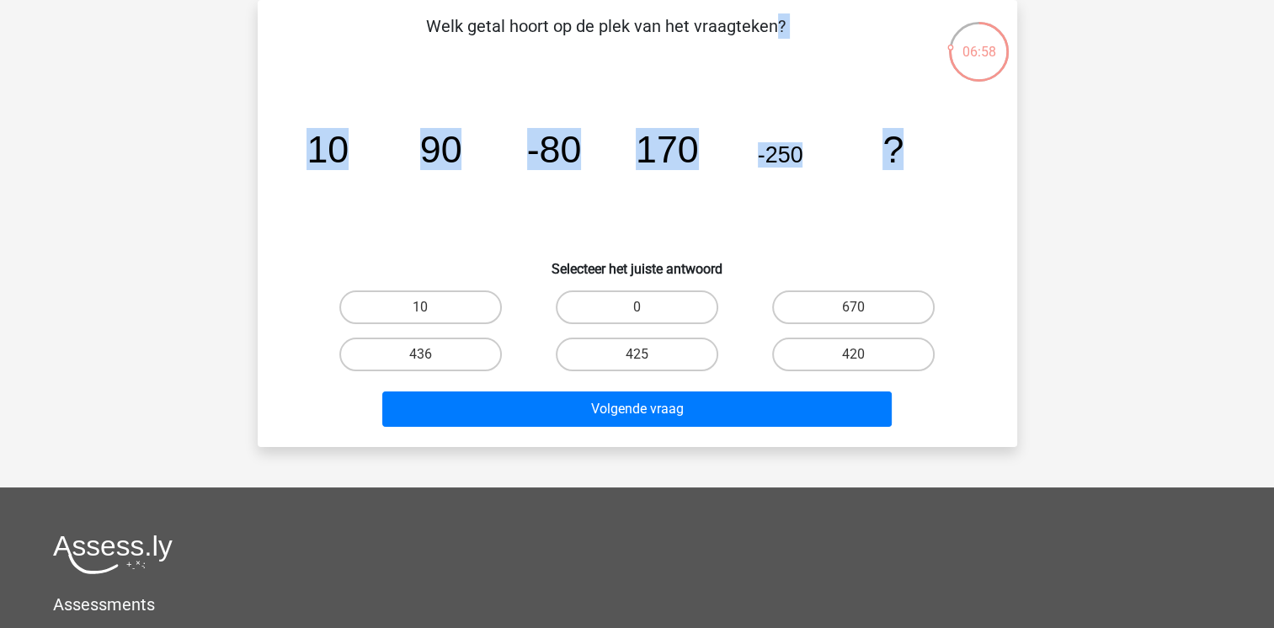
drag, startPoint x: 427, startPoint y: 19, endPoint x: 987, endPoint y: 177, distance: 581.6
click at [987, 177] on div "Welk getal hoort op de plek van het vraagteken? image/svg+xml 10 90 -80 170 -25…" at bounding box center [637, 223] width 746 height 420
copy div "Welk getal hoort op de plek van het vraagteken? image/svg+xml 10 90 -80 170 -25…"
click at [849, 355] on label "420" at bounding box center [853, 355] width 162 height 34
click at [854, 355] on input "420" at bounding box center [859, 359] width 11 height 11
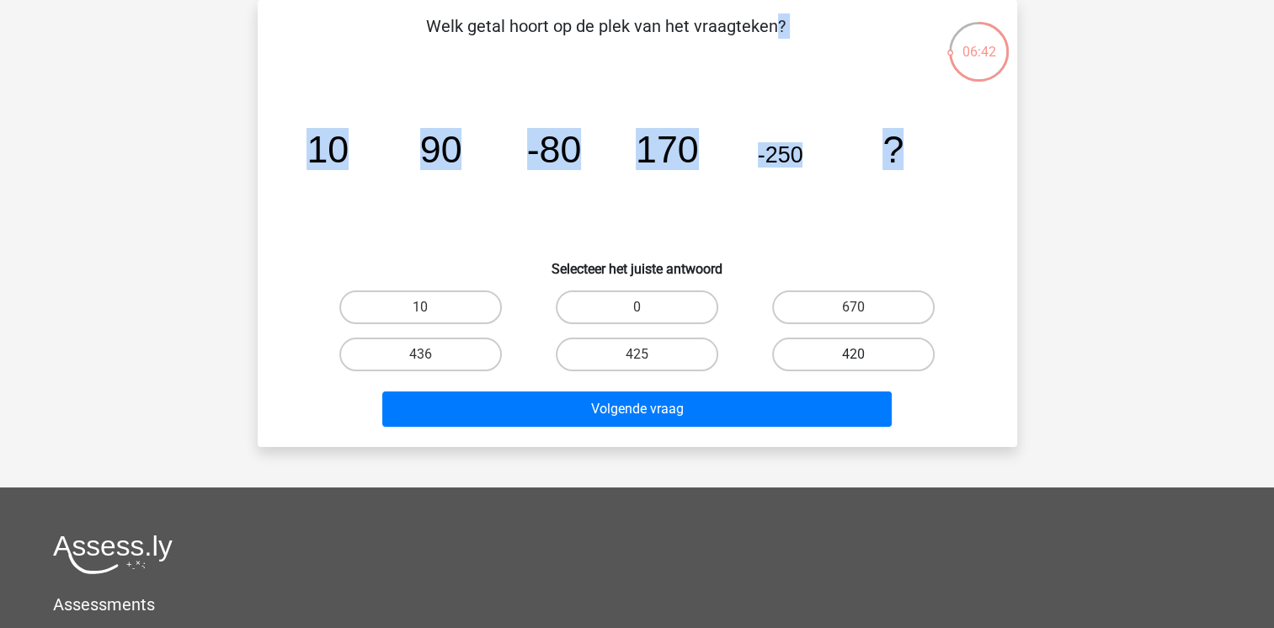
radio input "true"
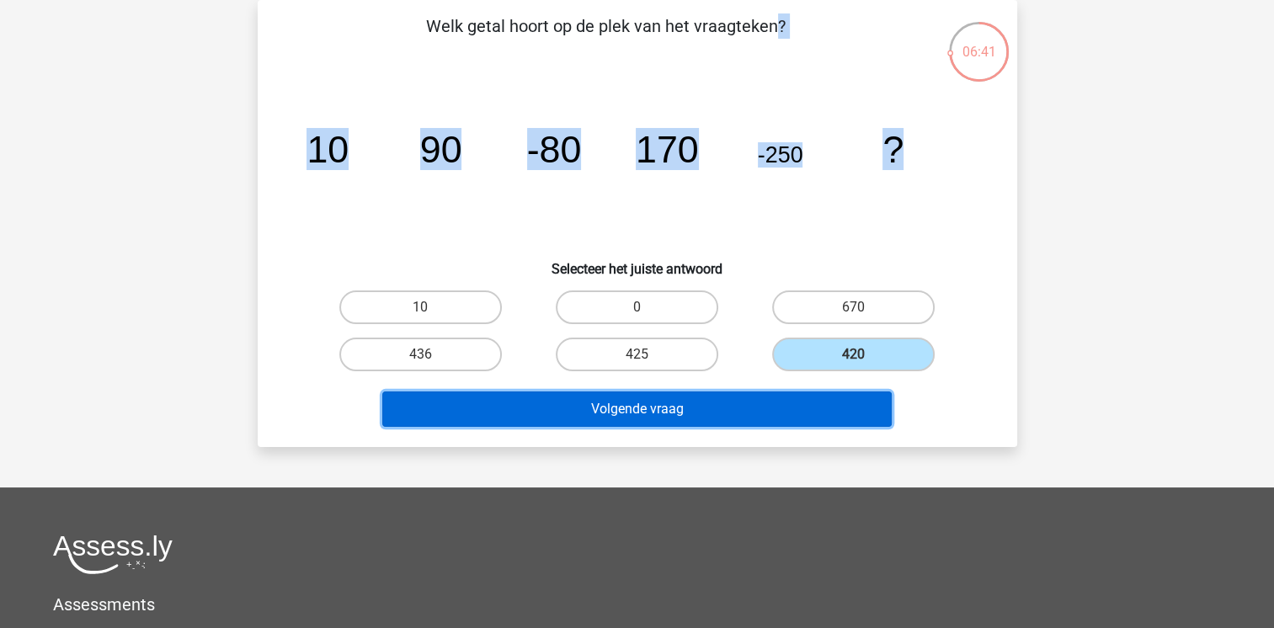
click at [771, 416] on button "Volgende vraag" at bounding box center [636, 408] width 509 height 35
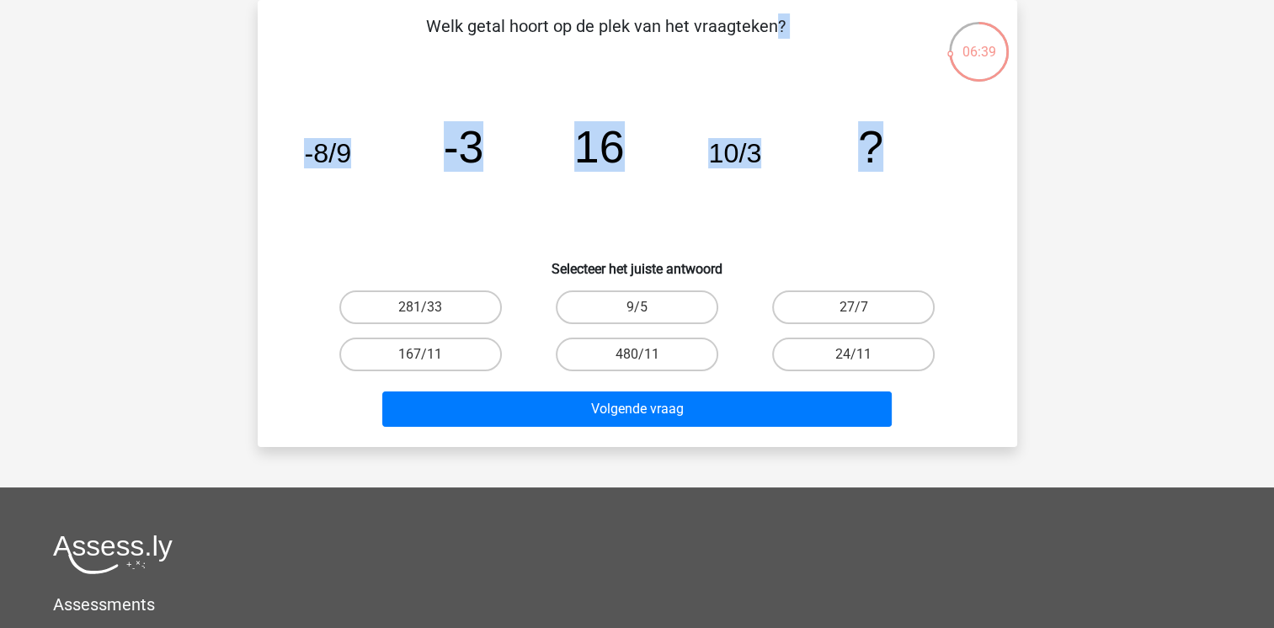
drag, startPoint x: 425, startPoint y: 7, endPoint x: 922, endPoint y: 141, distance: 514.4
click at [922, 141] on div "Welk getal hoort op de plek van het vraagteken? image/svg+xml -8/9 -3 16 10/3 ?…" at bounding box center [637, 223] width 759 height 447
copy div "Welk getal hoort op de plek van het vraagteken? image/svg+xml -8/9 -3 16 10/3 ?"
click at [822, 235] on icon "image/svg+xml -8/9 -3 16 10/3 ?" at bounding box center [637, 162] width 679 height 170
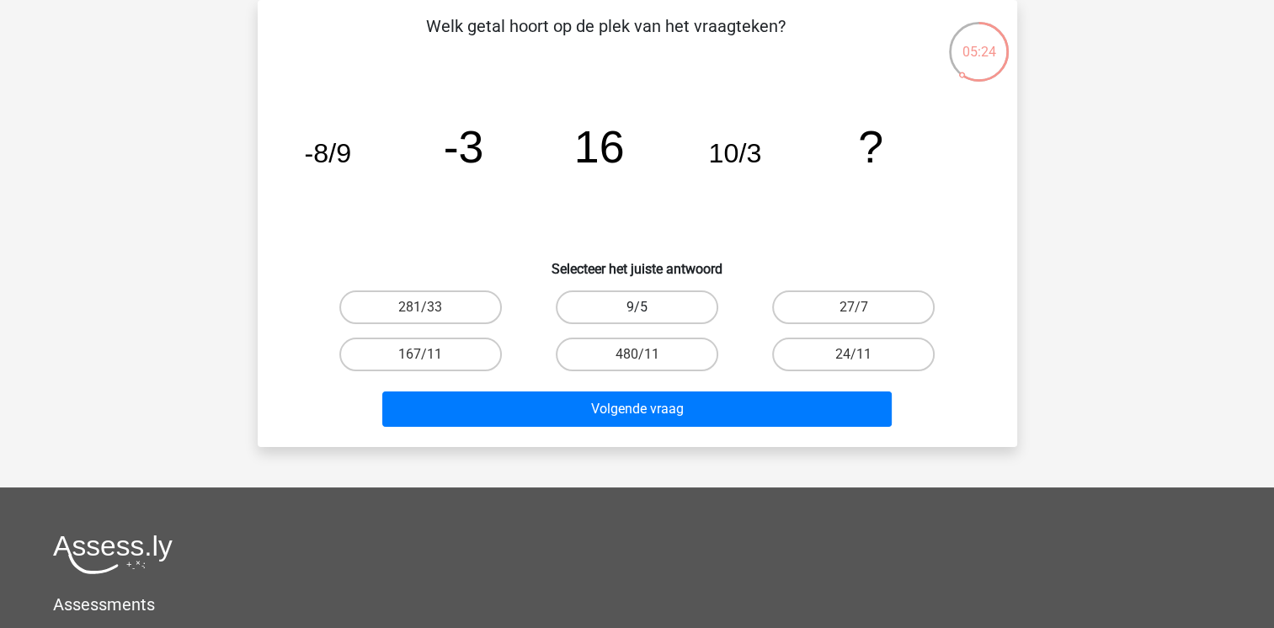
click at [680, 312] on label "9/5" at bounding box center [637, 307] width 162 height 34
click at [647, 312] on input "9/5" at bounding box center [641, 312] width 11 height 11
radio input "true"
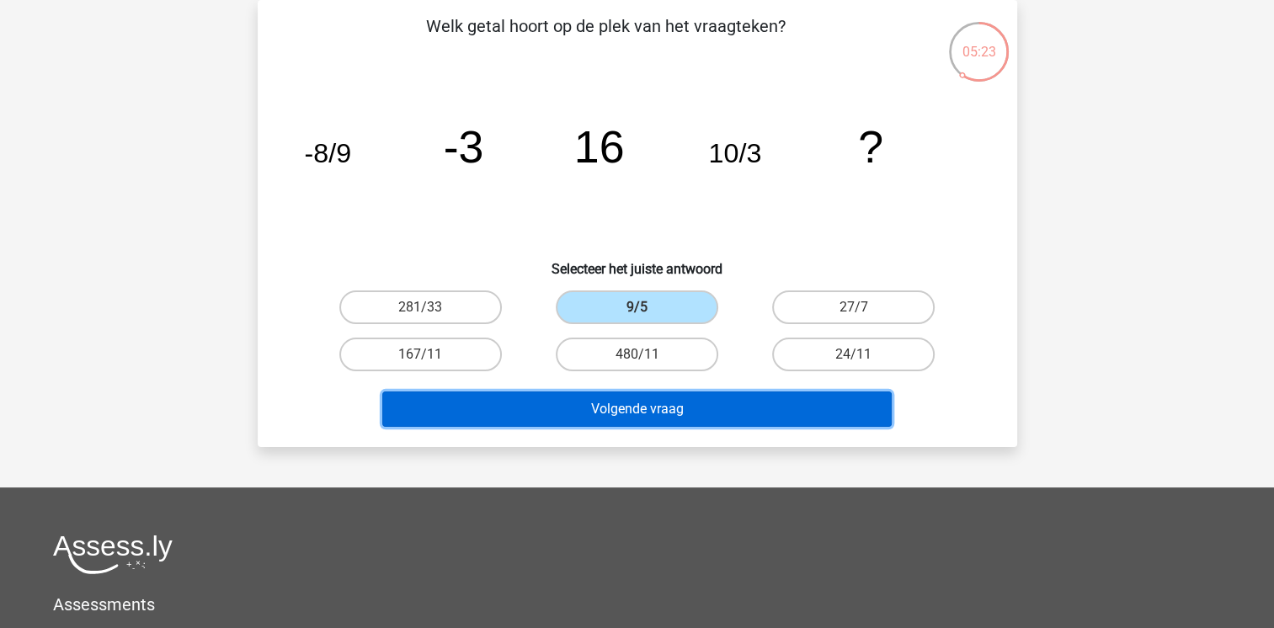
click at [670, 417] on button "Volgende vraag" at bounding box center [636, 408] width 509 height 35
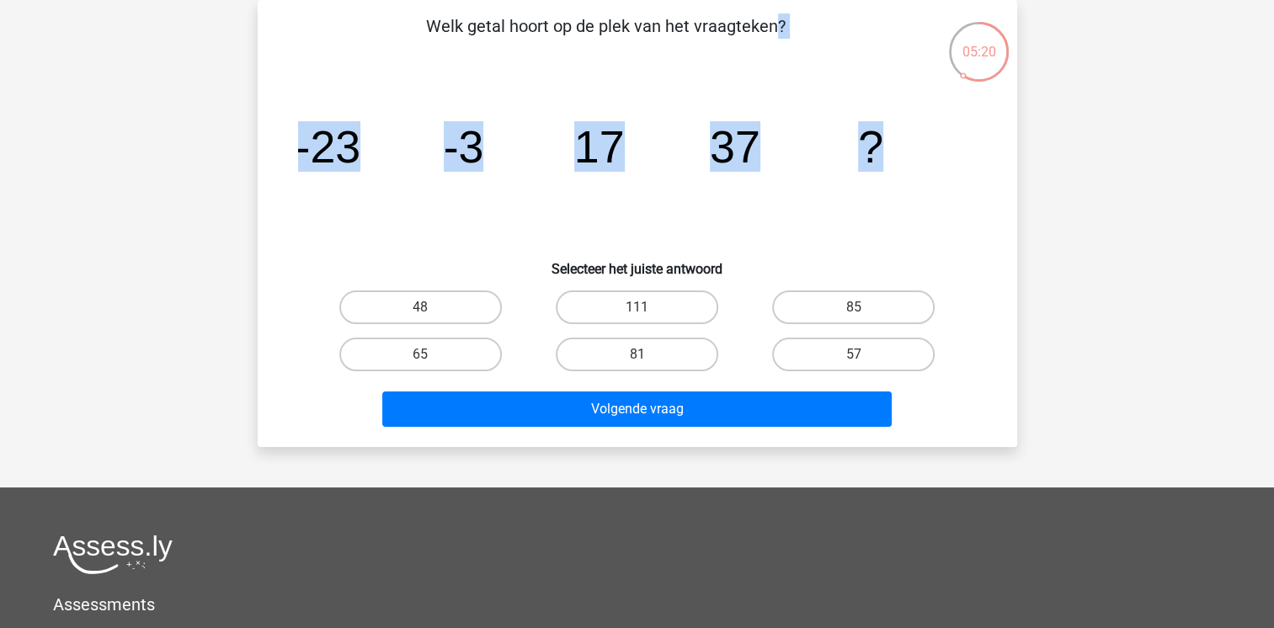
drag, startPoint x: 414, startPoint y: 19, endPoint x: 901, endPoint y: 130, distance: 499.1
click at [901, 130] on div "Welk getal hoort op de plek van het vraagteken? image/svg+xml -23 -3 17 37 ? Se…" at bounding box center [637, 223] width 746 height 420
copy div "Welk getal hoort op de plek van het vraagteken? image/svg+xml -23 -3 17 37 ?"
click at [839, 347] on label "57" at bounding box center [853, 355] width 162 height 34
click at [854, 354] on input "57" at bounding box center [859, 359] width 11 height 11
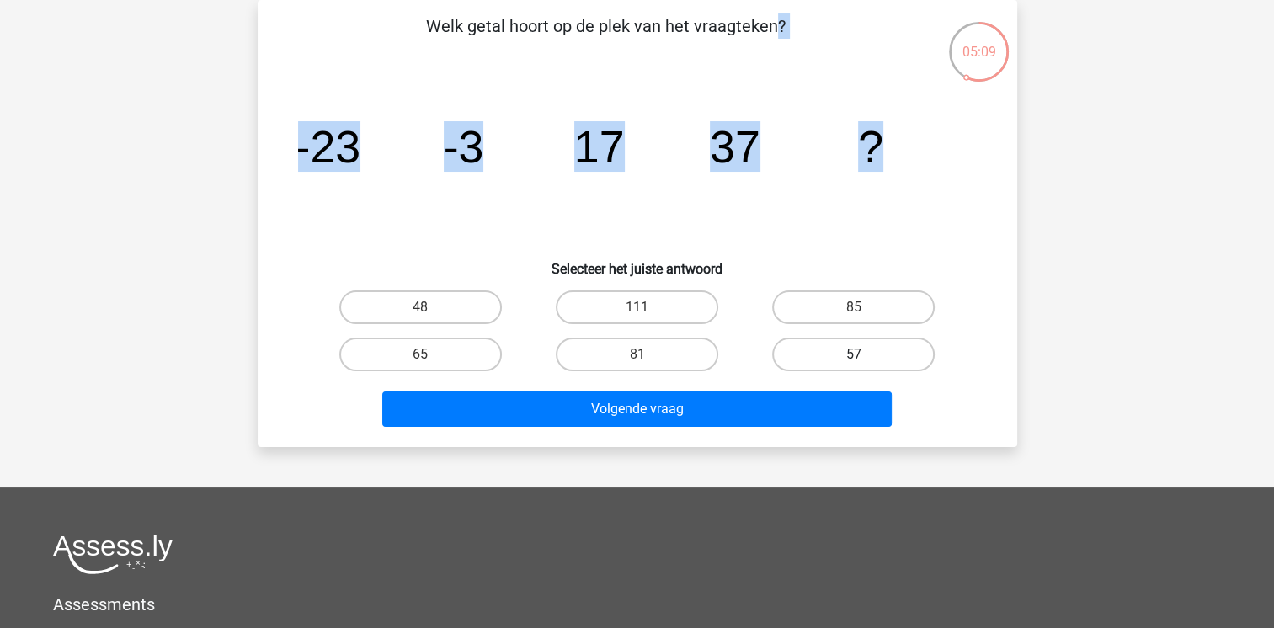
radio input "true"
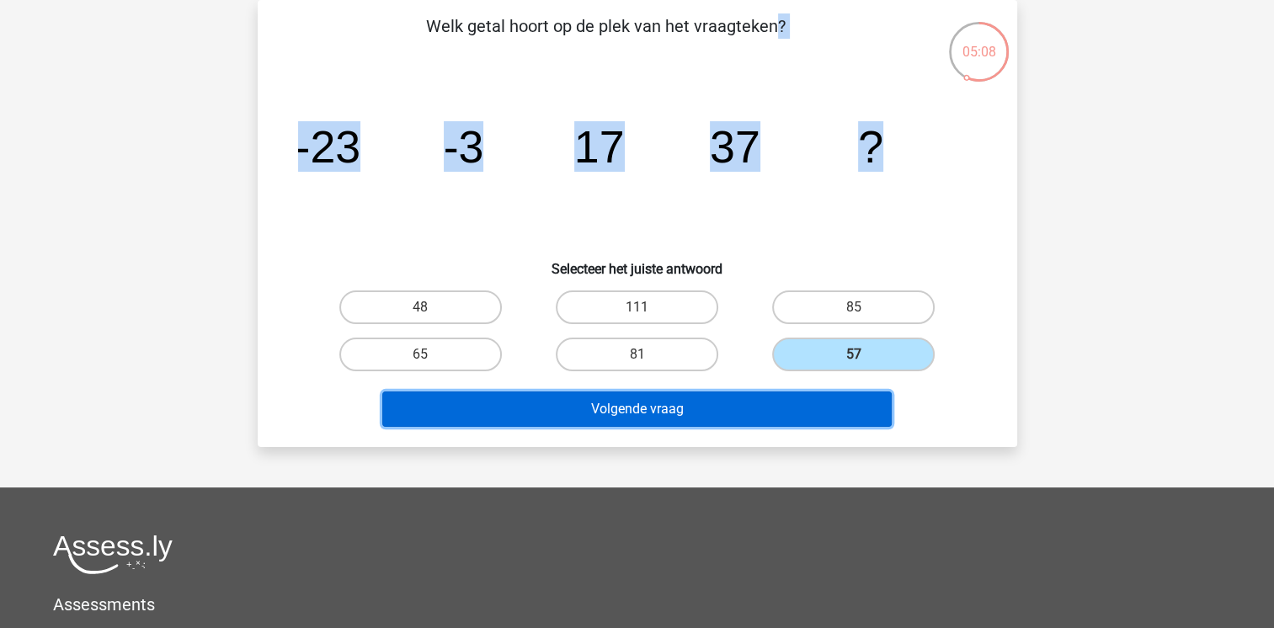
click at [788, 409] on button "Volgende vraag" at bounding box center [636, 408] width 509 height 35
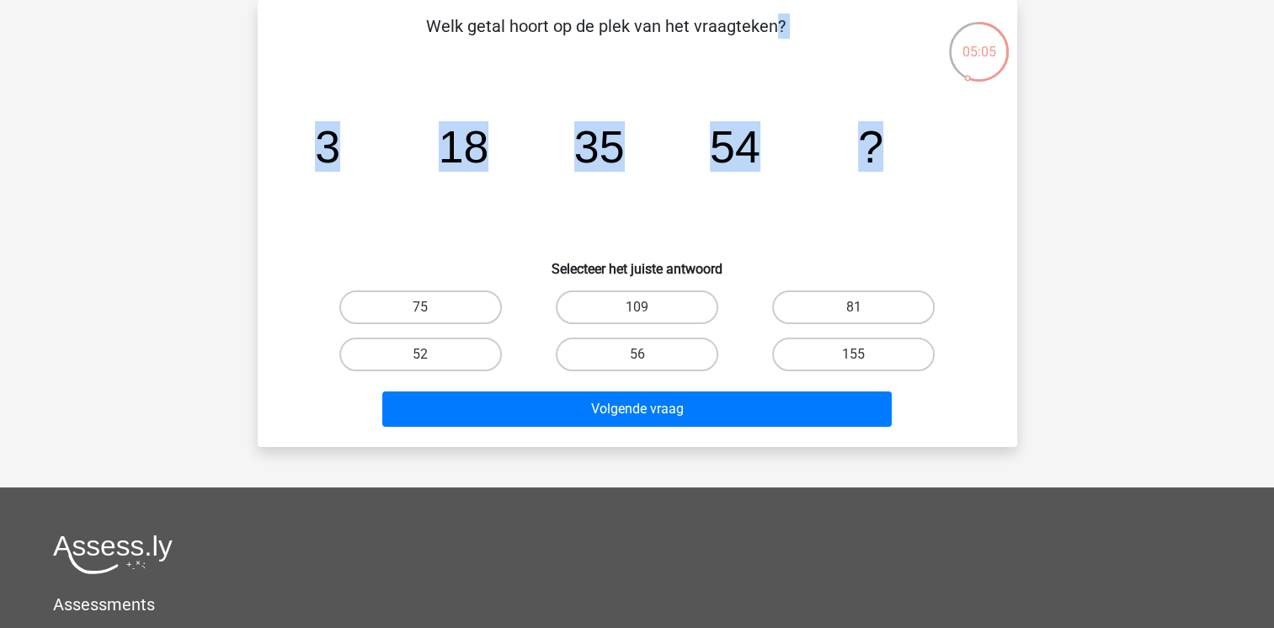
drag, startPoint x: 418, startPoint y: 20, endPoint x: 899, endPoint y: 146, distance: 497.8
click at [899, 146] on div "Welk getal hoort op de plek van het vraagteken? image/svg+xml 3 18 35 54 ? Sele…" at bounding box center [637, 223] width 746 height 420
copy div "Welk getal hoort op de plek van het vraagteken? image/svg+xml 3 18 35 54 ?"
drag, startPoint x: 449, startPoint y: 311, endPoint x: 451, endPoint y: 322, distance: 10.4
click at [448, 311] on label "75" at bounding box center [420, 307] width 162 height 34
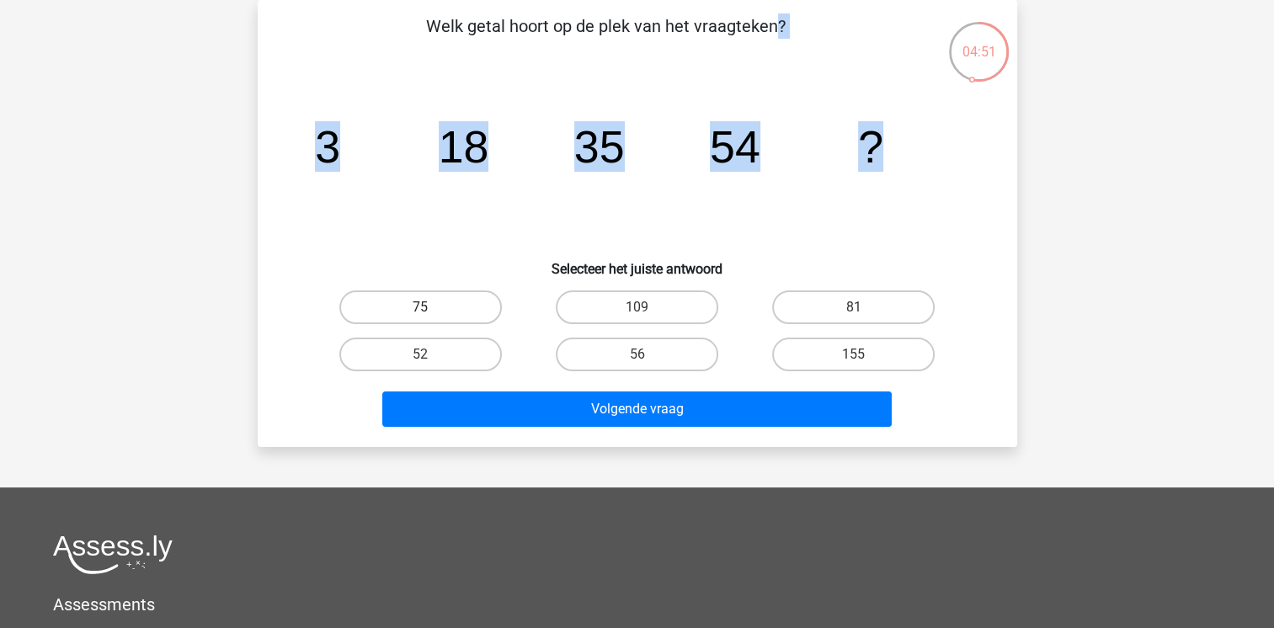
click at [431, 311] on input "75" at bounding box center [425, 312] width 11 height 11
radio input "true"
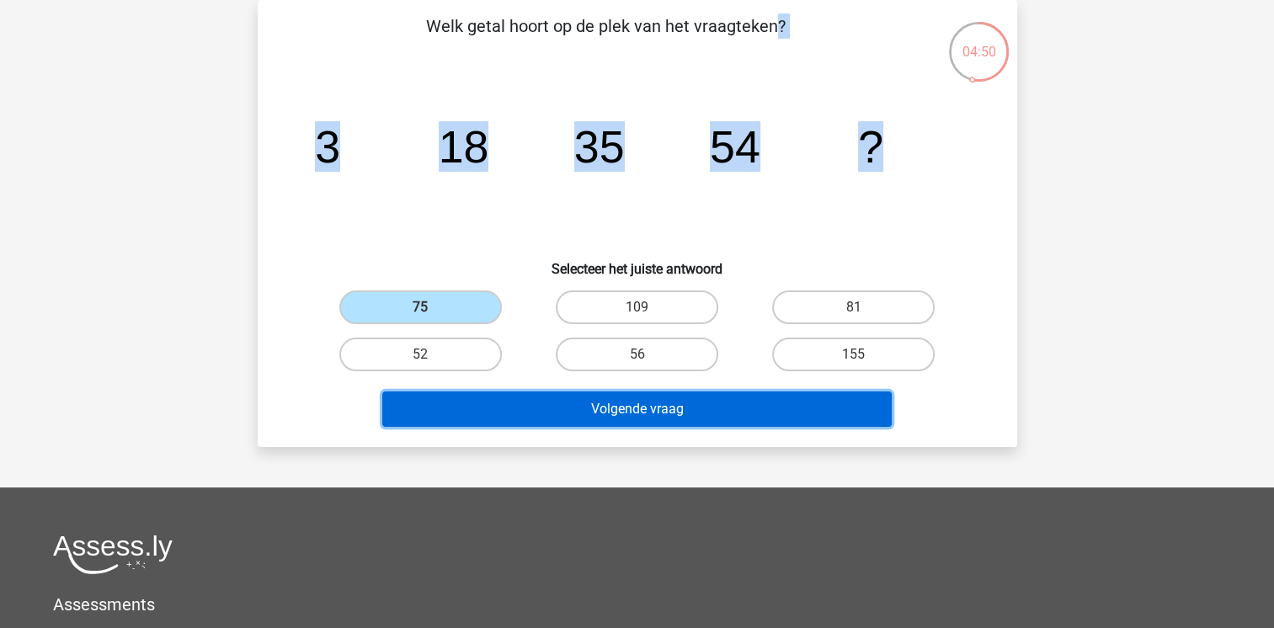
click at [492, 406] on button "Volgende vraag" at bounding box center [636, 408] width 509 height 35
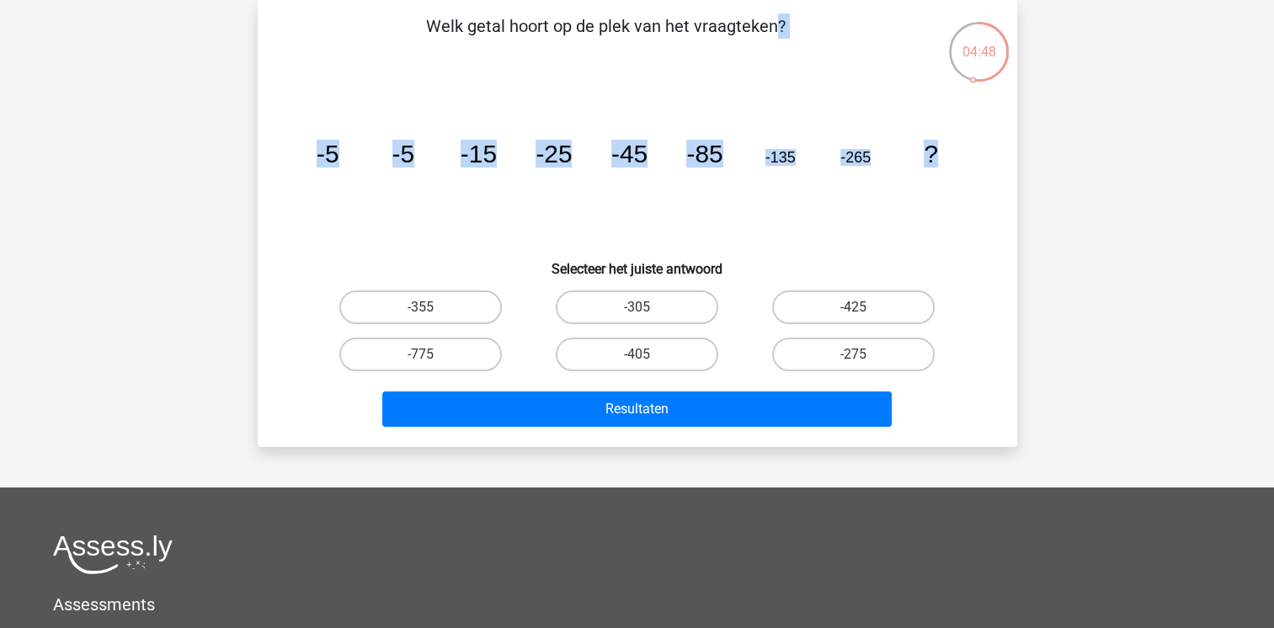
drag, startPoint x: 430, startPoint y: 22, endPoint x: 947, endPoint y: 169, distance: 537.5
click at [947, 169] on div "Welk getal hoort op de plek van het vraagteken? image/svg+xml -5 -5 -15 -25 -45…" at bounding box center [637, 223] width 746 height 420
copy div "Welk getal hoort op de plek van het vraagteken? image/svg+xml -5 -5 -15 -25 -45…"
click at [861, 308] on input "-425" at bounding box center [859, 312] width 11 height 11
radio input "true"
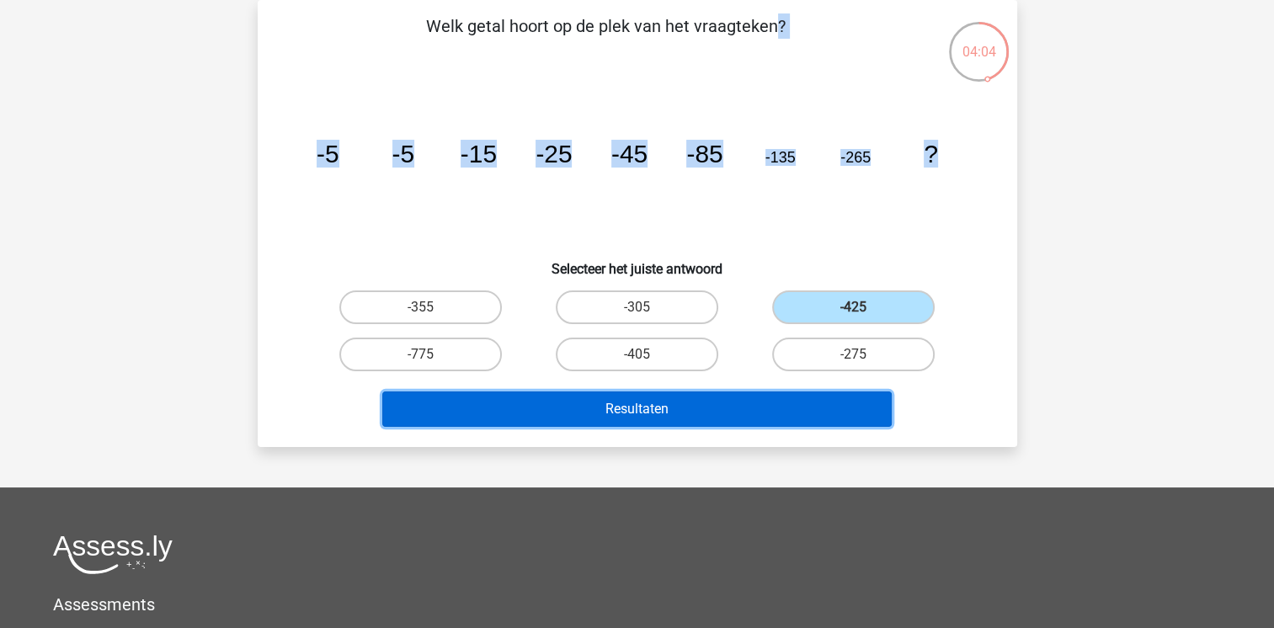
click at [713, 409] on button "Resultaten" at bounding box center [636, 408] width 509 height 35
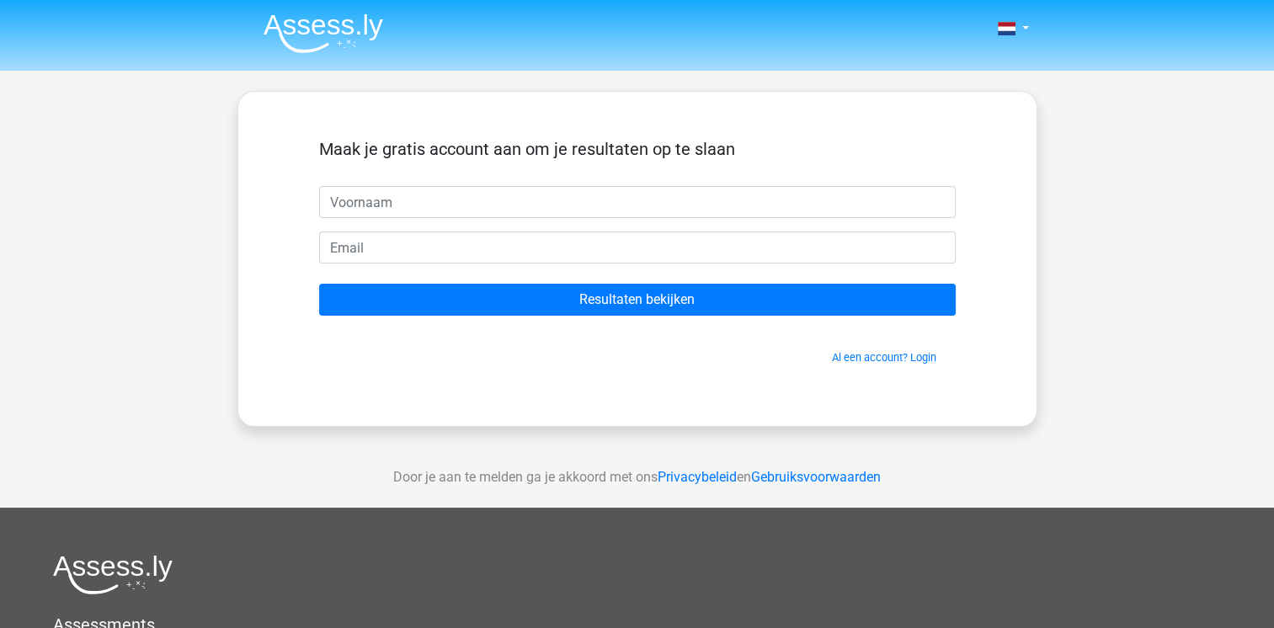
click at [491, 194] on input "text" at bounding box center [637, 202] width 636 height 32
type input "michael"
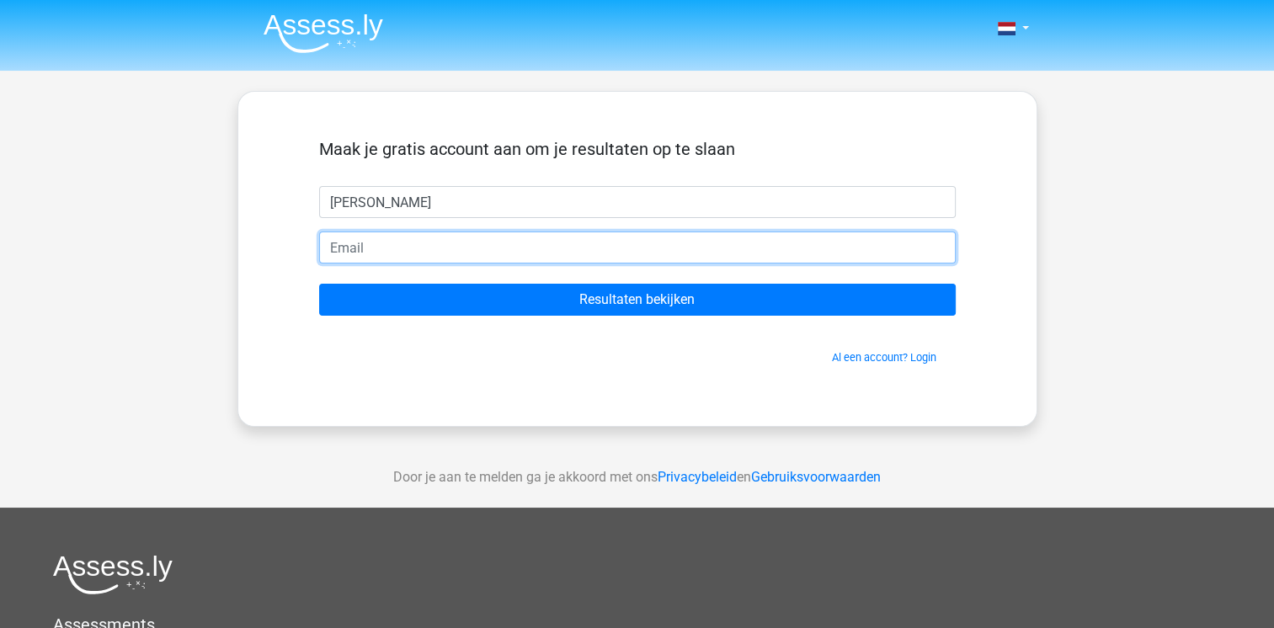
type input "meubelsmr@gmail.com"
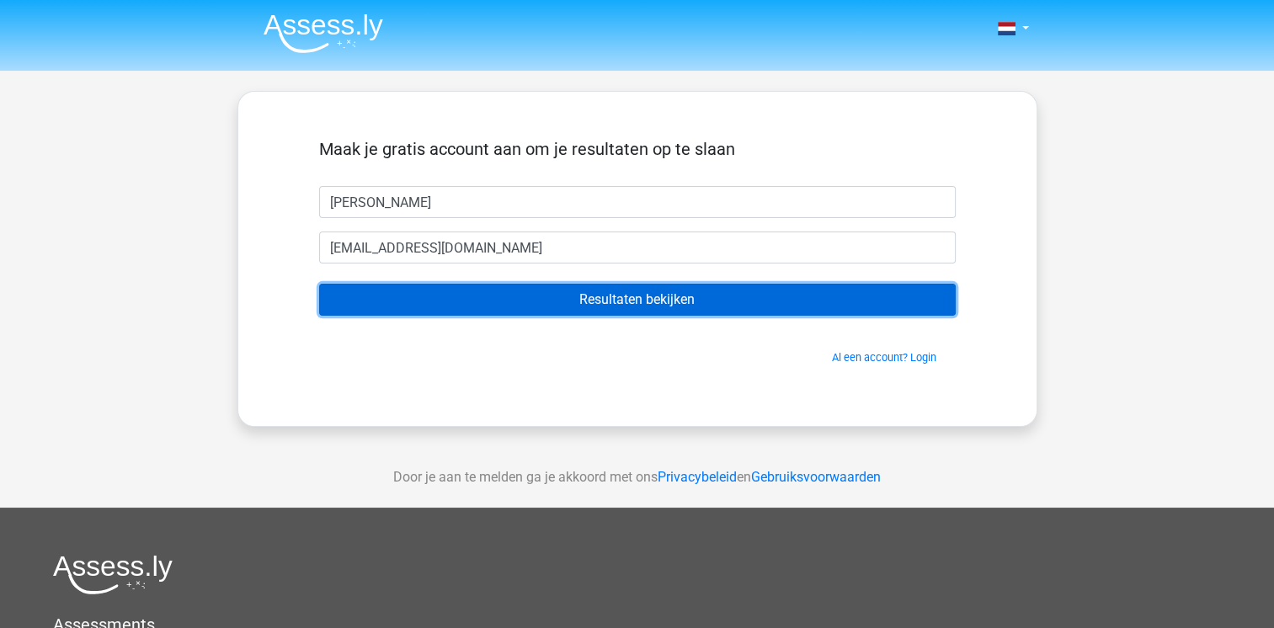
click at [611, 298] on input "Resultaten bekijken" at bounding box center [637, 300] width 636 height 32
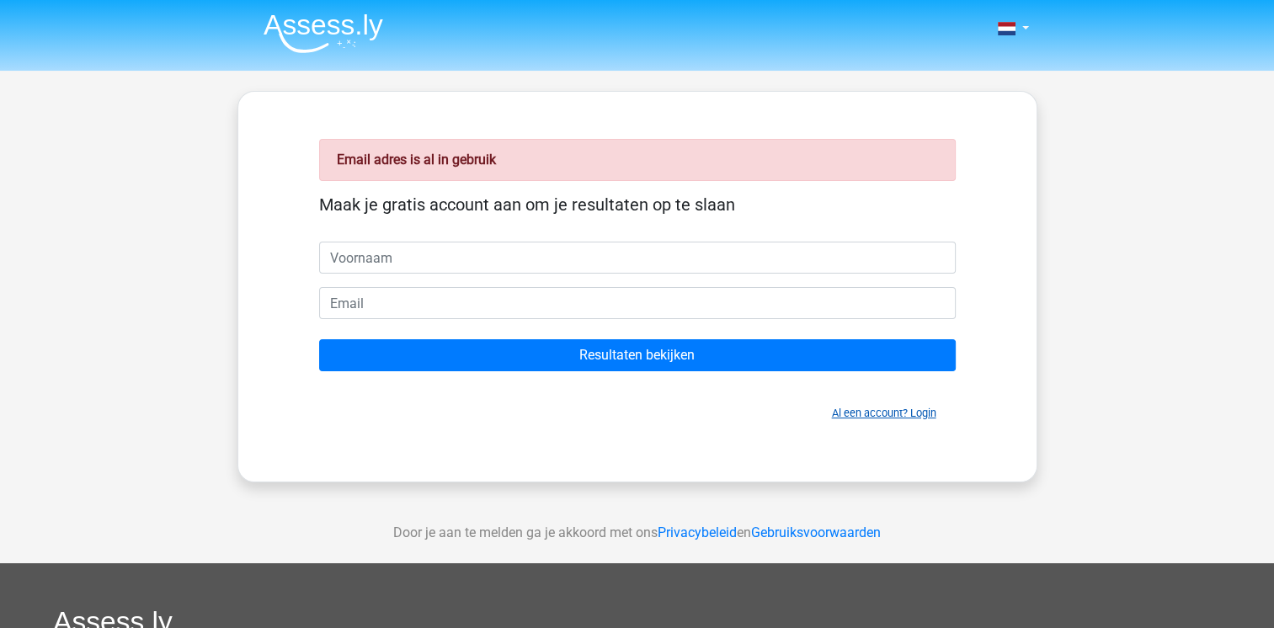
click at [889, 413] on link "Al een account? Login" at bounding box center [884, 413] width 104 height 13
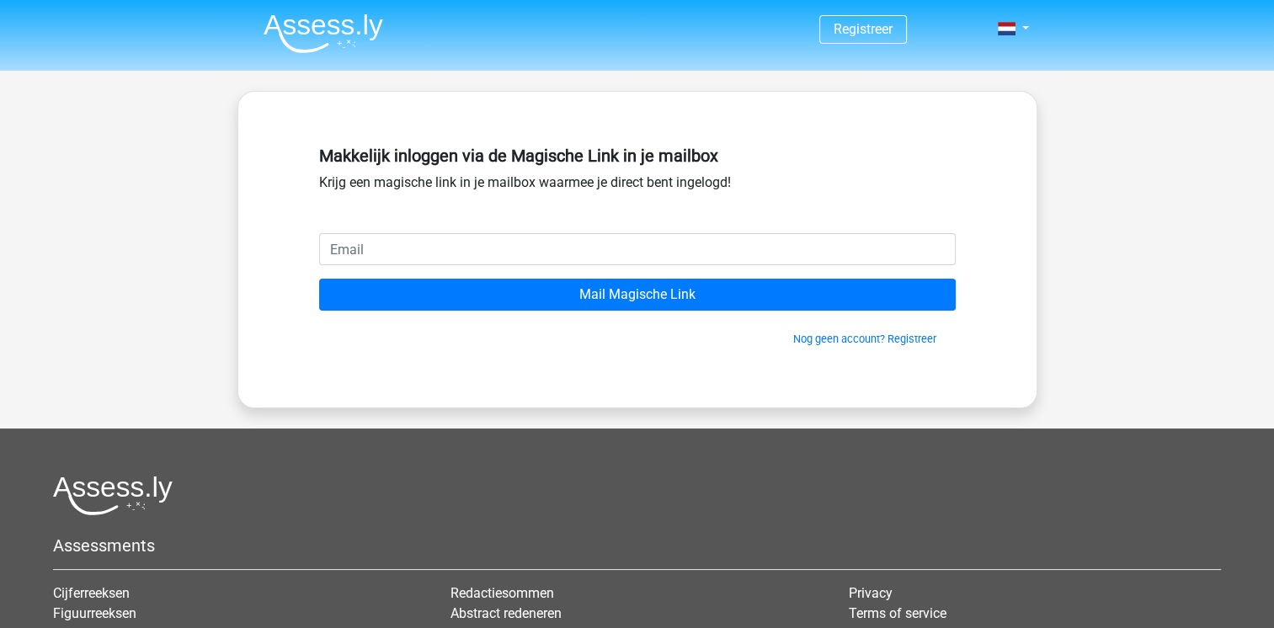
click at [558, 238] on input "email" at bounding box center [637, 249] width 636 height 32
type input "[EMAIL_ADDRESS][DOMAIN_NAME]"
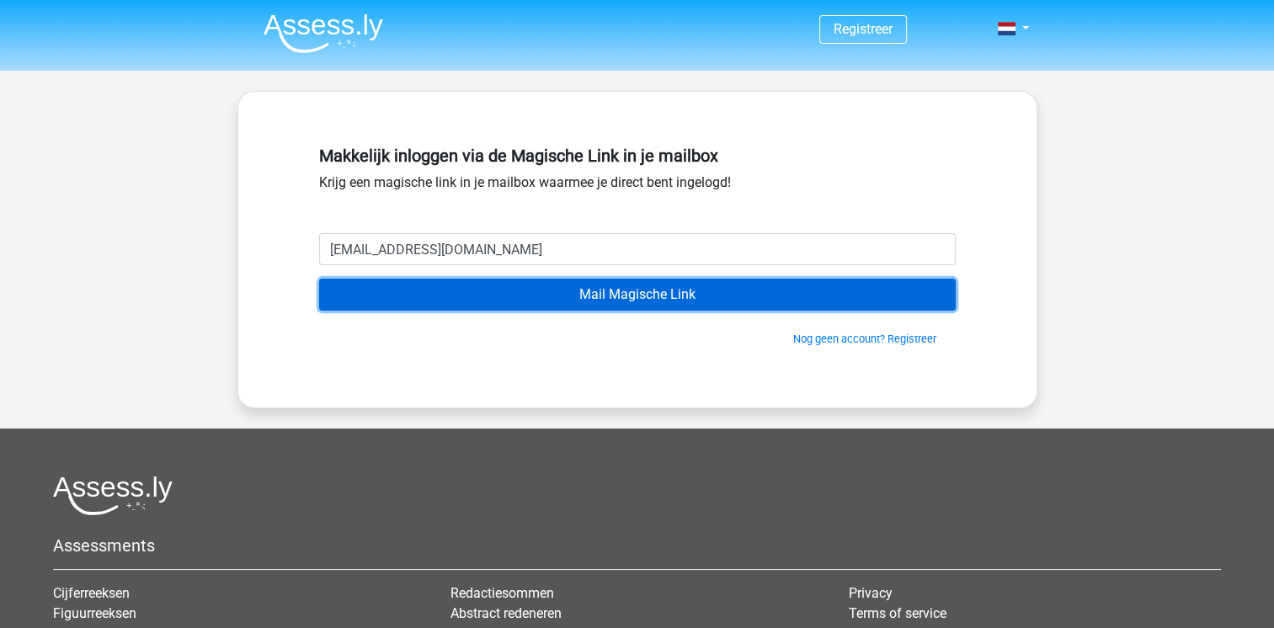
click at [714, 290] on input "Mail Magische Link" at bounding box center [637, 295] width 636 height 32
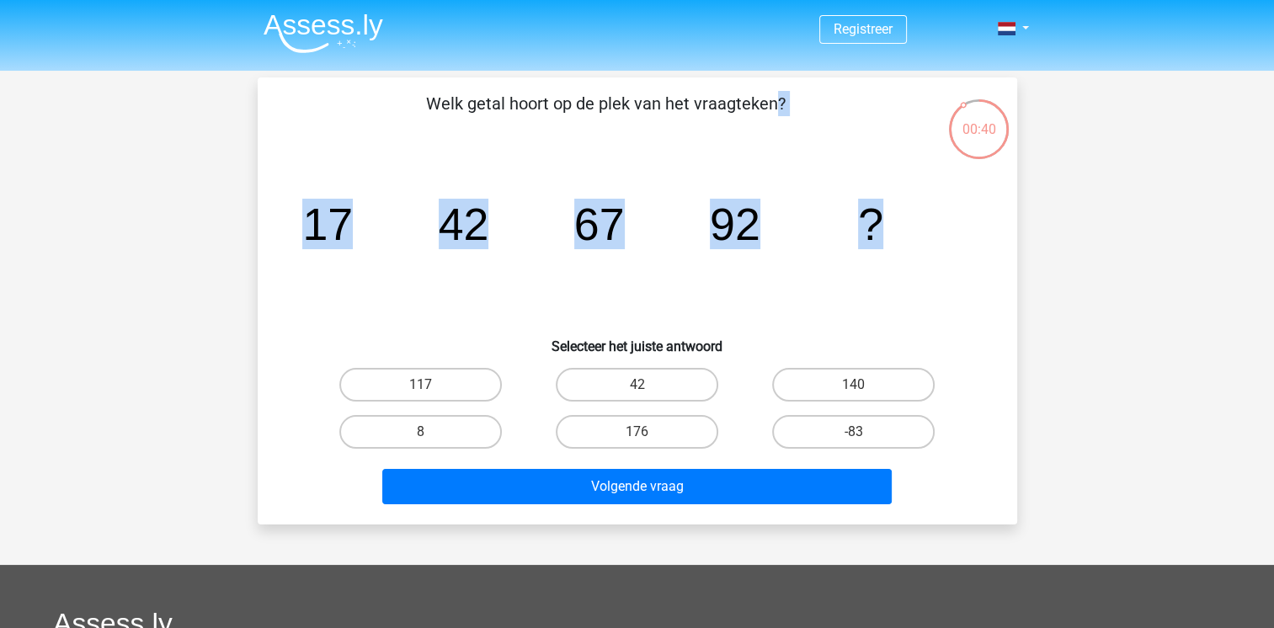
drag, startPoint x: 421, startPoint y: 97, endPoint x: 912, endPoint y: 233, distance: 509.4
click at [912, 233] on div "Welk getal hoort op de plek van het vraagteken? image/svg+xml 17 42 67 92 ? Sel…" at bounding box center [637, 301] width 746 height 420
copy div "Welk getal hoort op de plek van het vraagteken? image/svg+xml 17 42 67 92 ?"
click at [468, 389] on label "117" at bounding box center [420, 385] width 162 height 34
click at [431, 389] on input "117" at bounding box center [425, 390] width 11 height 11
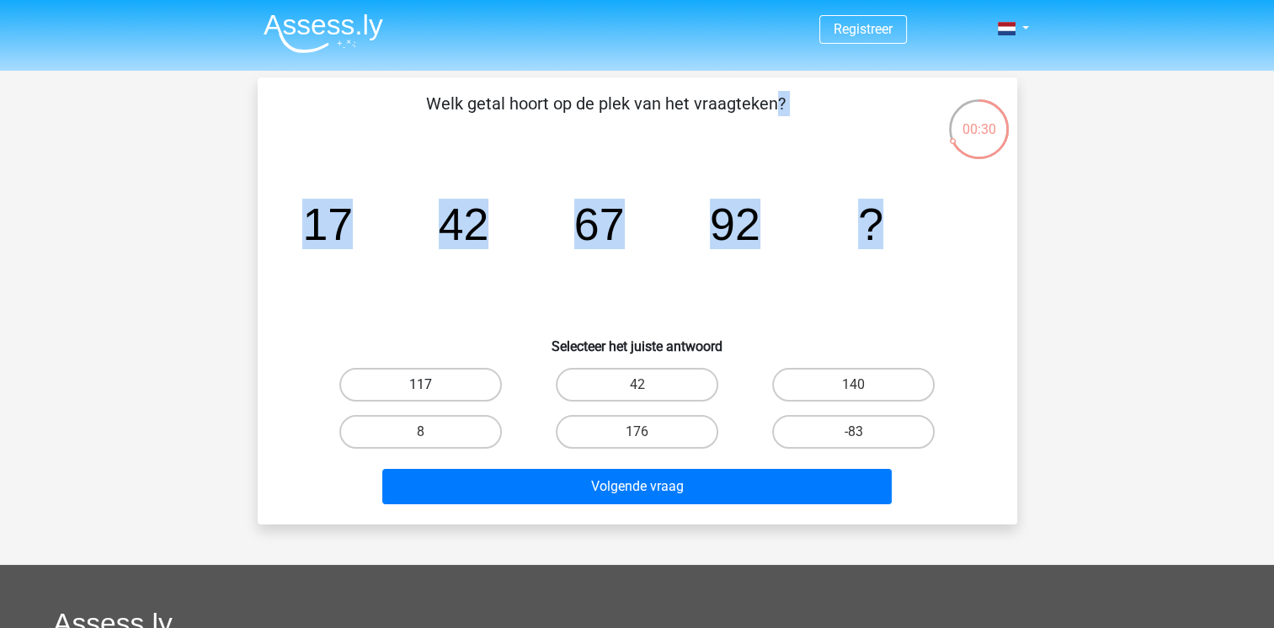
radio input "true"
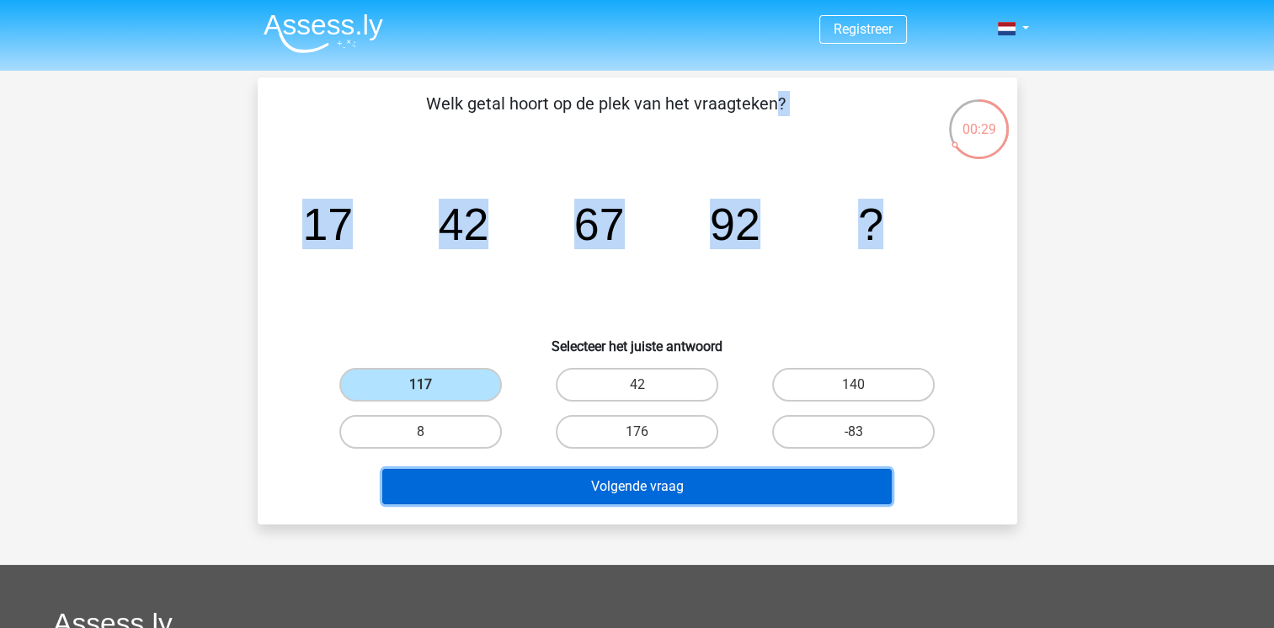
click at [534, 484] on button "Volgende vraag" at bounding box center [636, 486] width 509 height 35
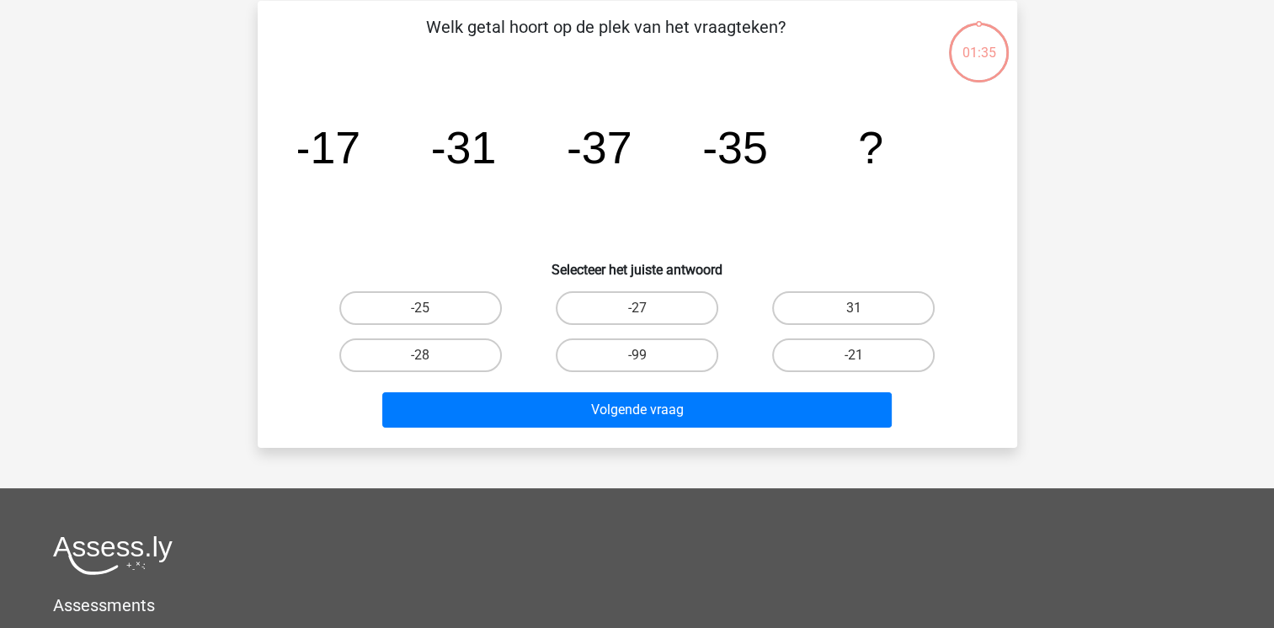
scroll to position [77, 0]
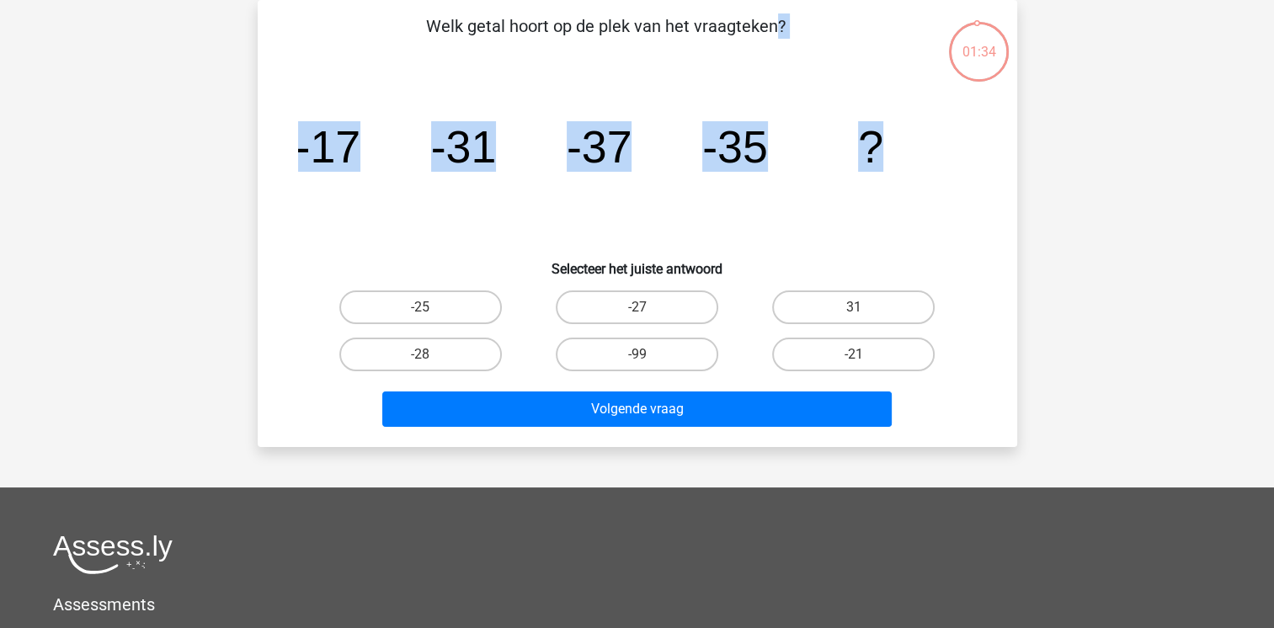
drag, startPoint x: 428, startPoint y: 15, endPoint x: 934, endPoint y: 160, distance: 526.3
click at [934, 160] on div "Welk getal hoort op de plek van het vraagteken? image/svg+xml -17 -31 -37 -35 ?…" at bounding box center [637, 223] width 746 height 420
copy div "Welk getal hoort op de plek van het vraagteken? image/svg+xml -17 -31 -37 -35 ?"
click at [423, 304] on label "-25" at bounding box center [420, 307] width 162 height 34
click at [423, 307] on input "-25" at bounding box center [425, 312] width 11 height 11
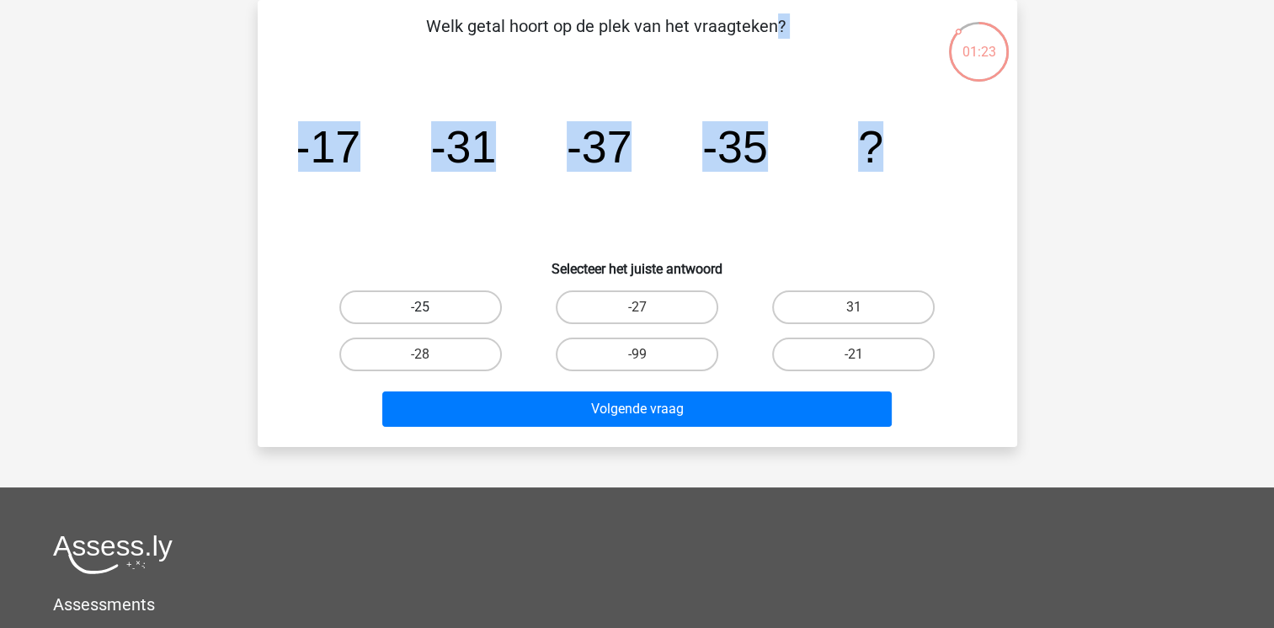
radio input "true"
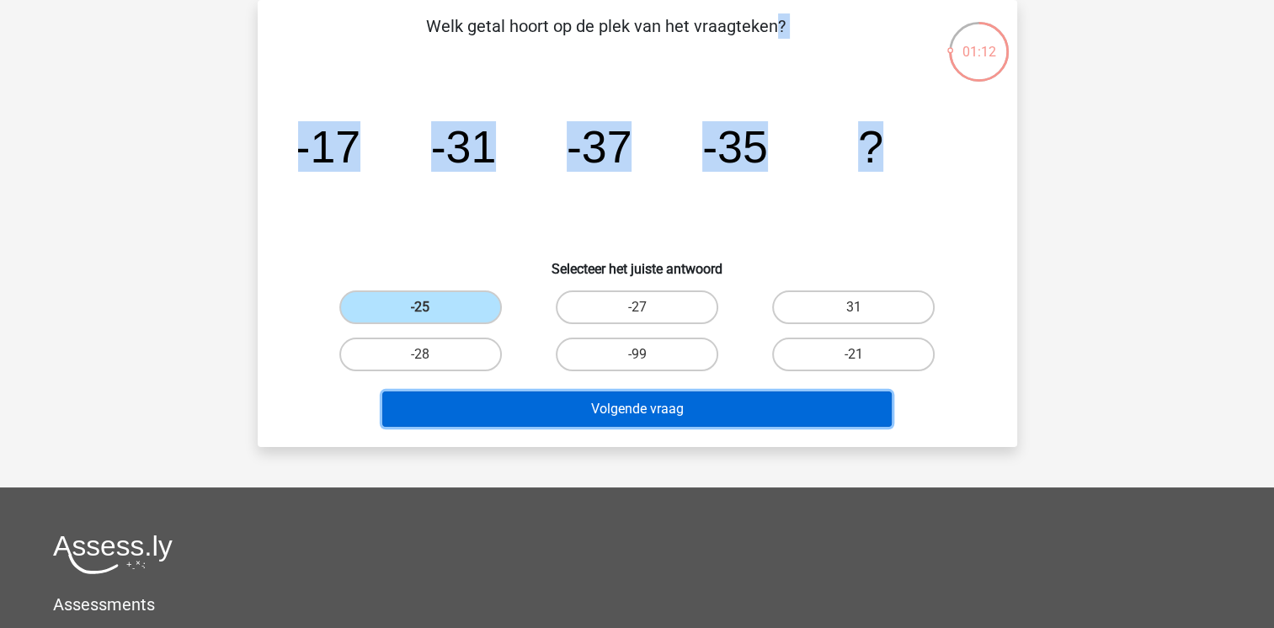
click at [570, 409] on button "Volgende vraag" at bounding box center [636, 408] width 509 height 35
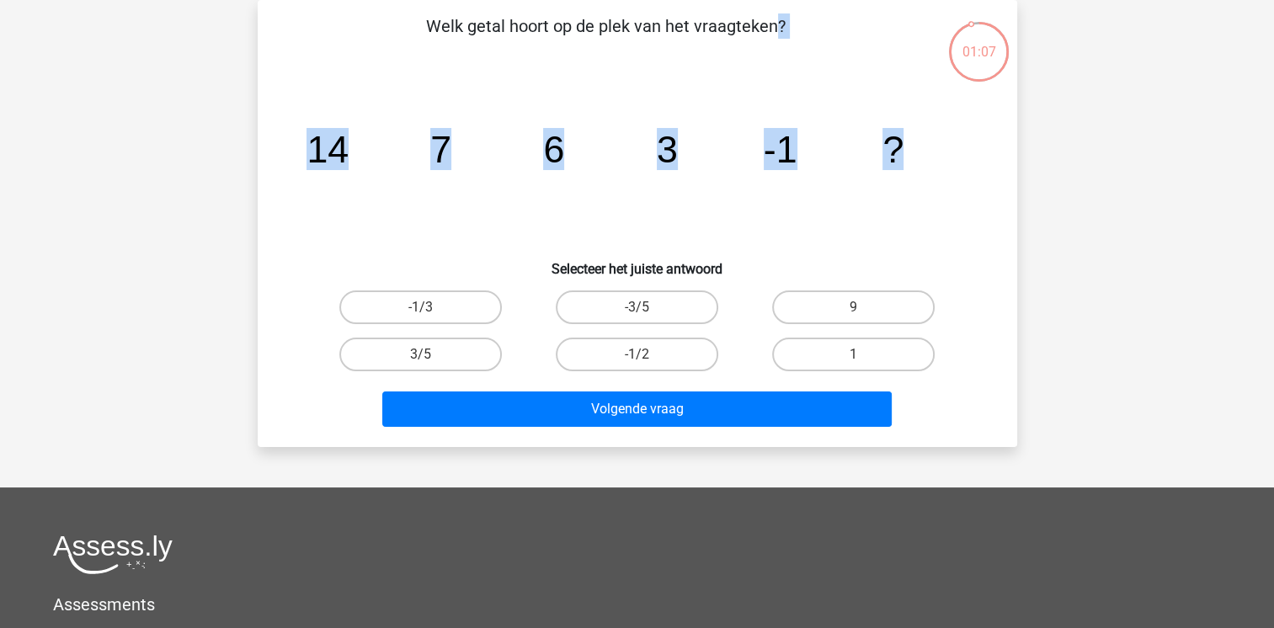
drag, startPoint x: 431, startPoint y: 23, endPoint x: 923, endPoint y: 150, distance: 507.8
click at [923, 150] on div "Welk getal hoort op de plek van het vraagteken? image/svg+xml 14 7 6 3 -1 ? Sel…" at bounding box center [637, 223] width 746 height 420
click at [754, 204] on icon "image/svg+xml 14 7 6 3 -1 ?" at bounding box center [637, 162] width 679 height 170
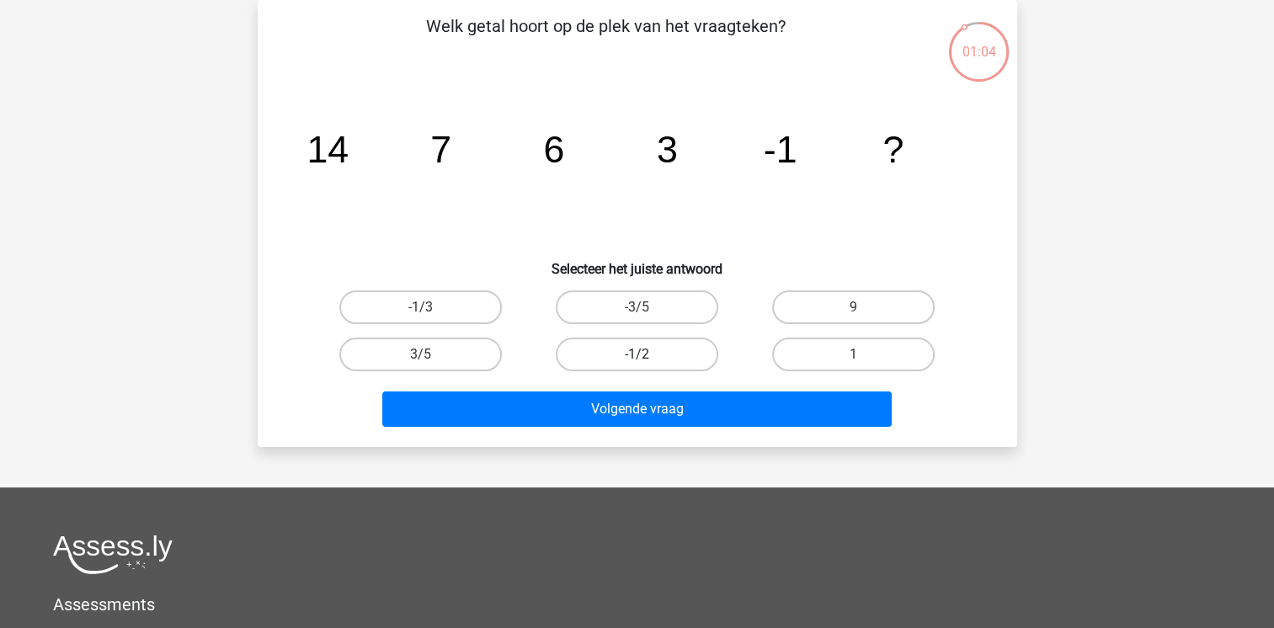
click at [668, 356] on label "-1/2" at bounding box center [637, 355] width 162 height 34
click at [647, 356] on input "-1/2" at bounding box center [641, 359] width 11 height 11
radio input "true"
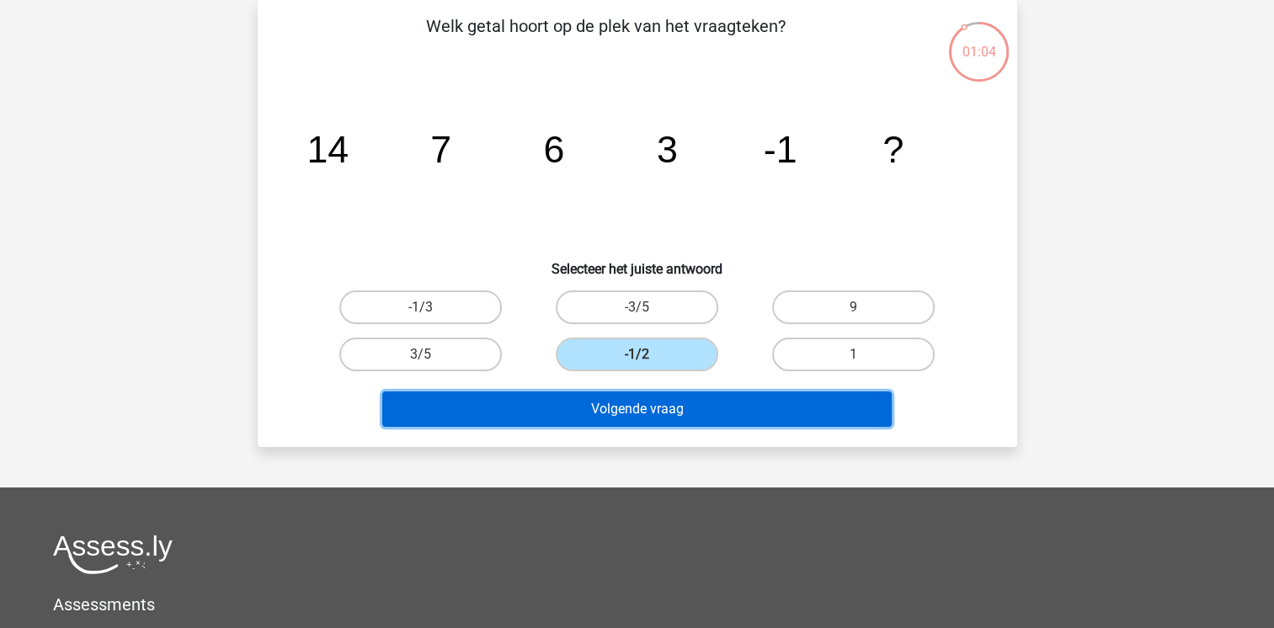
click at [652, 404] on button "Volgende vraag" at bounding box center [636, 408] width 509 height 35
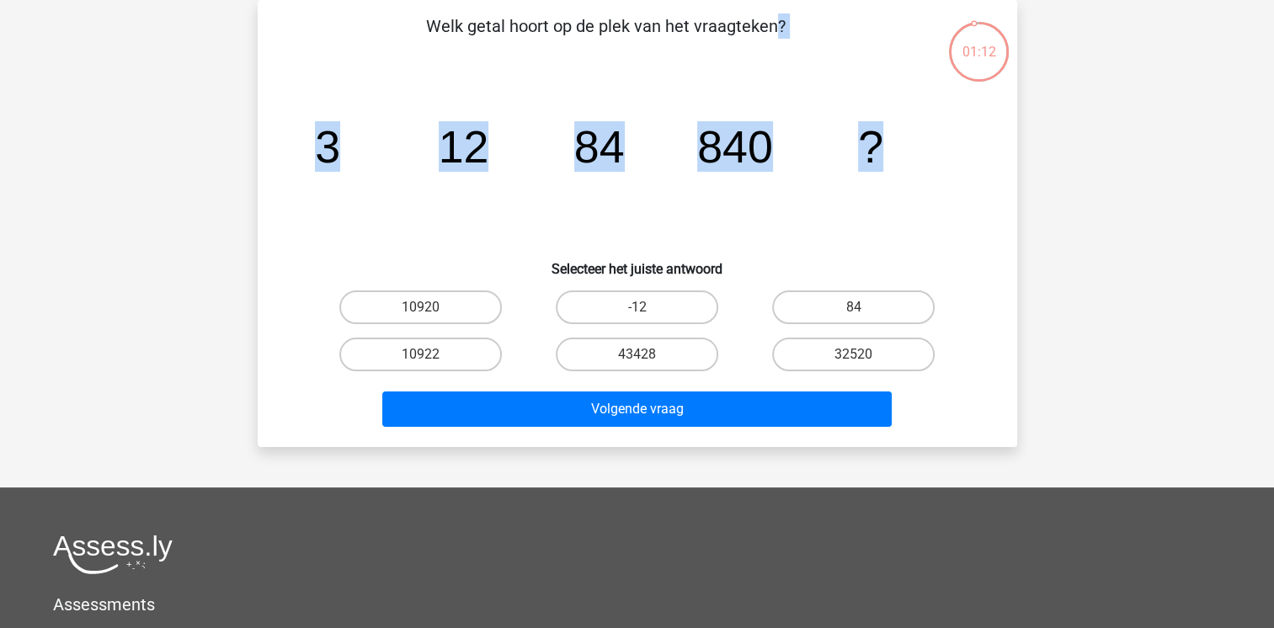
drag, startPoint x: 423, startPoint y: 10, endPoint x: 912, endPoint y: 135, distance: 504.8
click at [912, 135] on div "Welk getal hoort op de plek van het vraagteken? image/svg+xml 3 12 84 840 ? Sel…" at bounding box center [637, 223] width 759 height 447
copy div "Welk getal hoort op de plek van het vraagteken? image/svg+xml 3 12 84 840 ?"
click at [398, 301] on label "10920" at bounding box center [420, 307] width 162 height 34
click at [420, 307] on input "10920" at bounding box center [425, 312] width 11 height 11
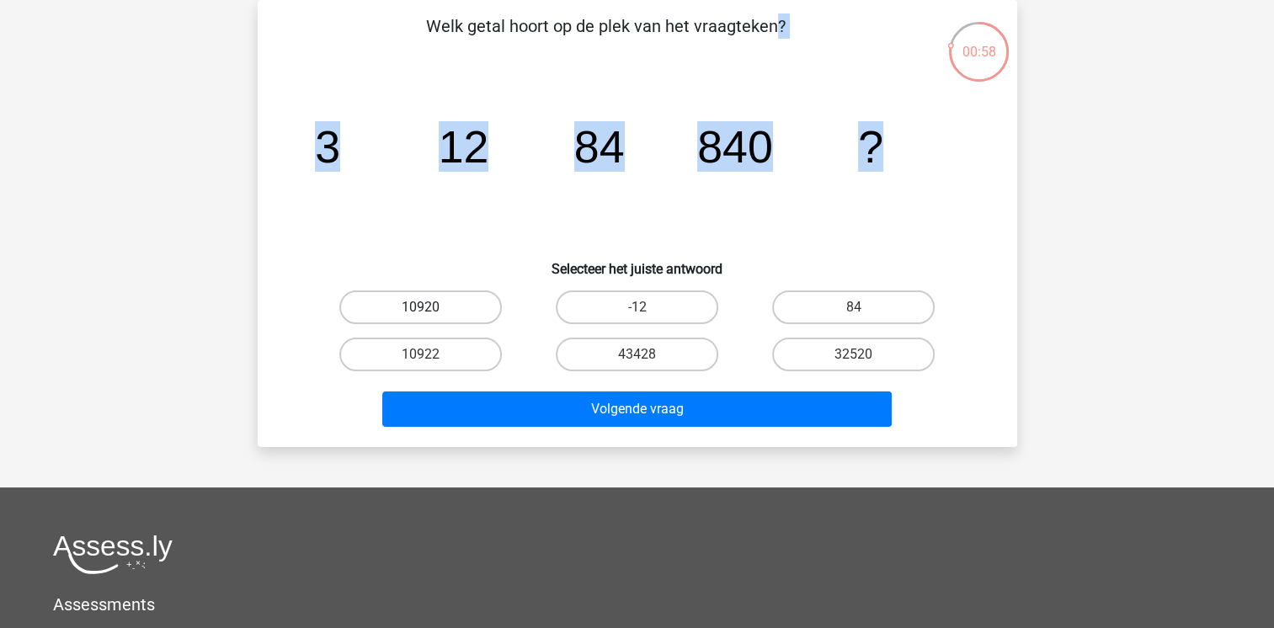
radio input "true"
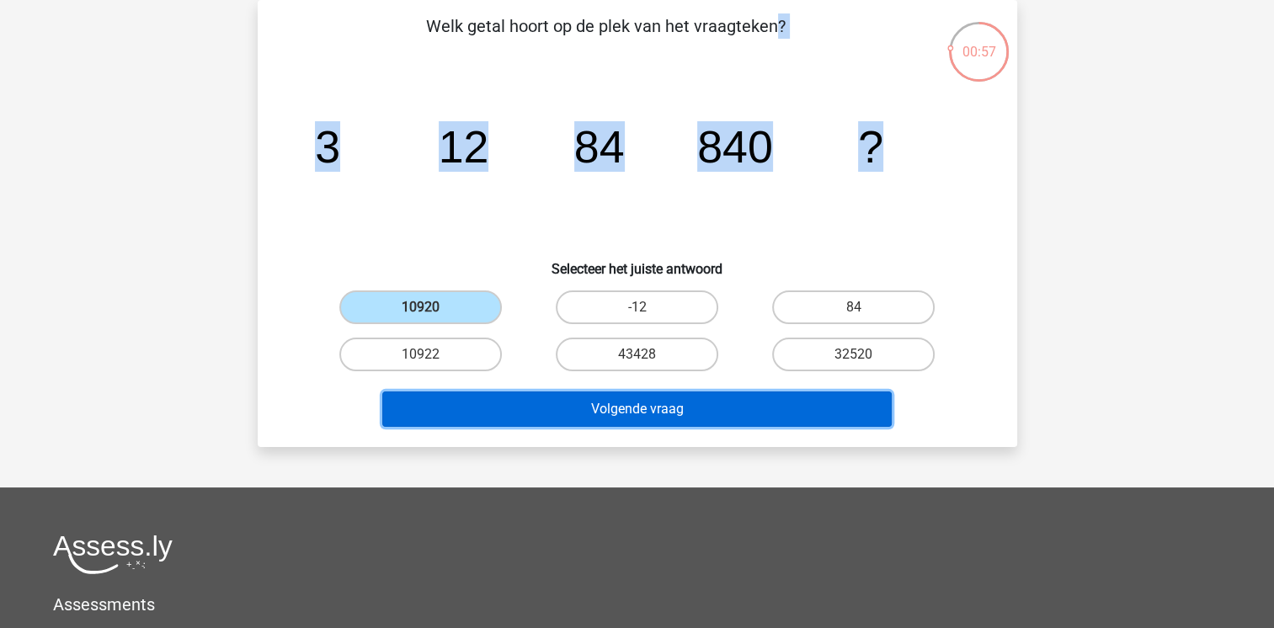
click at [593, 408] on button "Volgende vraag" at bounding box center [636, 408] width 509 height 35
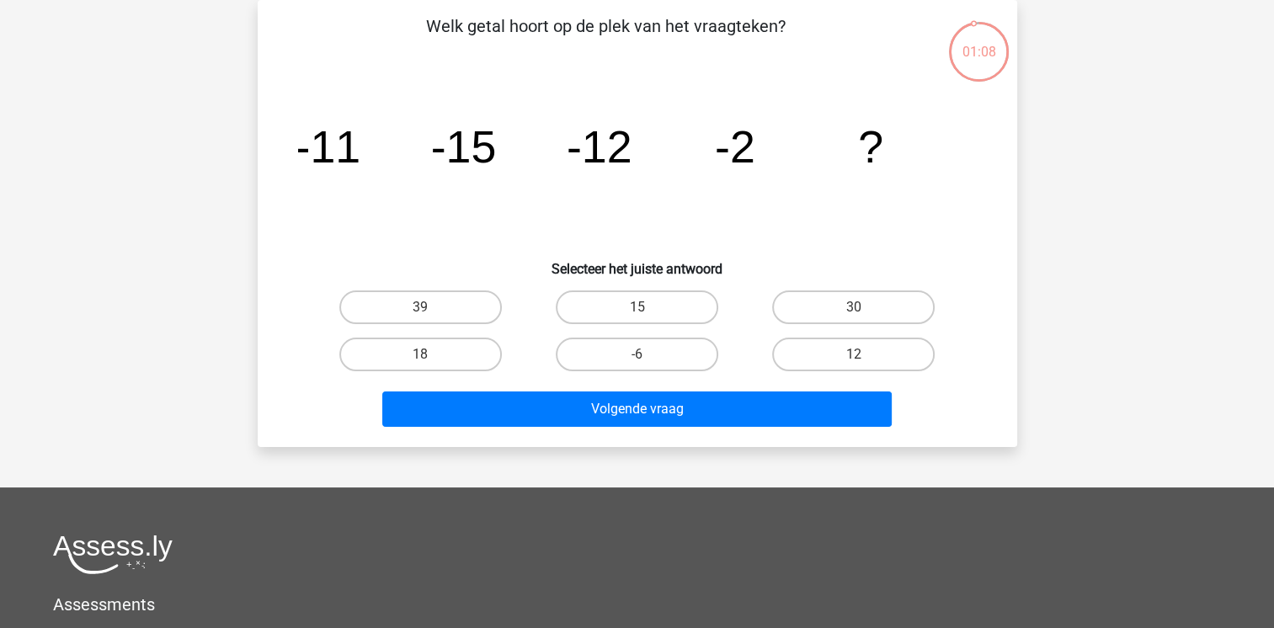
drag, startPoint x: 474, startPoint y: 28, endPoint x: 899, endPoint y: 144, distance: 440.7
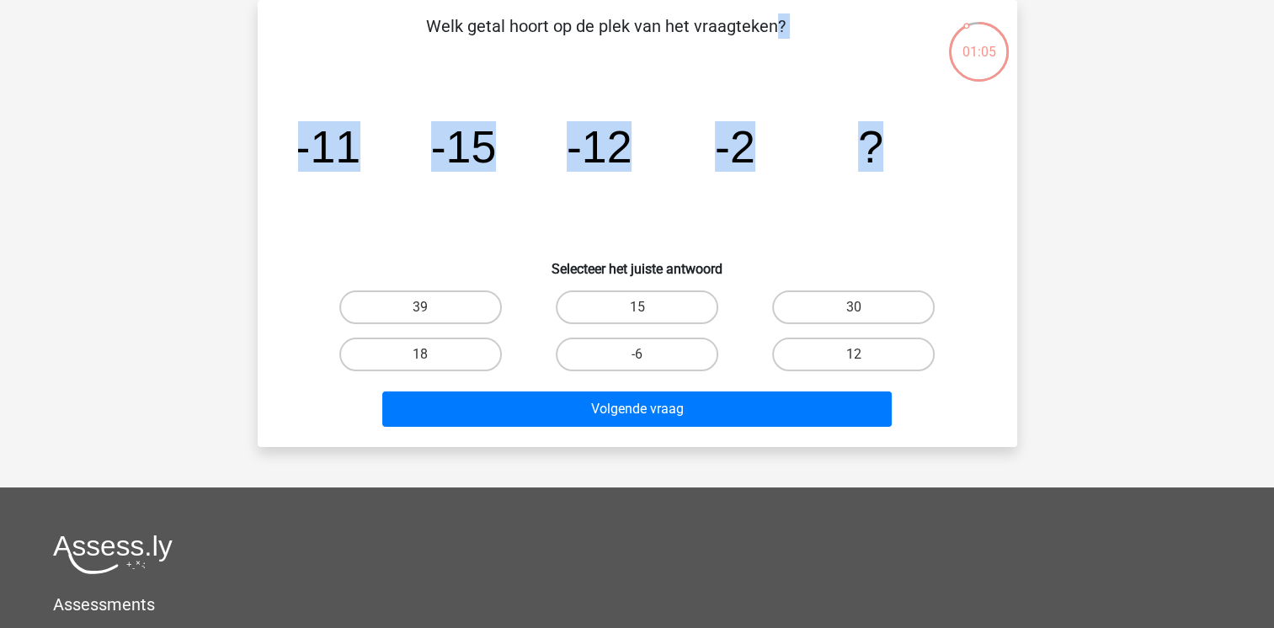
drag, startPoint x: 424, startPoint y: 19, endPoint x: 901, endPoint y: 136, distance: 490.9
click at [901, 136] on div "Welk getal hoort op de plek van het vraagteken? image/svg+xml -11 -15 -12 -2 ? …" at bounding box center [637, 223] width 746 height 420
copy div "Welk getal hoort op de plek van het vraagteken? image/svg+xml -11 -15 -12 -2 ?"
click at [901, 136] on icon "image/svg+xml -11 -15 -12 -2 ?" at bounding box center [637, 162] width 679 height 170
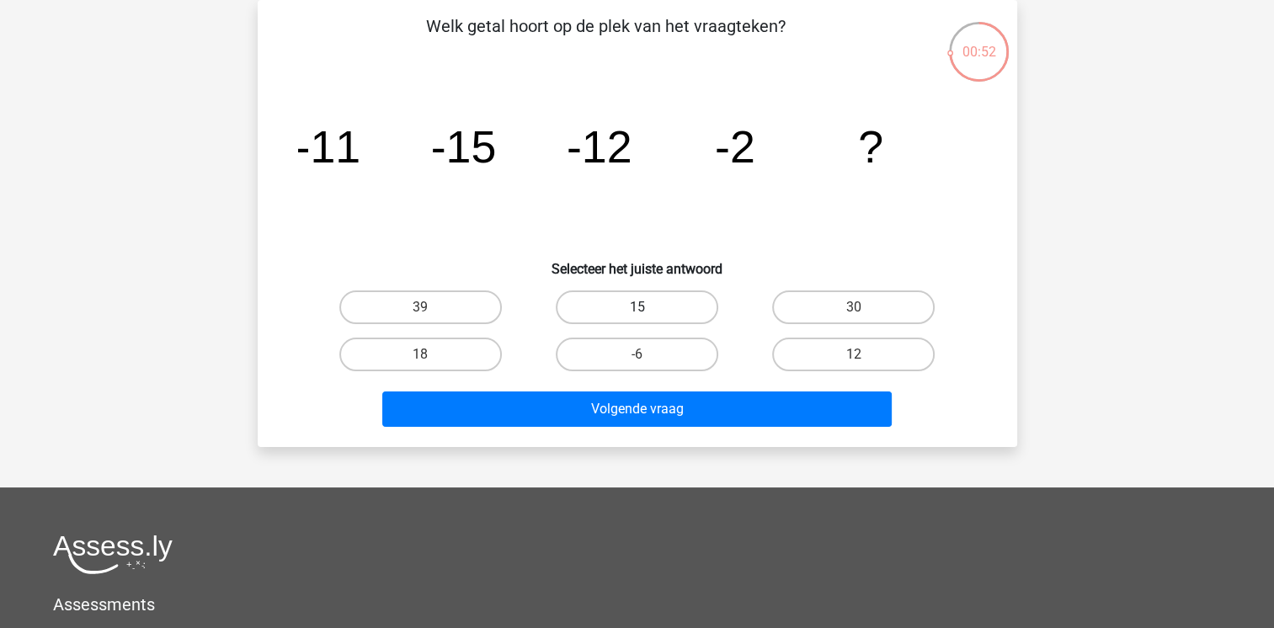
click at [631, 304] on label "15" at bounding box center [637, 307] width 162 height 34
click at [636, 307] on input "15" at bounding box center [641, 312] width 11 height 11
radio input "true"
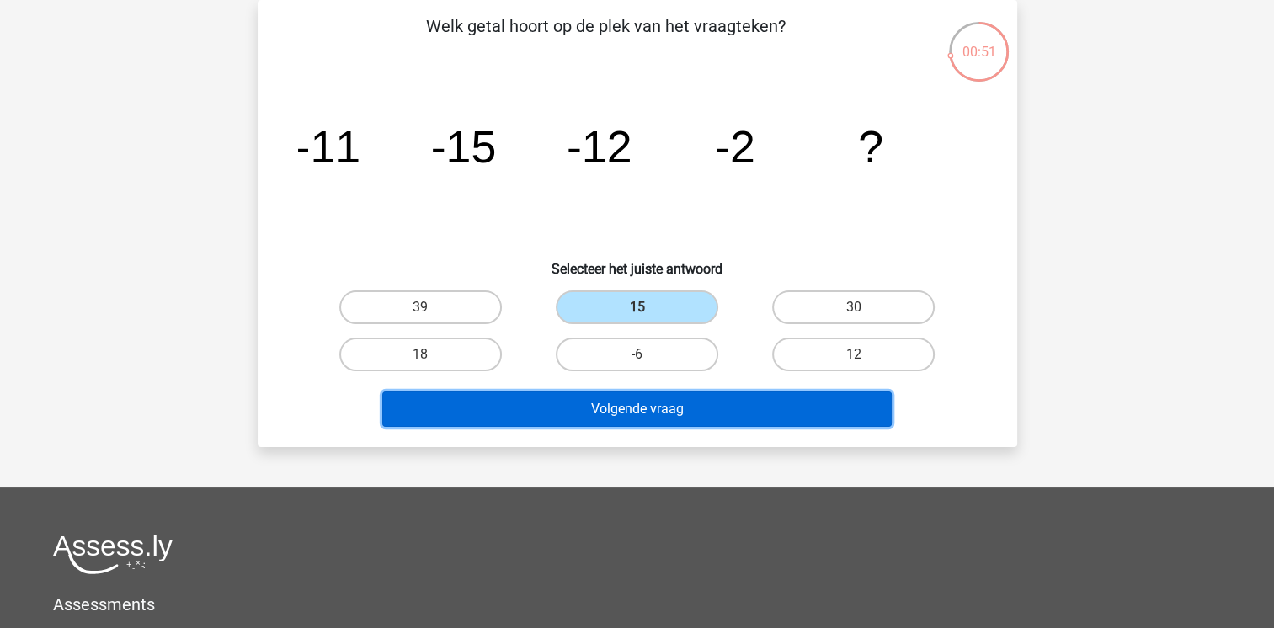
click at [613, 405] on button "Volgende vraag" at bounding box center [636, 408] width 509 height 35
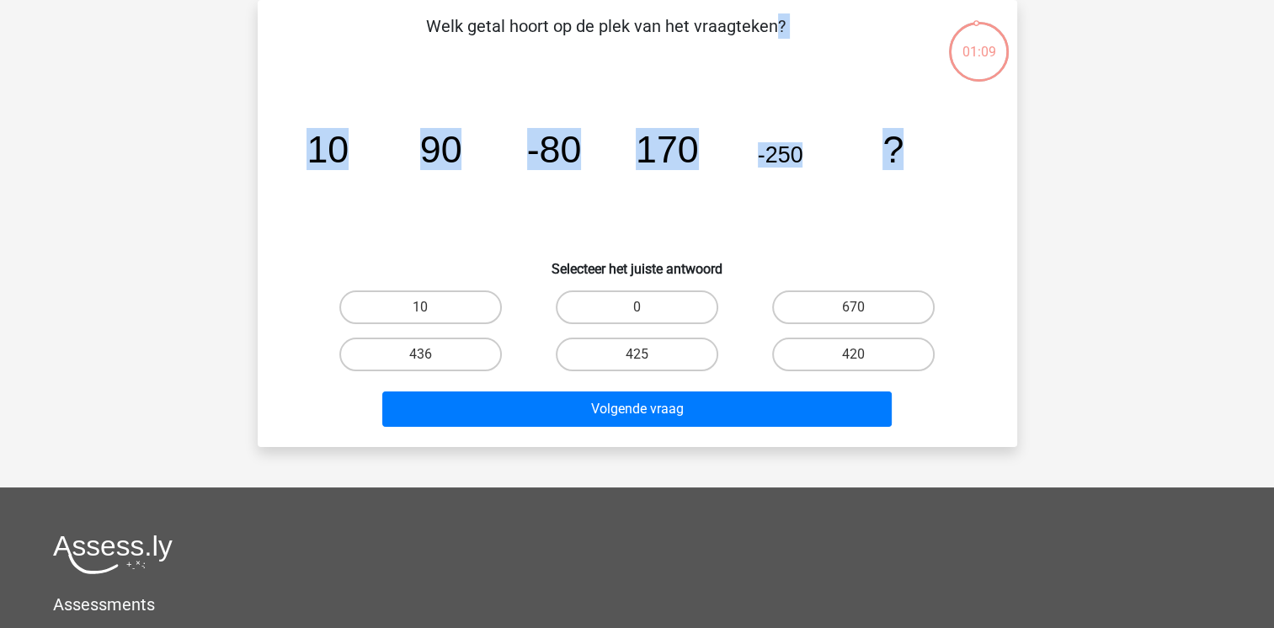
drag, startPoint x: 429, startPoint y: 19, endPoint x: 928, endPoint y: 178, distance: 524.2
click at [928, 178] on div "Welk getal hoort op de plek van het vraagteken? image/svg+xml 10 90 -80 170 -25…" at bounding box center [637, 223] width 746 height 420
copy div "Welk getal hoort op de plek van het vraagteken? image/svg+xml 10 90 -80 170 -25…"
click at [928, 178] on icon "image/svg+xml 10 90 -80 170 -250 ?" at bounding box center [637, 162] width 679 height 170
click at [810, 352] on label "420" at bounding box center [853, 355] width 162 height 34
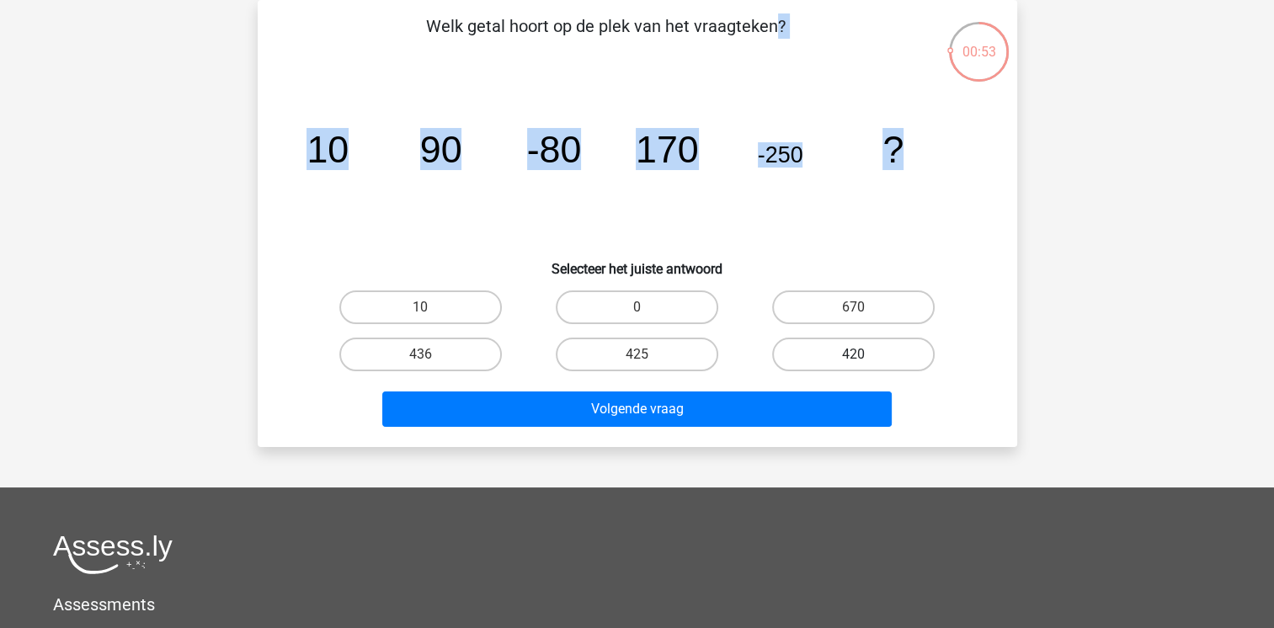
click at [854, 354] on input "420" at bounding box center [859, 359] width 11 height 11
radio input "true"
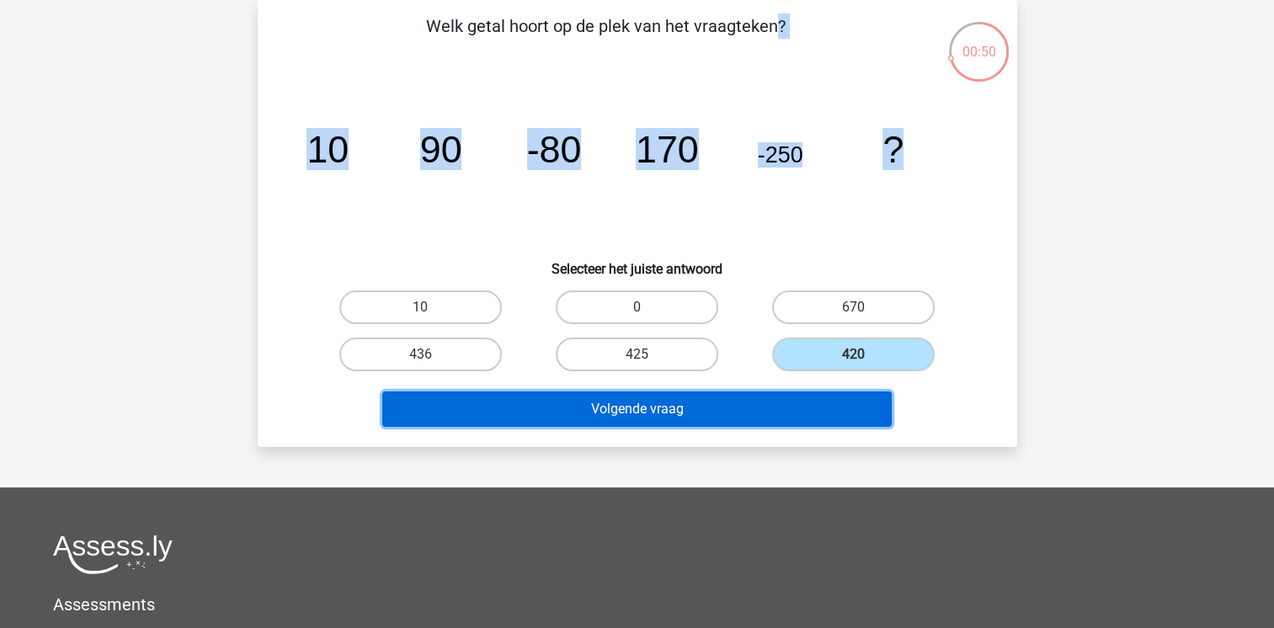
click at [707, 413] on button "Volgende vraag" at bounding box center [636, 408] width 509 height 35
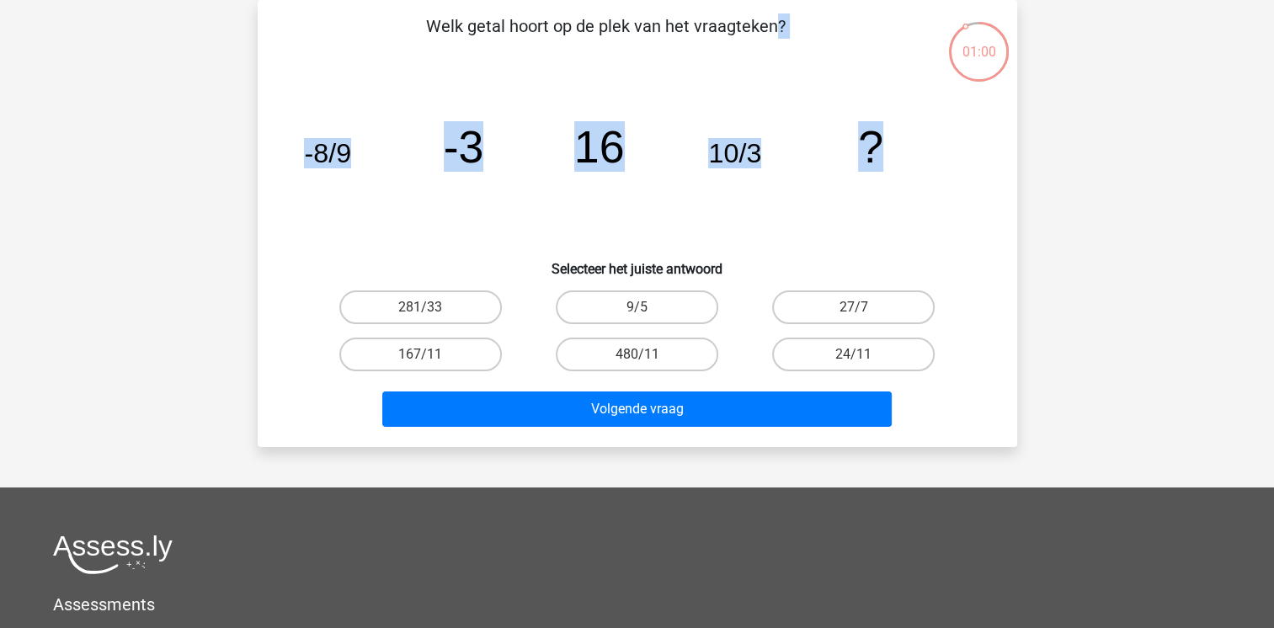
drag, startPoint x: 404, startPoint y: 27, endPoint x: 887, endPoint y: 155, distance: 499.1
click at [887, 155] on div "Welk getal hoort op de plek van het vraagteken? image/svg+xml -8/9 -3 16 10/3 ?…" at bounding box center [637, 223] width 746 height 420
copy div "Welk getal hoort op de plek van het vraagteken? image/svg+xml -8/9 -3 16 10/3 ?"
click at [641, 311] on input "9/5" at bounding box center [641, 312] width 11 height 11
radio input "true"
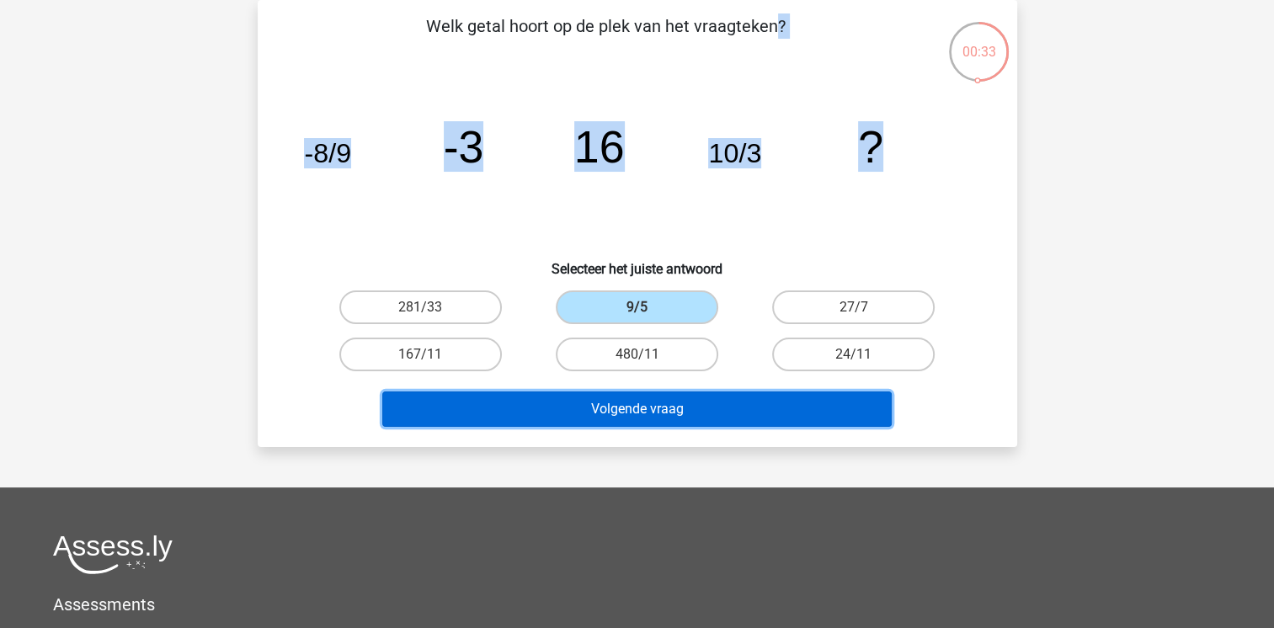
click at [635, 412] on button "Volgende vraag" at bounding box center [636, 408] width 509 height 35
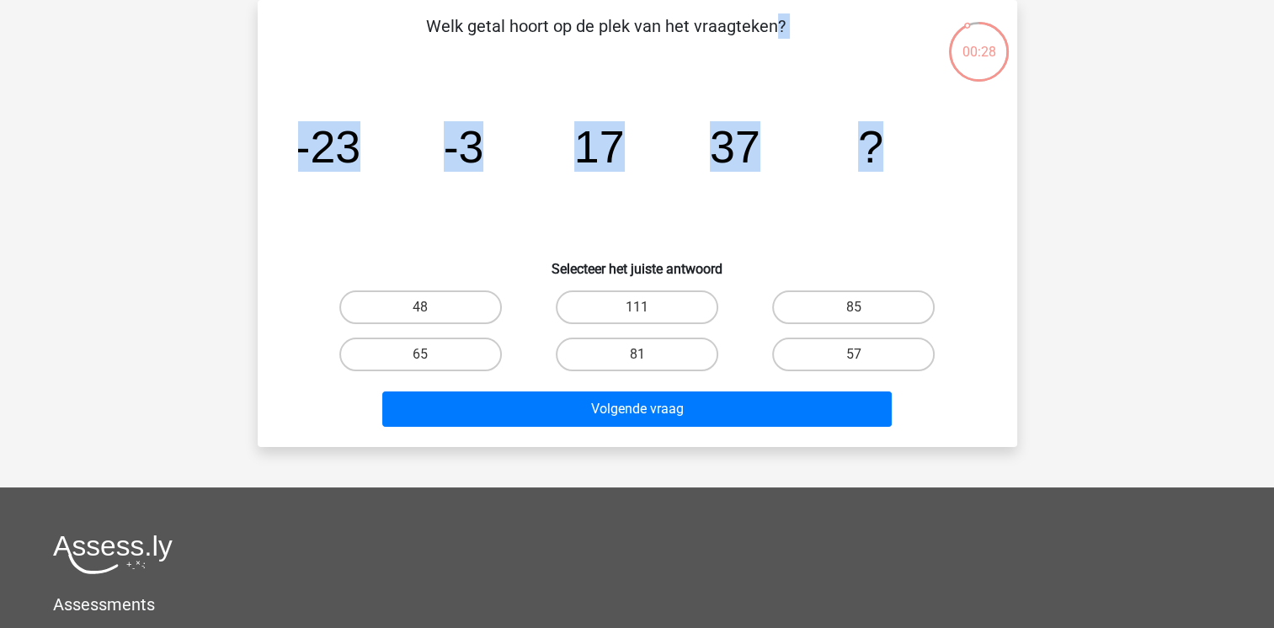
drag, startPoint x: 479, startPoint y: 25, endPoint x: 967, endPoint y: 171, distance: 509.6
click at [967, 171] on div "Welk getal hoort op de plek van het vraagteken? image/svg+xml -23 -3 17 37 ? Se…" at bounding box center [637, 223] width 746 height 420
copy div "Welk getal hoort op de plek van het vraagteken? image/svg+xml -23 -3 17 37 ?"
click at [819, 355] on label "57" at bounding box center [853, 355] width 162 height 34
click at [854, 355] on input "57" at bounding box center [859, 359] width 11 height 11
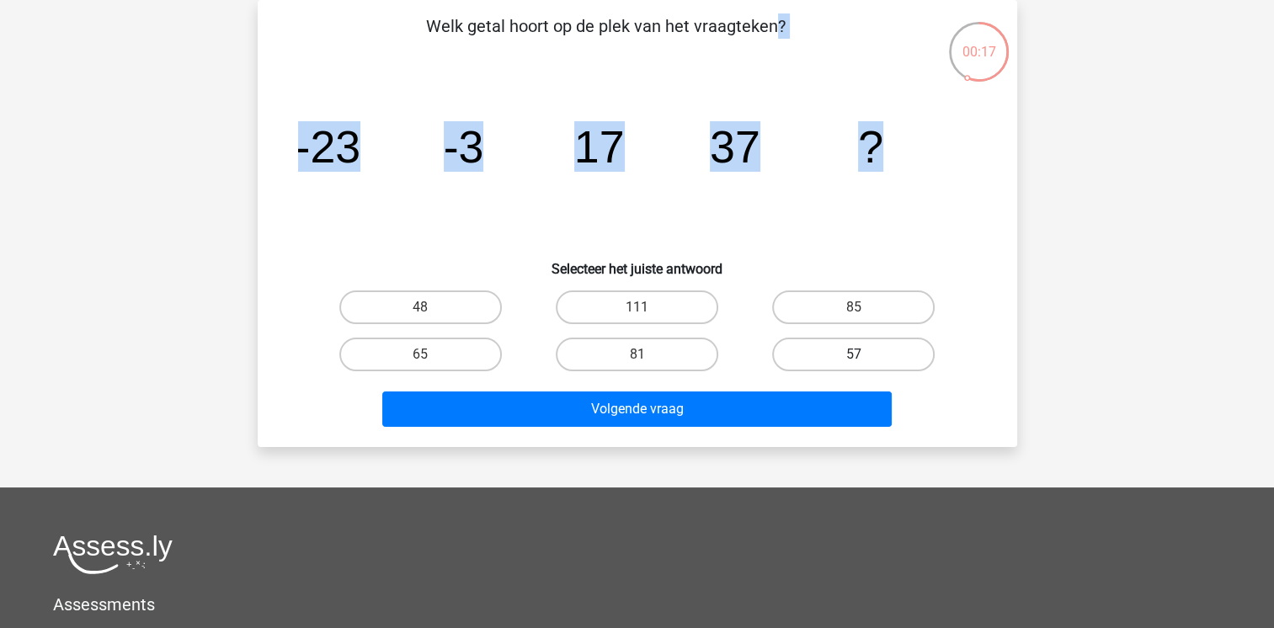
radio input "true"
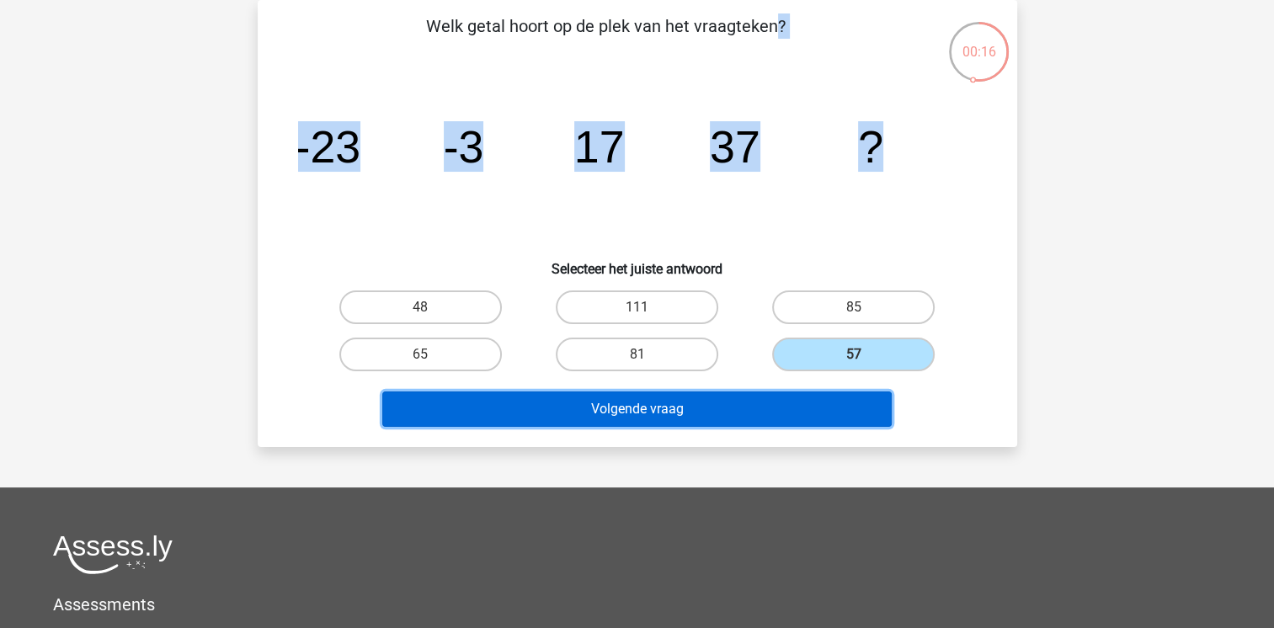
click at [760, 409] on button "Volgende vraag" at bounding box center [636, 408] width 509 height 35
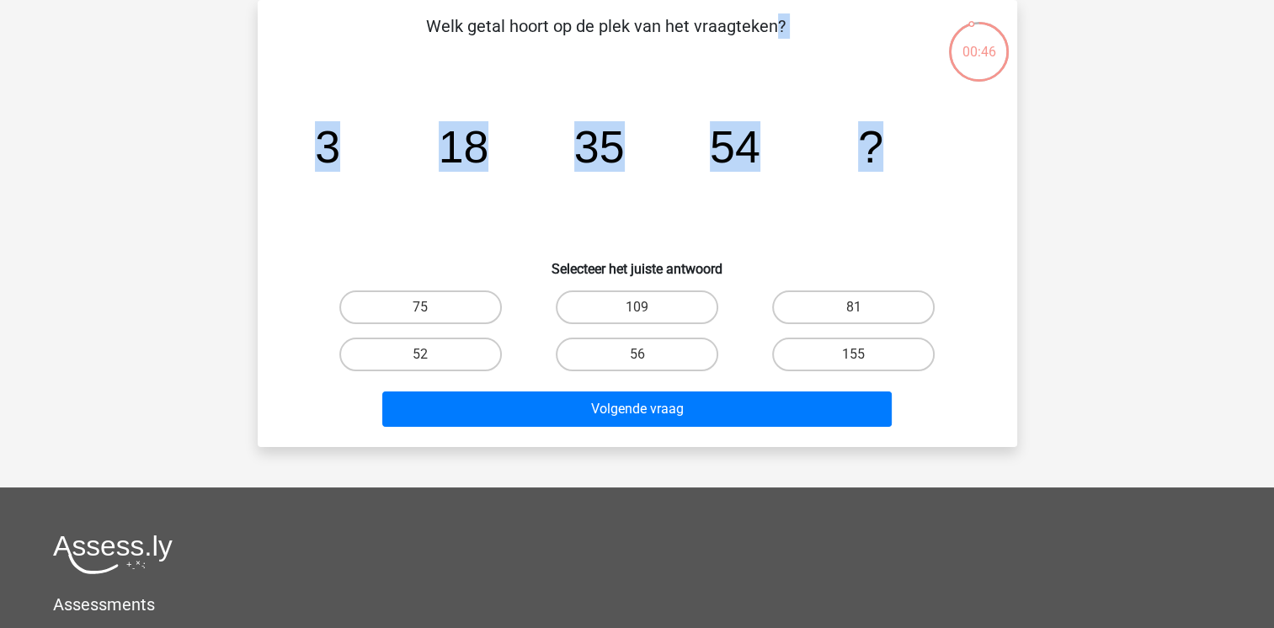
drag, startPoint x: 430, startPoint y: 21, endPoint x: 916, endPoint y: 190, distance: 514.4
click at [916, 190] on div "Welk getal hoort op de plek van het vraagteken? image/svg+xml 3 18 35 54 ? Sele…" at bounding box center [637, 223] width 746 height 420
copy div "Welk getal hoort op de plek van het vraagteken? image/svg+xml 3 18 35 54 ?"
click at [439, 309] on label "75" at bounding box center [420, 307] width 162 height 34
click at [431, 309] on input "75" at bounding box center [425, 312] width 11 height 11
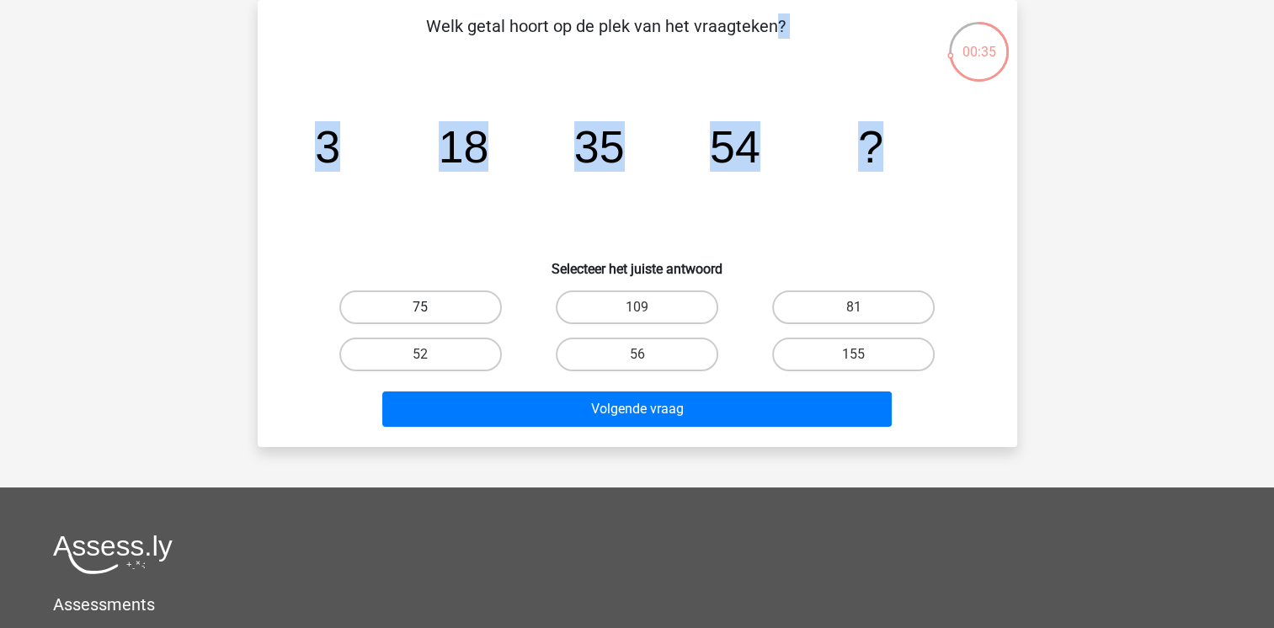
radio input "true"
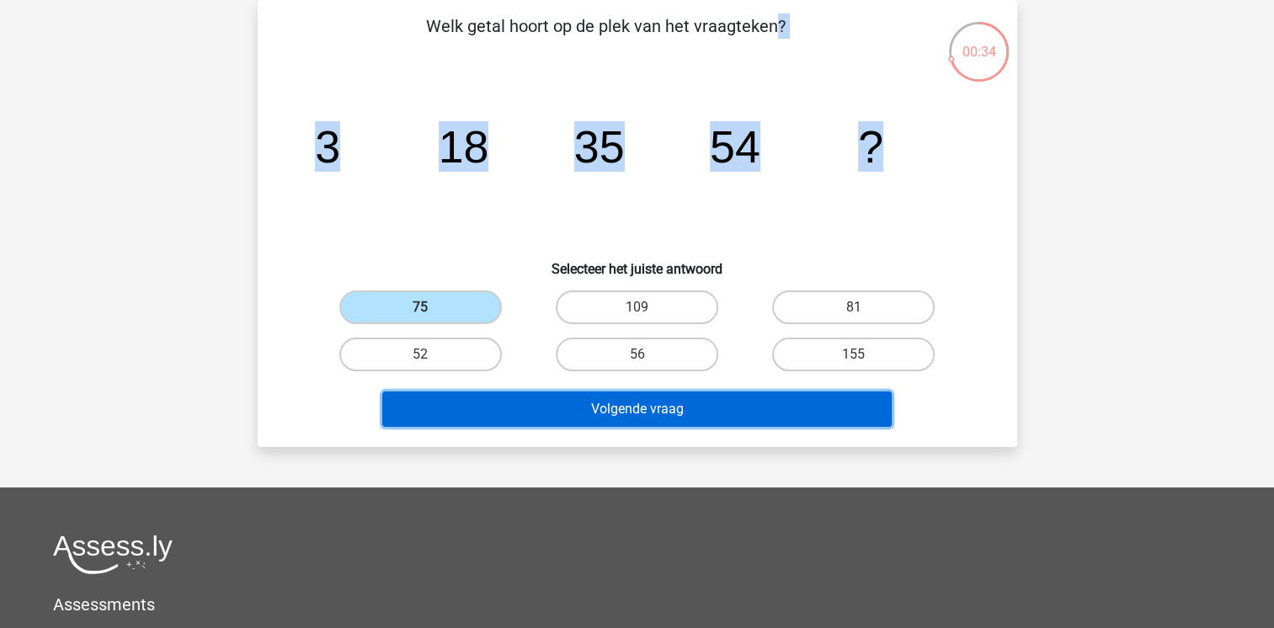
click at [540, 420] on button "Volgende vraag" at bounding box center [636, 408] width 509 height 35
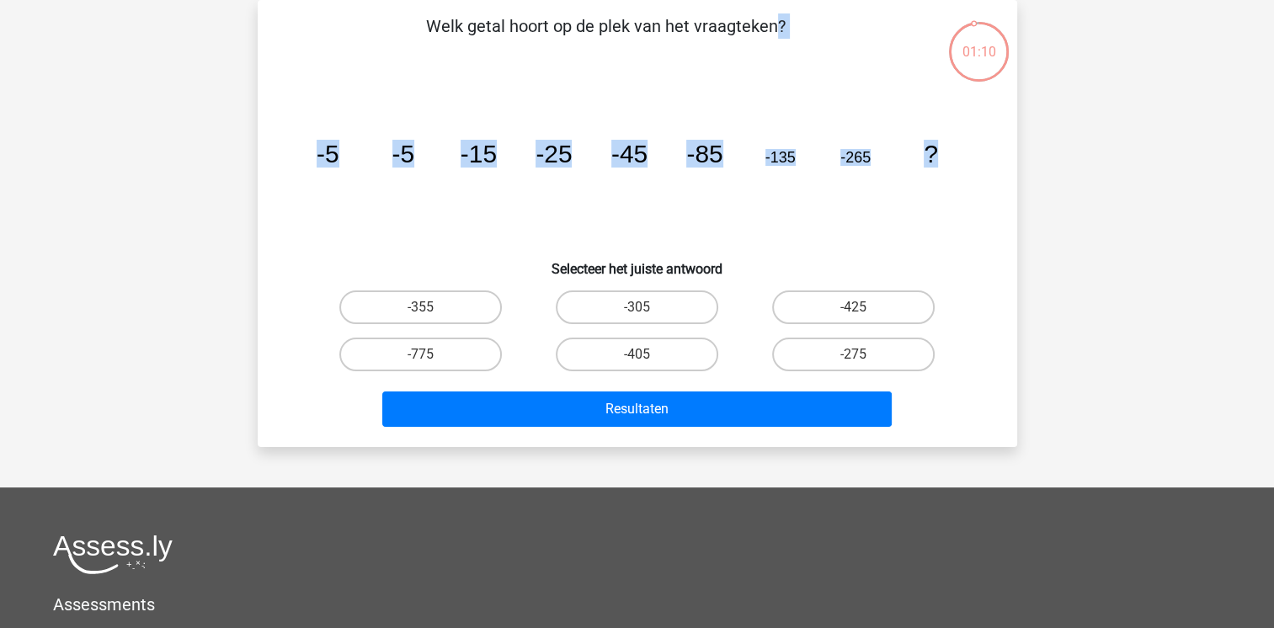
drag, startPoint x: 422, startPoint y: 24, endPoint x: 964, endPoint y: 155, distance: 557.7
click at [964, 155] on div "Welk getal hoort op de plek van het vraagteken? image/svg+xml -5 -5 -15 -25 -45…" at bounding box center [637, 223] width 746 height 420
copy div "Welk getal hoort op de plek van het vraagteken? image/svg+xml -5 -5 -15 -25 -45…"
click at [844, 316] on label "-425" at bounding box center [853, 307] width 162 height 34
click at [854, 316] on input "-425" at bounding box center [859, 312] width 11 height 11
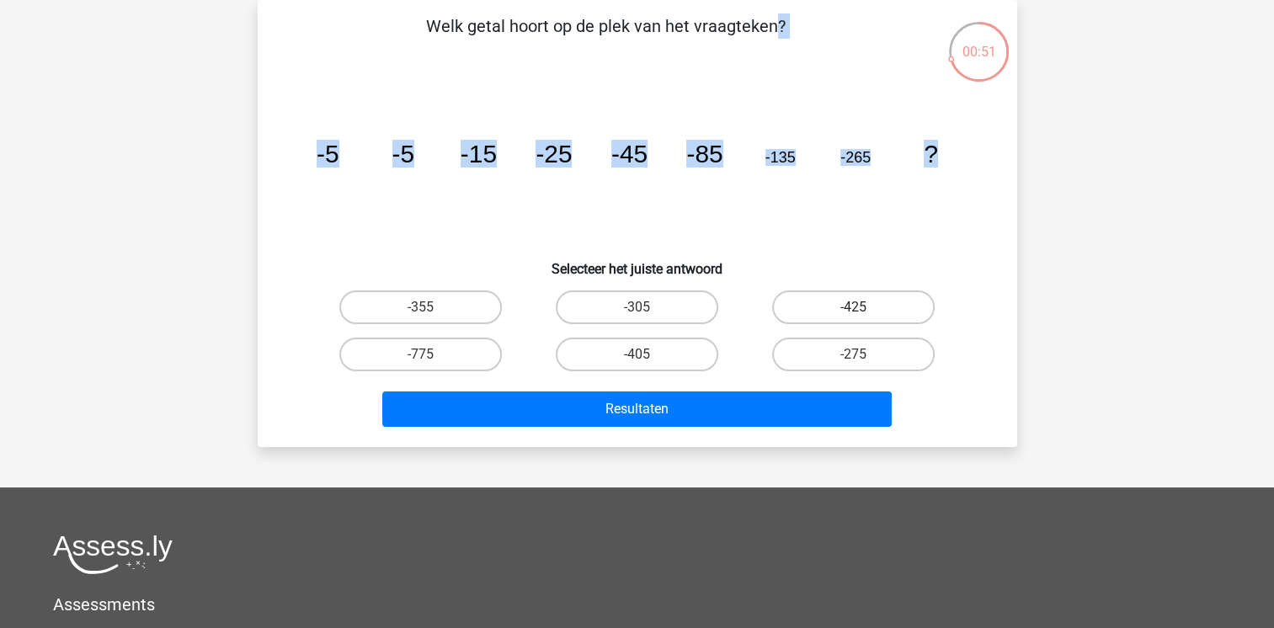
radio input "true"
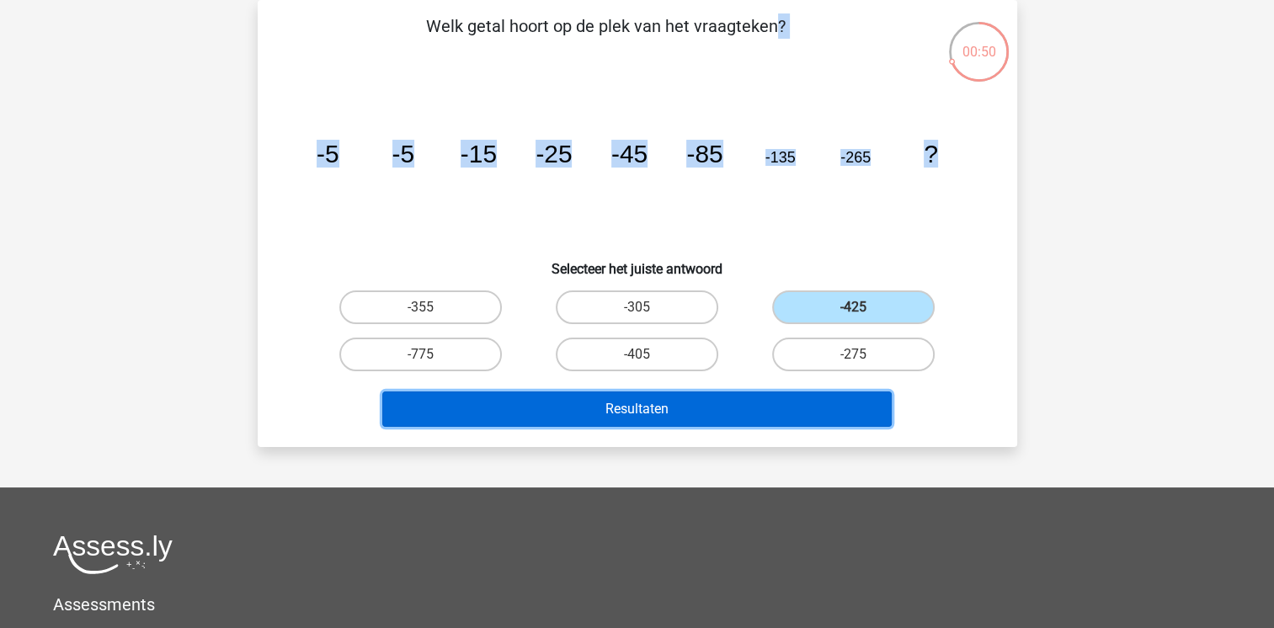
click at [768, 396] on button "Resultaten" at bounding box center [636, 408] width 509 height 35
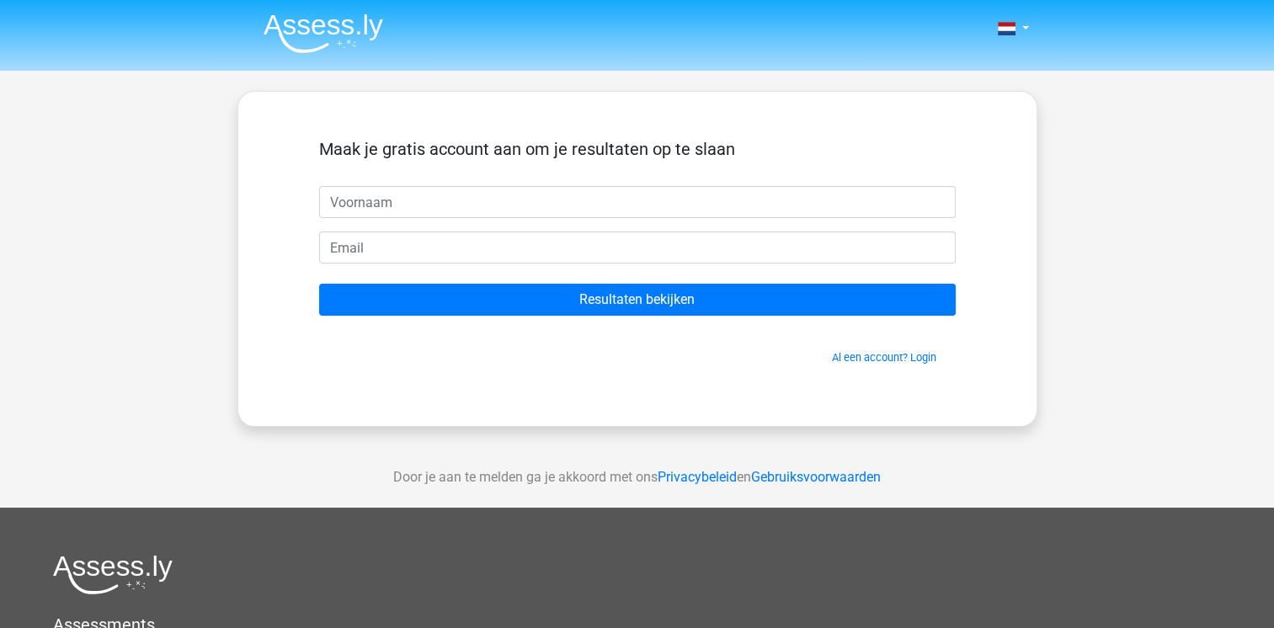
click at [629, 200] on input "text" at bounding box center [637, 202] width 636 height 32
type input "[PERSON_NAME]"
type input "[EMAIL_ADDRESS][DOMAIN_NAME]"
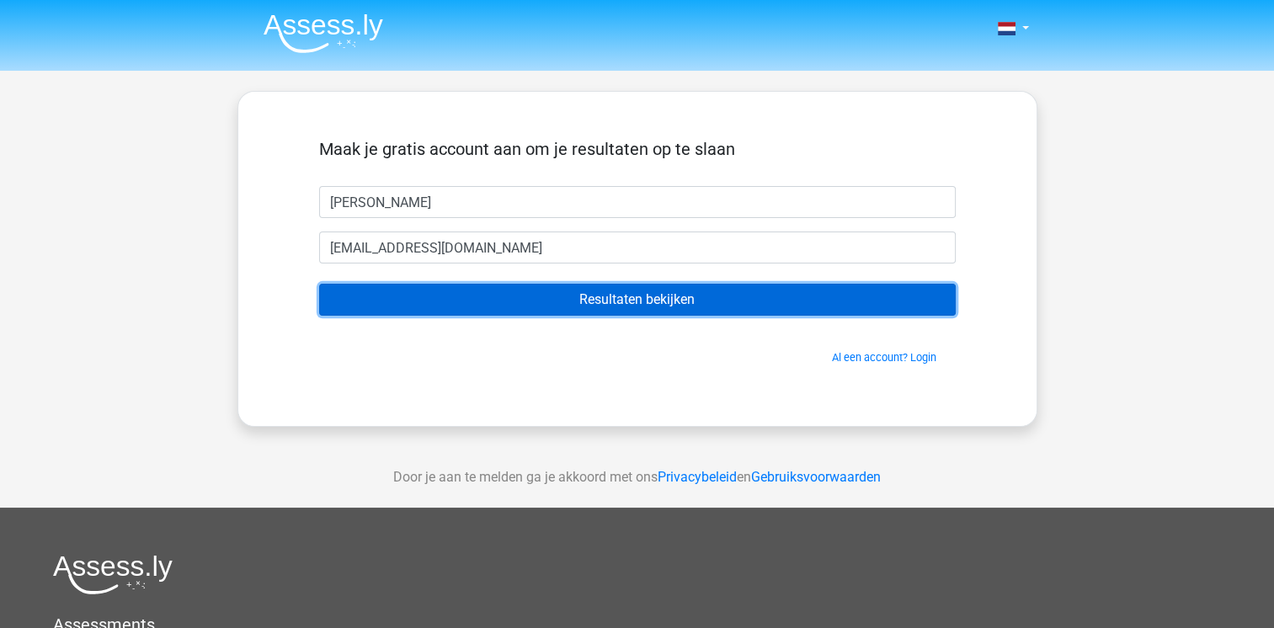
click at [496, 303] on input "Resultaten bekijken" at bounding box center [637, 300] width 636 height 32
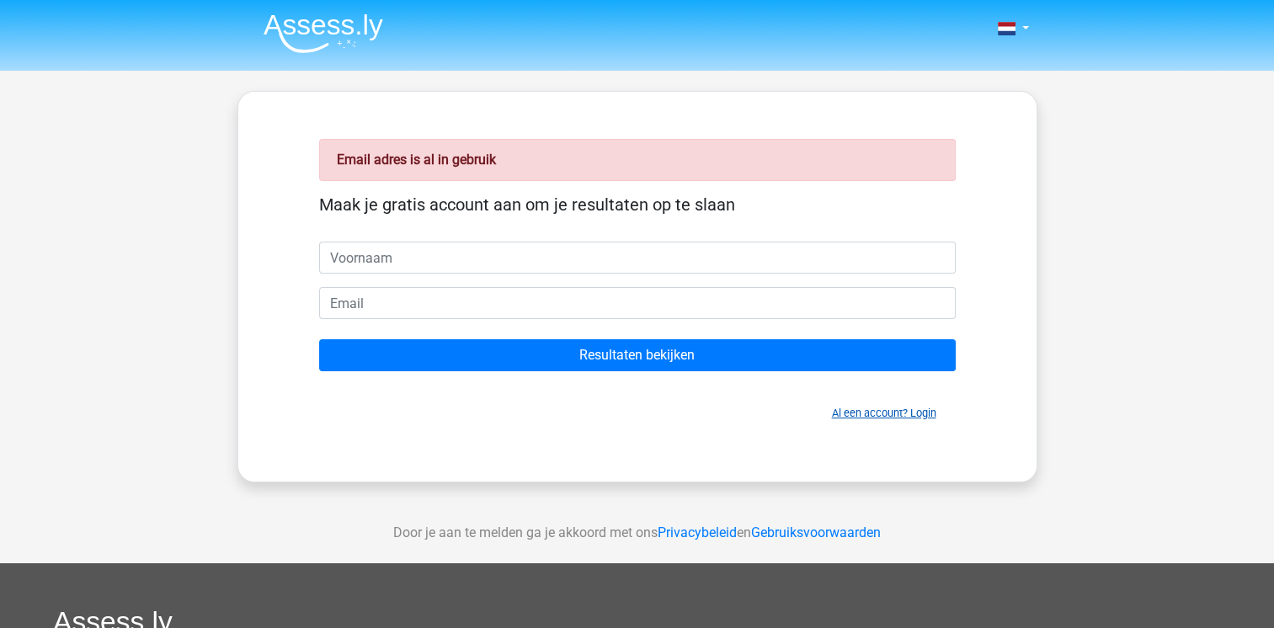
click at [856, 412] on link "Al een account? Login" at bounding box center [884, 413] width 104 height 13
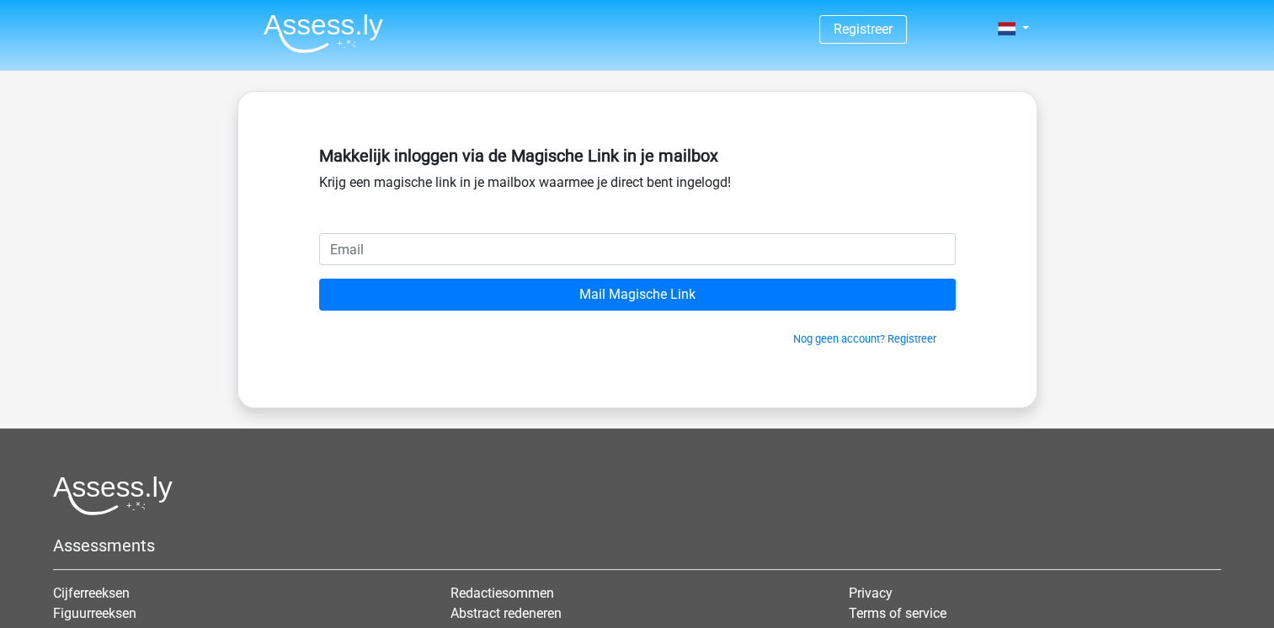
click at [554, 242] on input "email" at bounding box center [637, 249] width 636 height 32
type input "[EMAIL_ADDRESS][DOMAIN_NAME]"
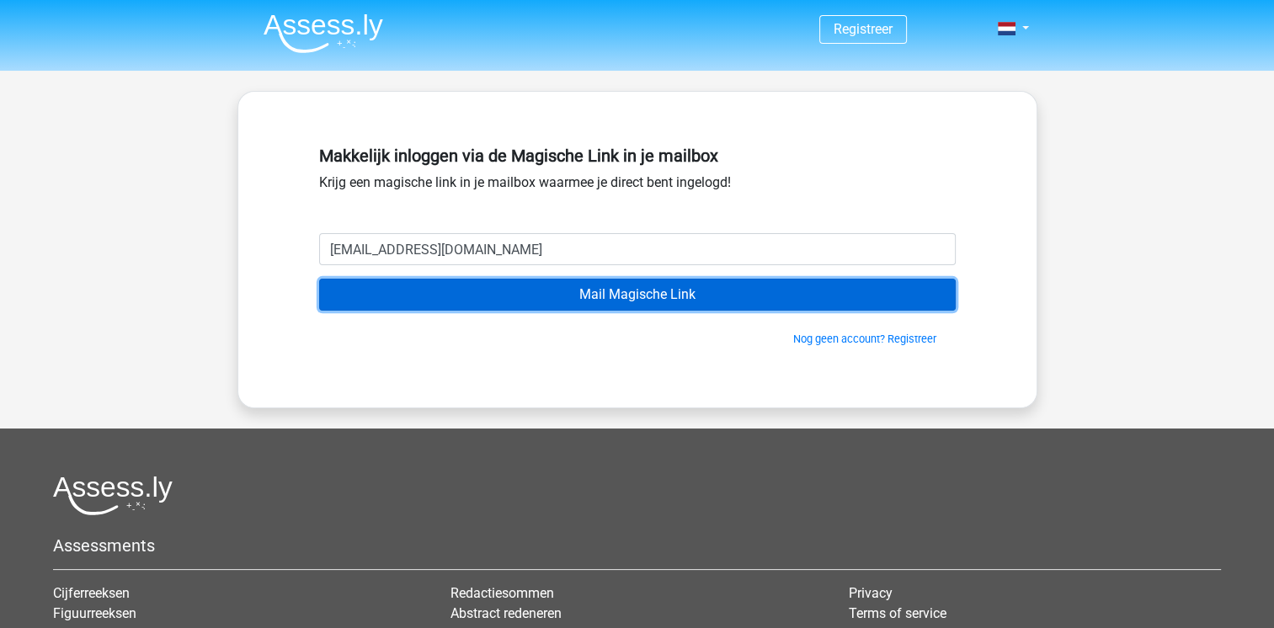
click at [869, 292] on input "Mail Magische Link" at bounding box center [637, 295] width 636 height 32
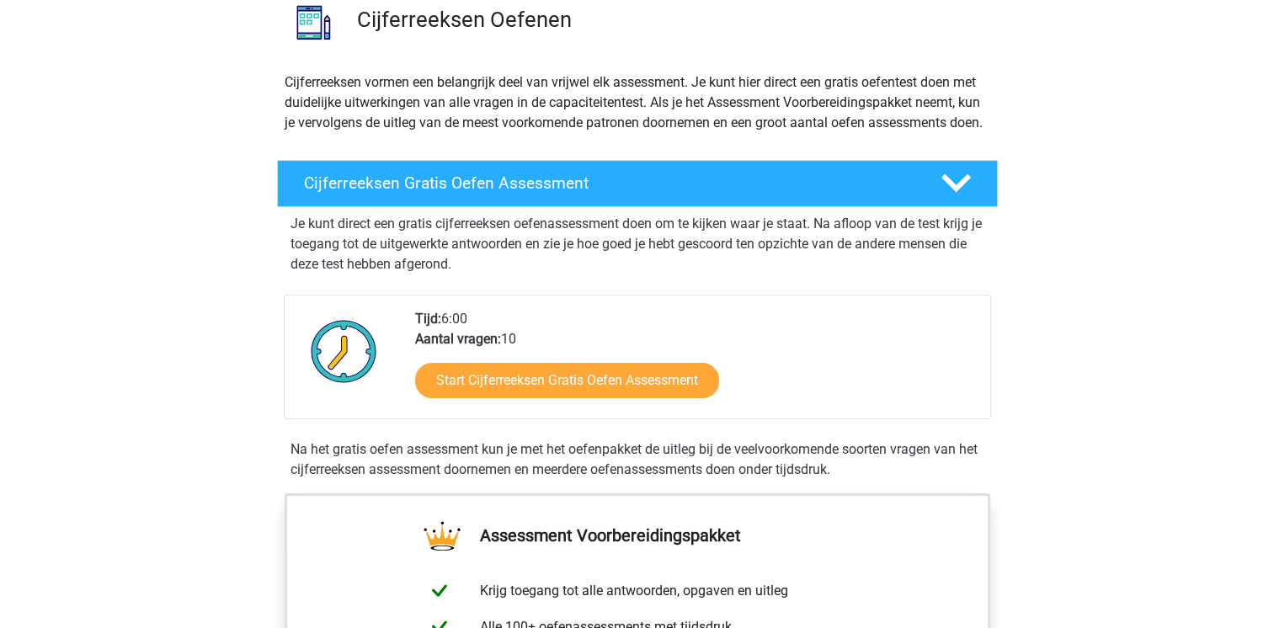
scroll to position [1179, 0]
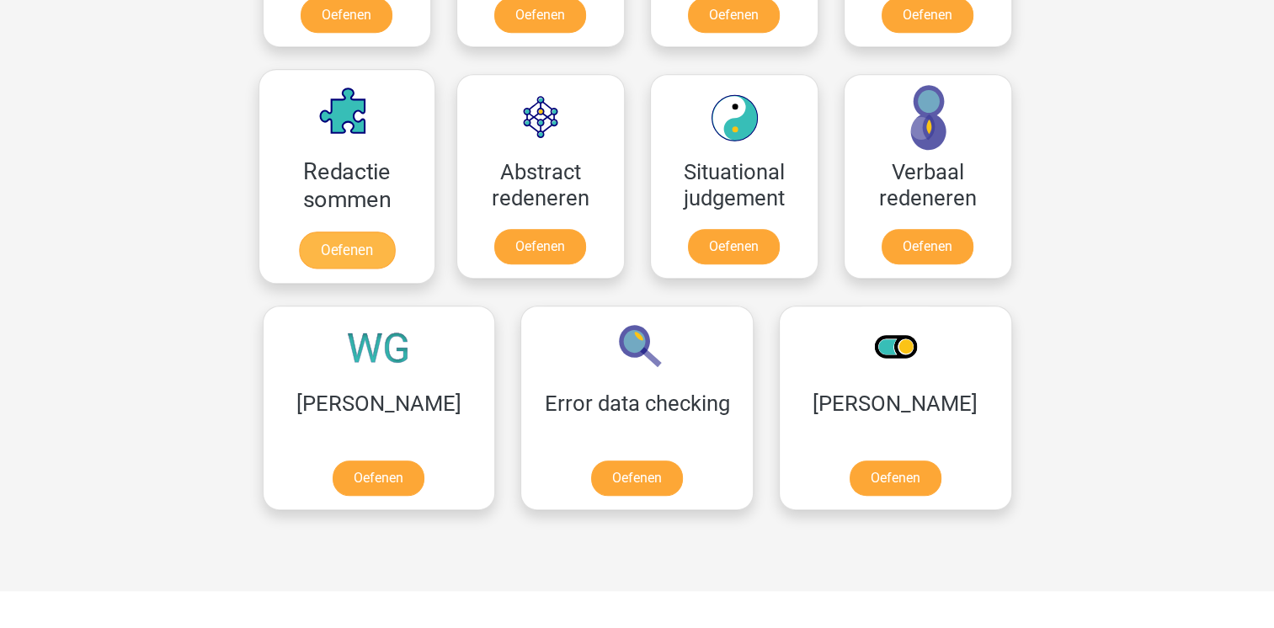
scroll to position [589, 0]
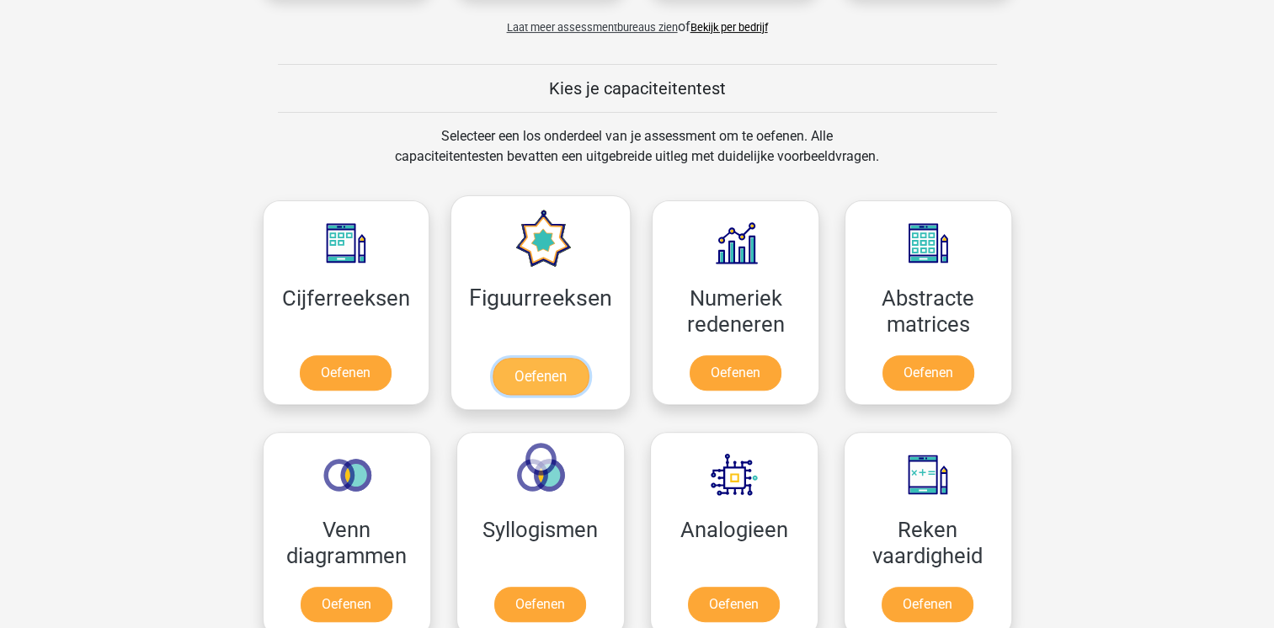
click at [540, 365] on link "Oefenen" at bounding box center [541, 376] width 96 height 37
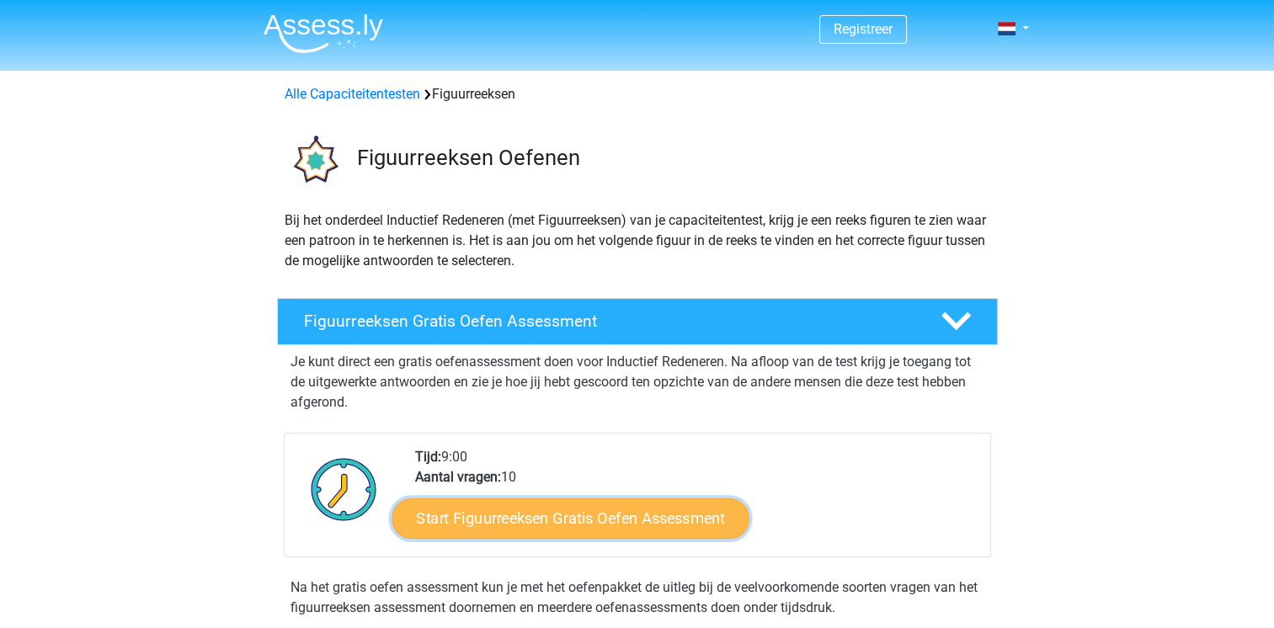
click at [526, 523] on link "Start Figuurreeksen Gratis Oefen Assessment" at bounding box center [569, 518] width 357 height 40
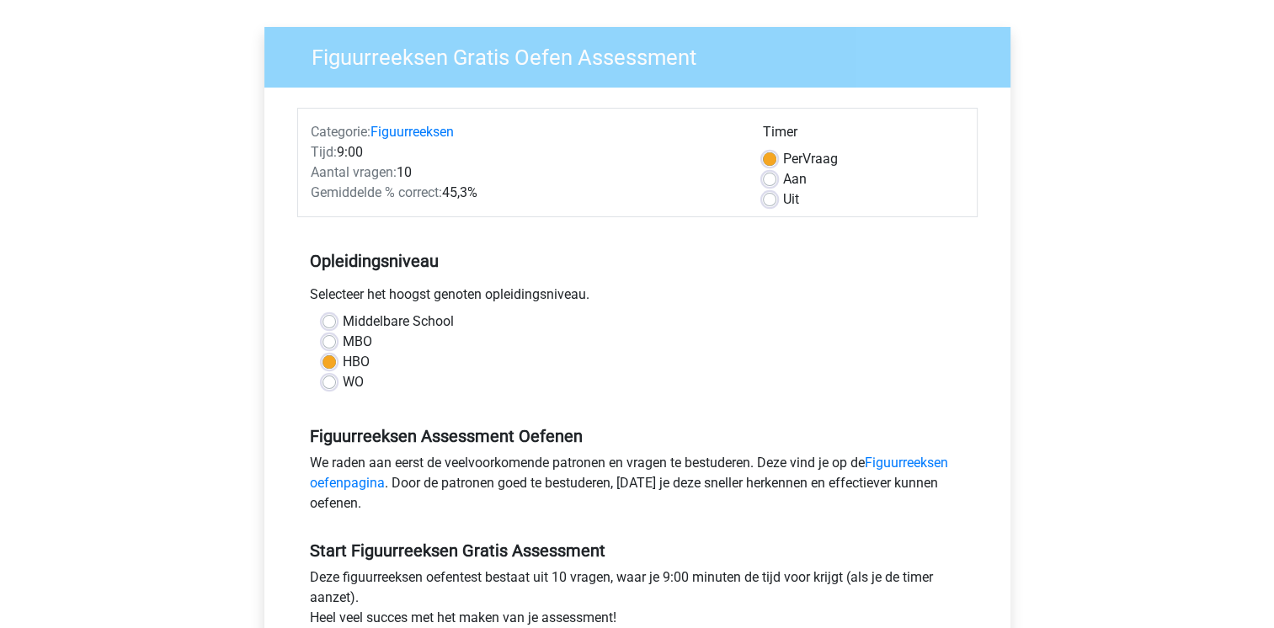
scroll to position [700, 0]
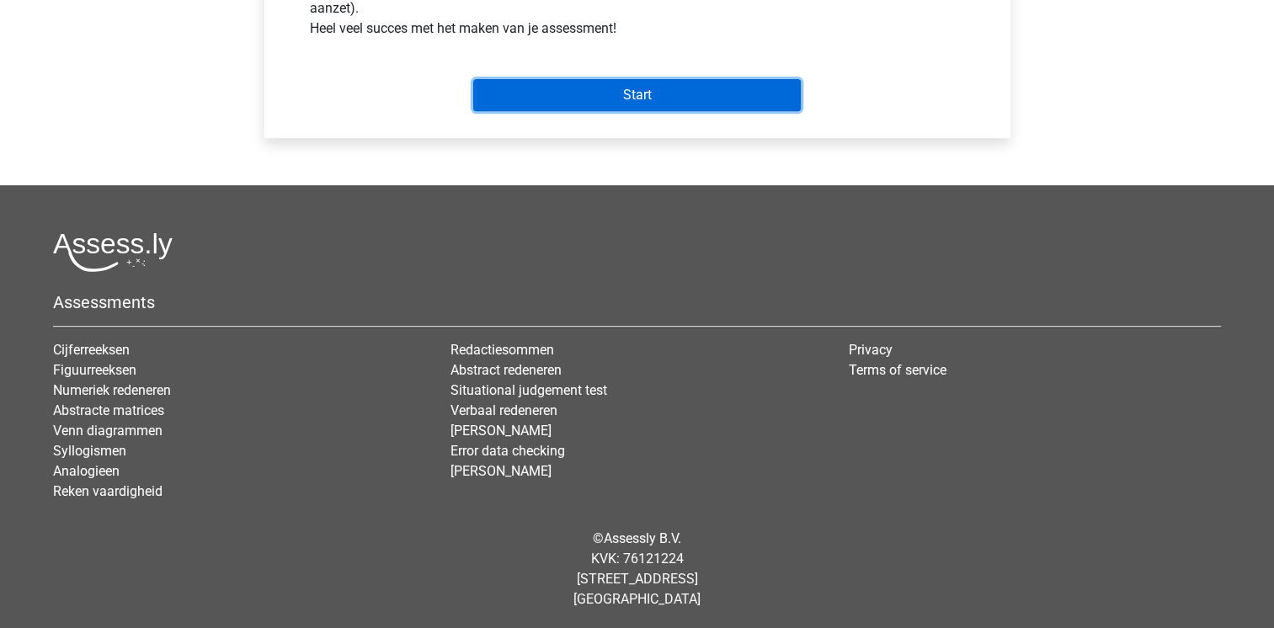
click at [680, 97] on input "Start" at bounding box center [636, 95] width 327 height 32
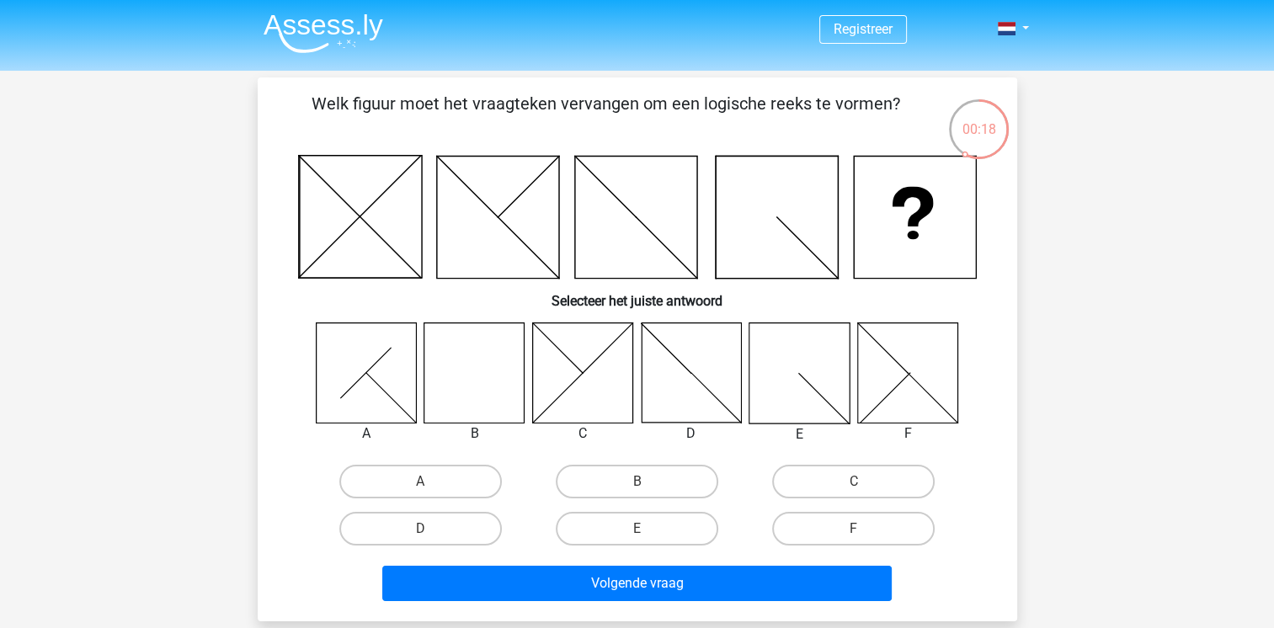
click at [465, 382] on icon at bounding box center [474, 372] width 100 height 100
click at [653, 485] on label "B" at bounding box center [637, 482] width 162 height 34
click at [647, 485] on input "B" at bounding box center [641, 487] width 11 height 11
radio input "true"
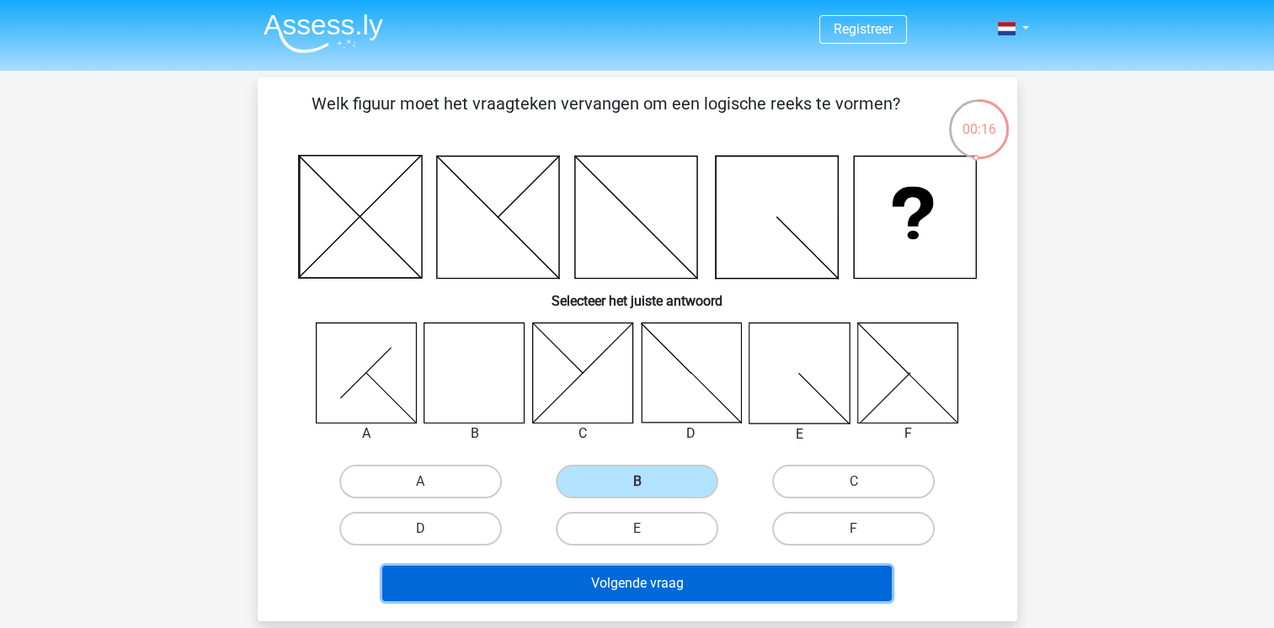
click at [653, 578] on button "Volgende vraag" at bounding box center [636, 583] width 509 height 35
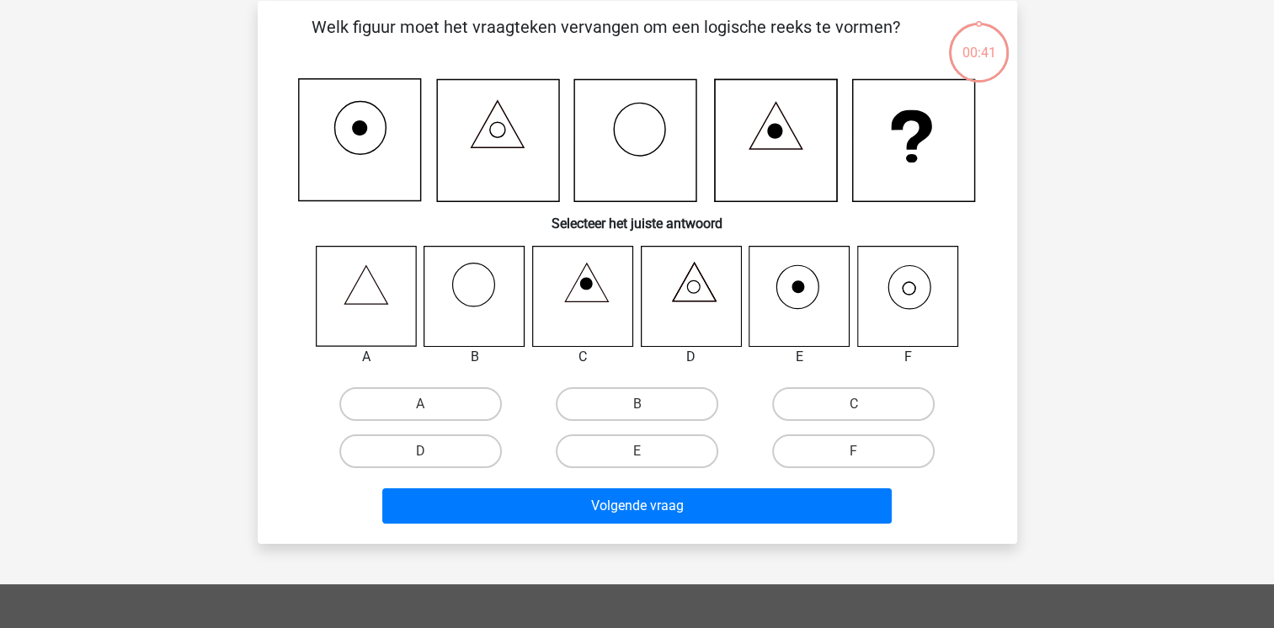
scroll to position [77, 0]
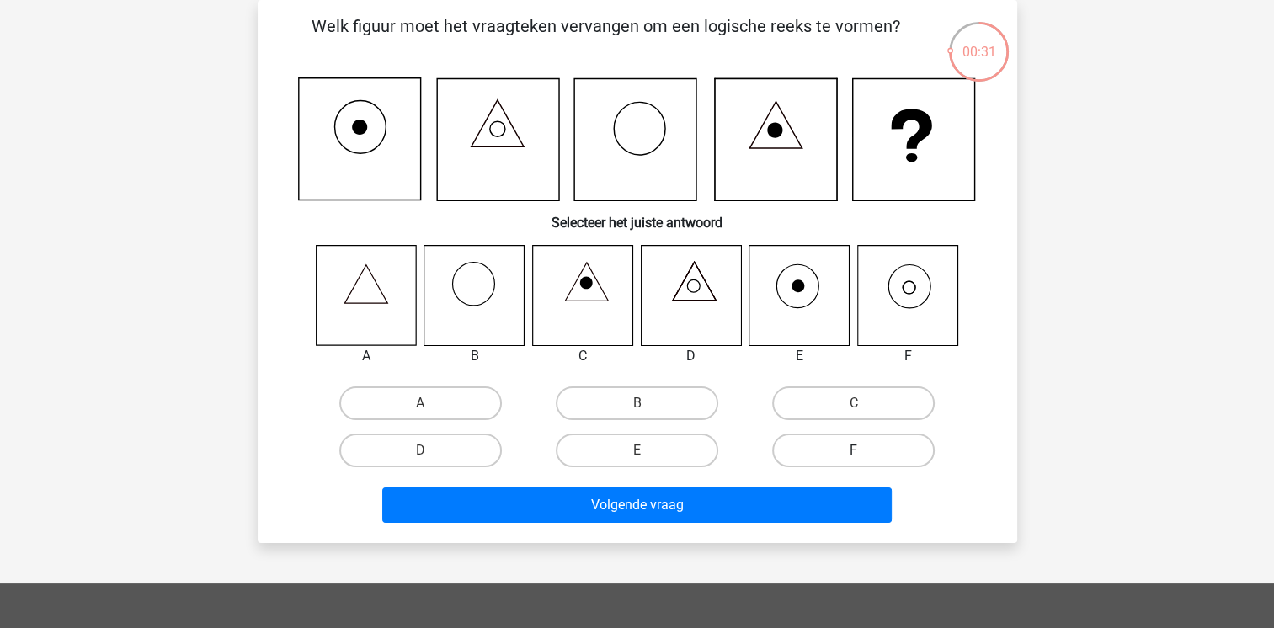
click at [876, 443] on label "F" at bounding box center [853, 451] width 162 height 34
click at [865, 450] on input "F" at bounding box center [859, 455] width 11 height 11
radio input "true"
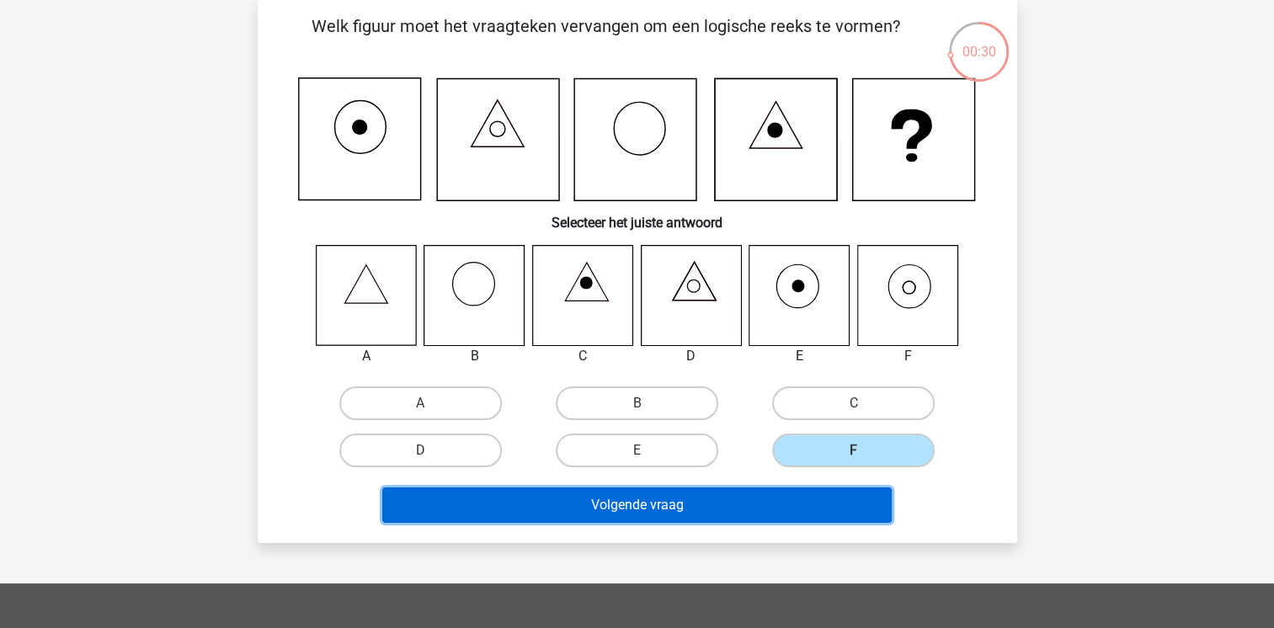
click at [815, 500] on button "Volgende vraag" at bounding box center [636, 504] width 509 height 35
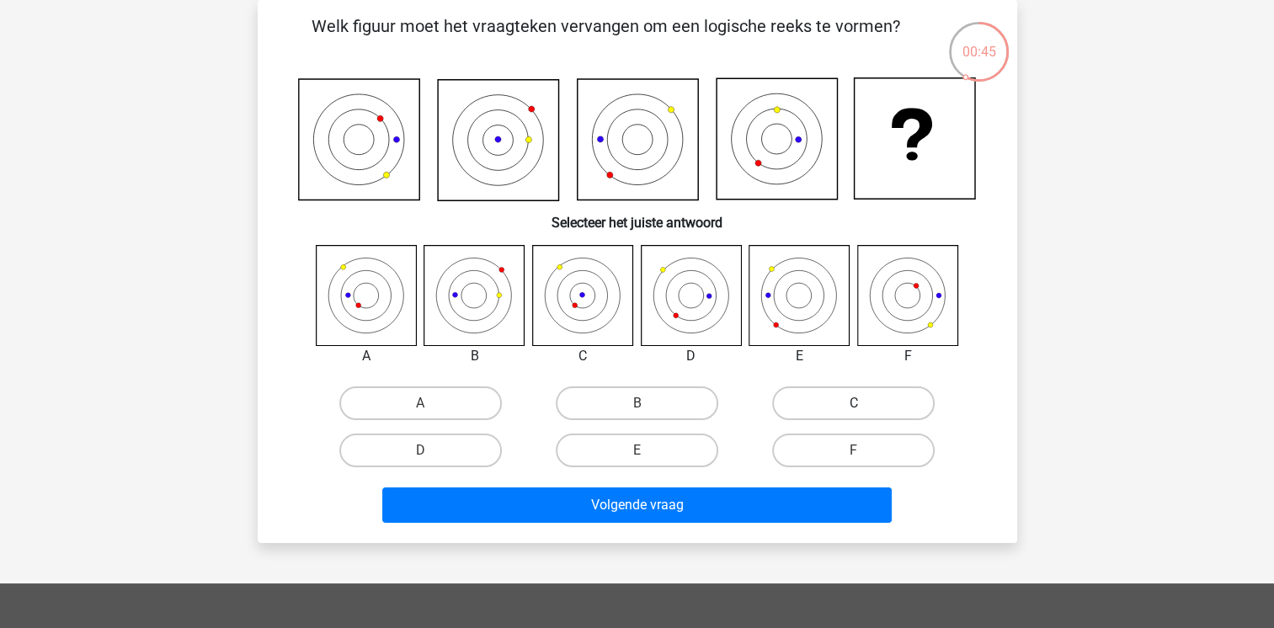
click at [839, 396] on label "C" at bounding box center [853, 403] width 162 height 34
click at [854, 403] on input "C" at bounding box center [859, 408] width 11 height 11
radio input "true"
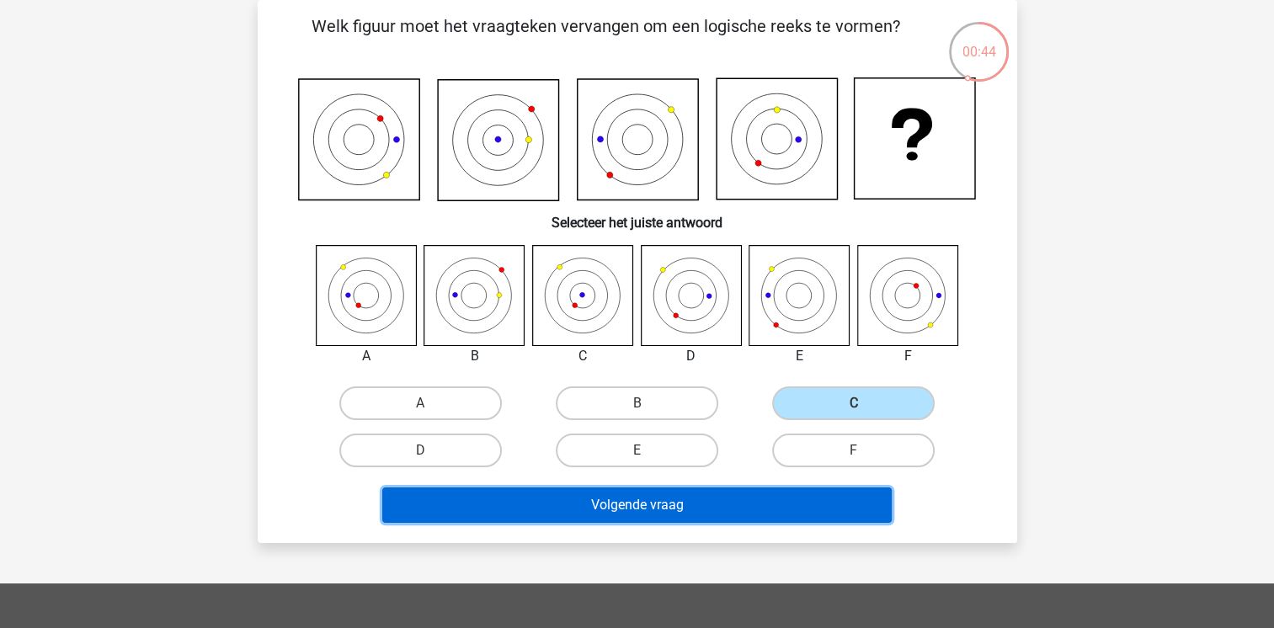
click at [711, 506] on button "Volgende vraag" at bounding box center [636, 504] width 509 height 35
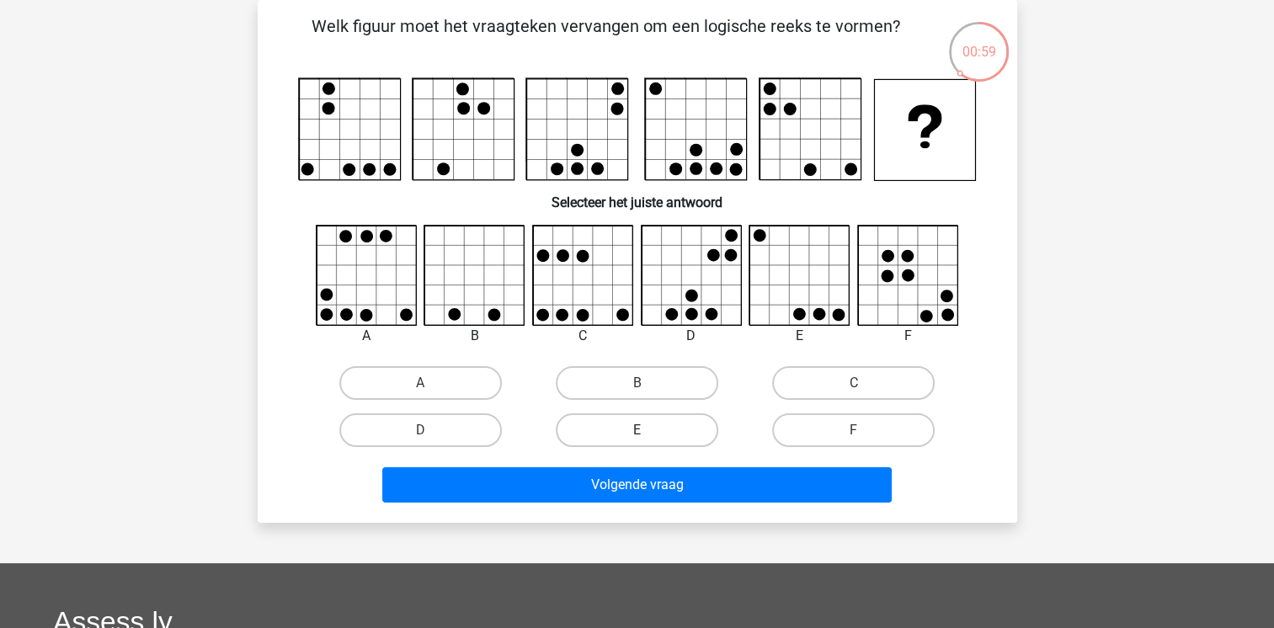
click at [628, 428] on label "E" at bounding box center [637, 430] width 162 height 34
click at [636, 430] on input "E" at bounding box center [641, 435] width 11 height 11
radio input "true"
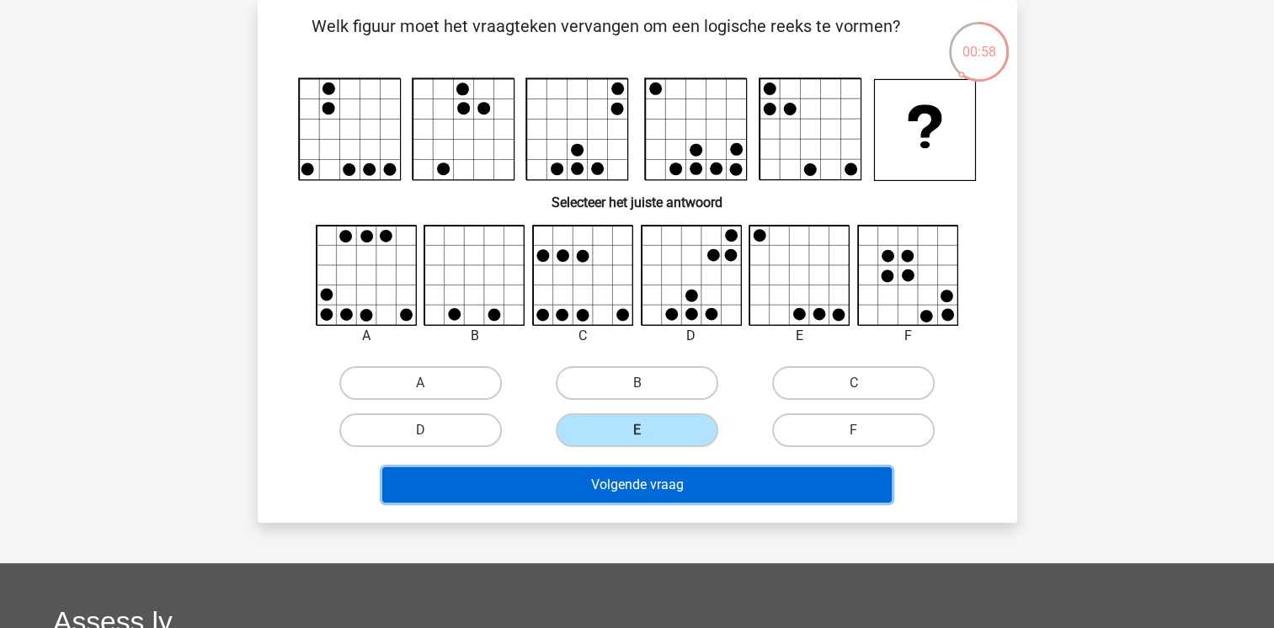
click at [630, 480] on button "Volgende vraag" at bounding box center [636, 484] width 509 height 35
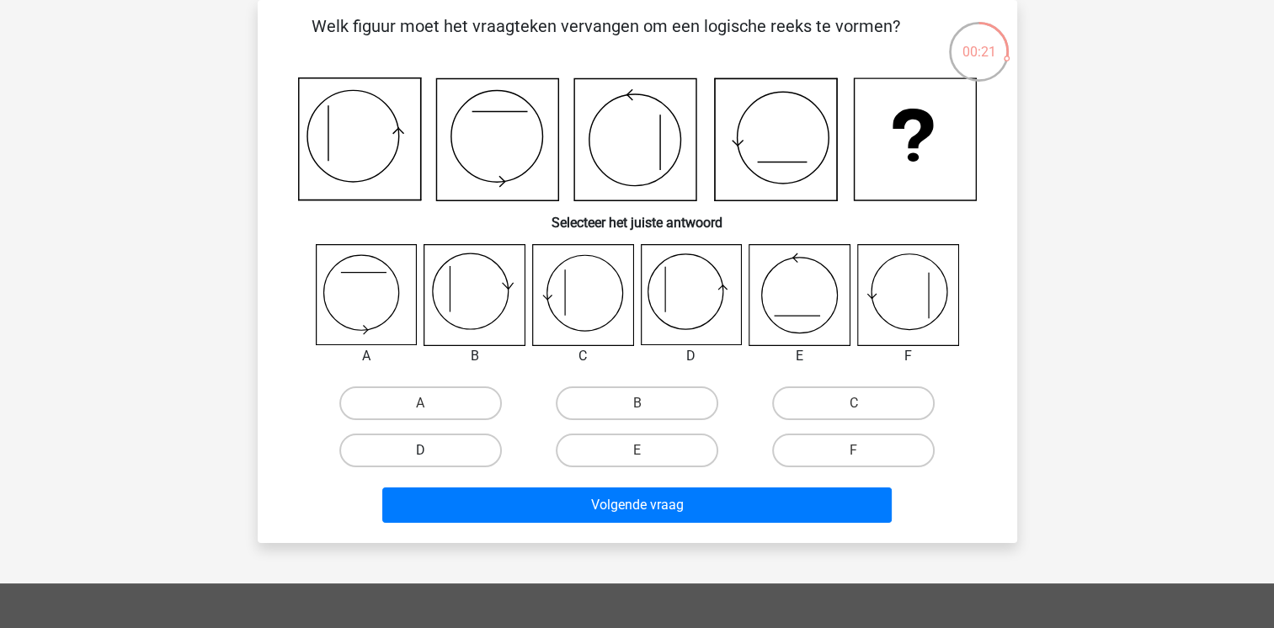
click at [397, 447] on label "D" at bounding box center [420, 451] width 162 height 34
click at [420, 450] on input "D" at bounding box center [425, 455] width 11 height 11
radio input "true"
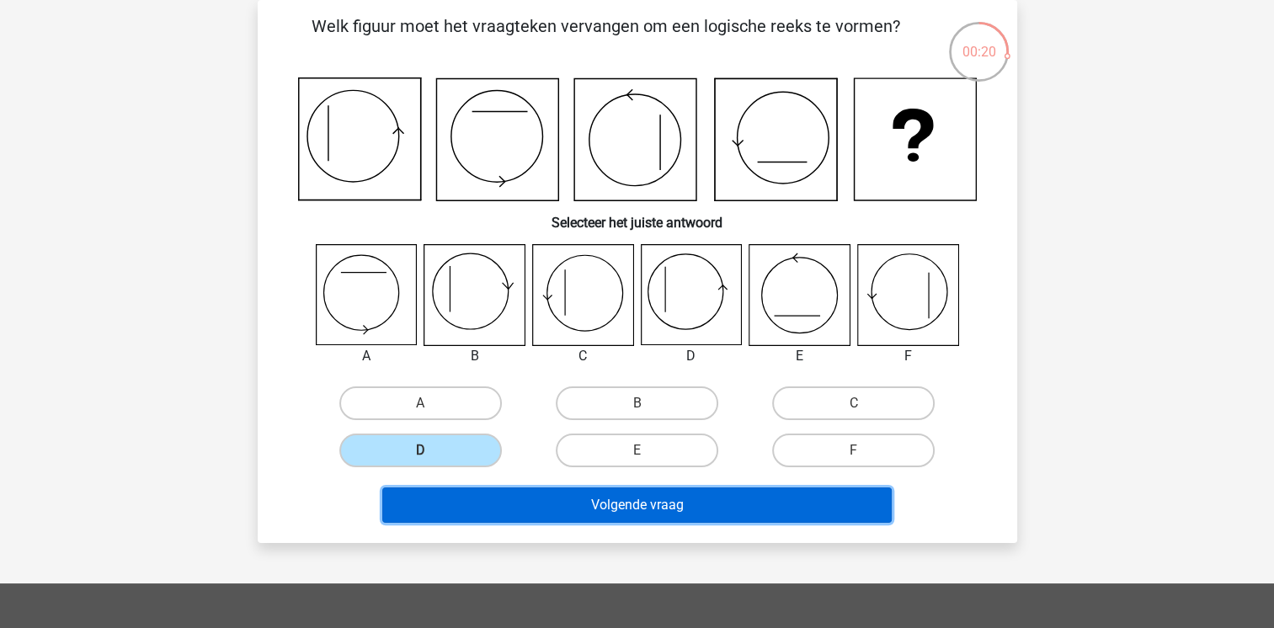
click at [501, 499] on button "Volgende vraag" at bounding box center [636, 504] width 509 height 35
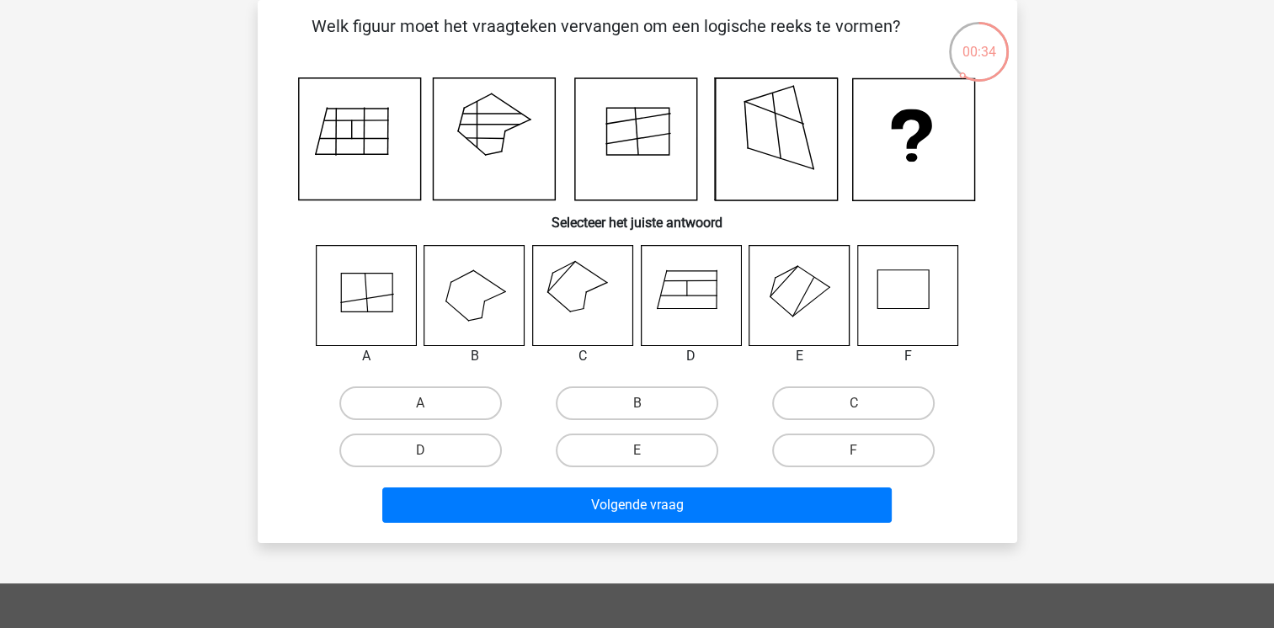
click at [370, 302] on icon at bounding box center [366, 295] width 100 height 100
click at [441, 402] on label "A" at bounding box center [420, 403] width 162 height 34
click at [431, 403] on input "A" at bounding box center [425, 408] width 11 height 11
radio input "true"
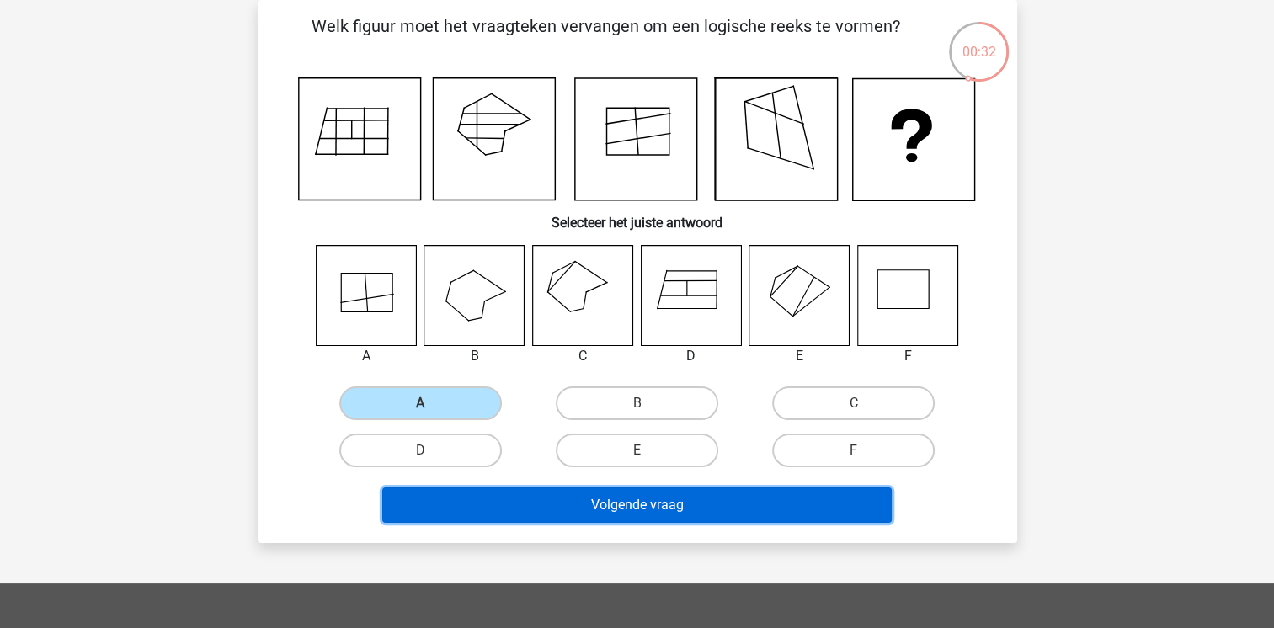
click at [551, 509] on button "Volgende vraag" at bounding box center [636, 504] width 509 height 35
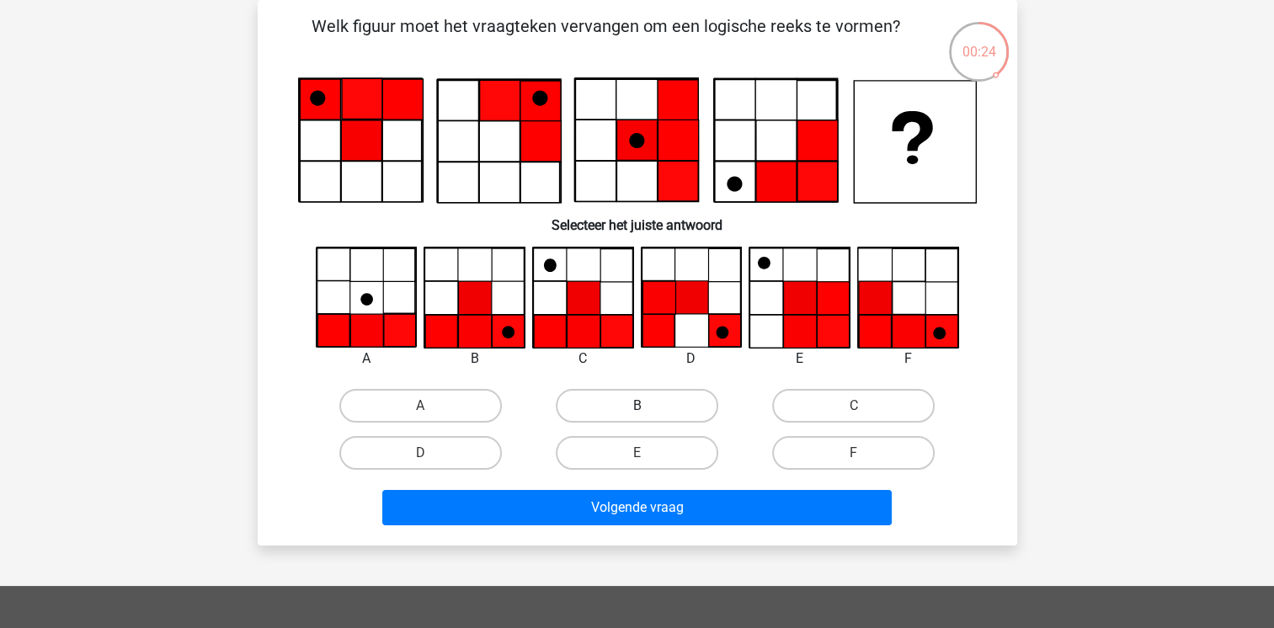
click at [615, 401] on label "B" at bounding box center [637, 406] width 162 height 34
click at [636, 406] on input "B" at bounding box center [641, 411] width 11 height 11
radio input "true"
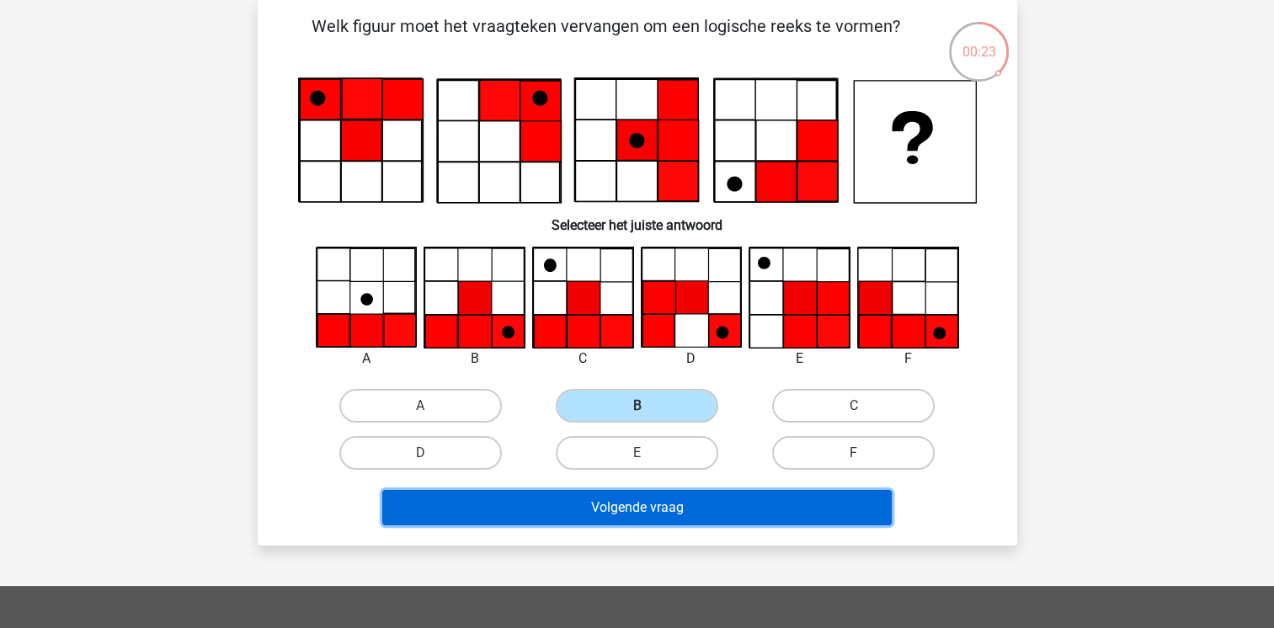
click at [615, 501] on button "Volgende vraag" at bounding box center [636, 507] width 509 height 35
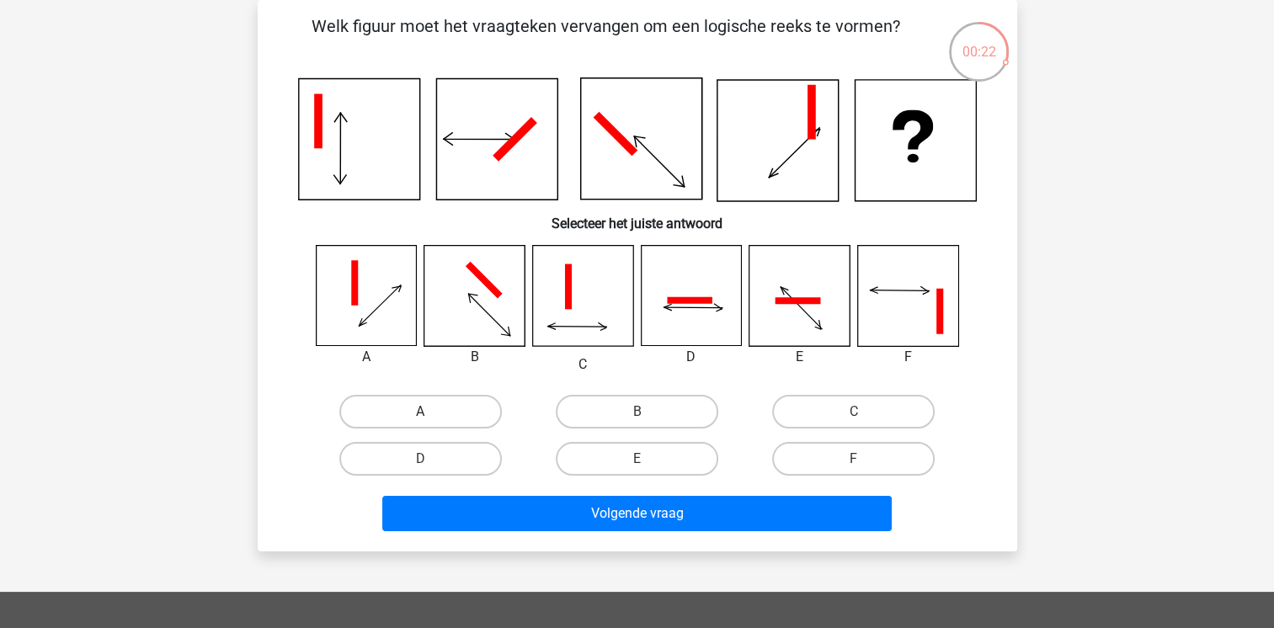
click at [445, 406] on label "A" at bounding box center [420, 412] width 162 height 34
click at [431, 412] on input "A" at bounding box center [425, 417] width 11 height 11
radio input "true"
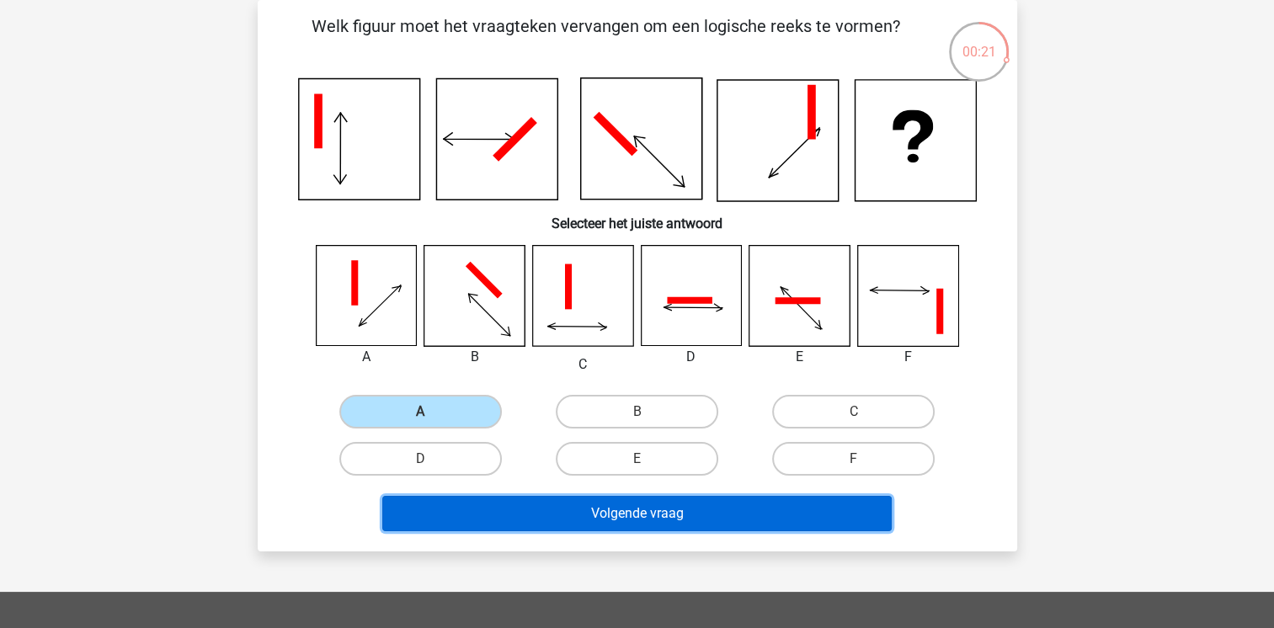
click at [628, 519] on button "Volgende vraag" at bounding box center [636, 513] width 509 height 35
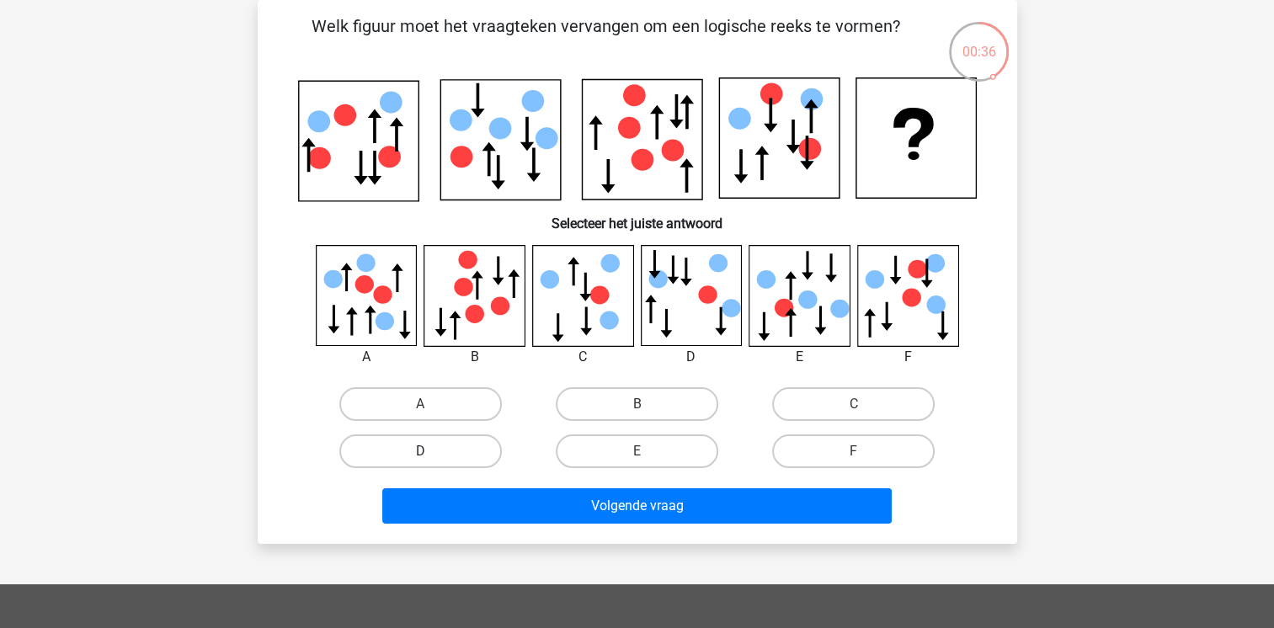
click at [423, 440] on label "D" at bounding box center [420, 451] width 162 height 34
click at [423, 451] on input "D" at bounding box center [425, 456] width 11 height 11
radio input "true"
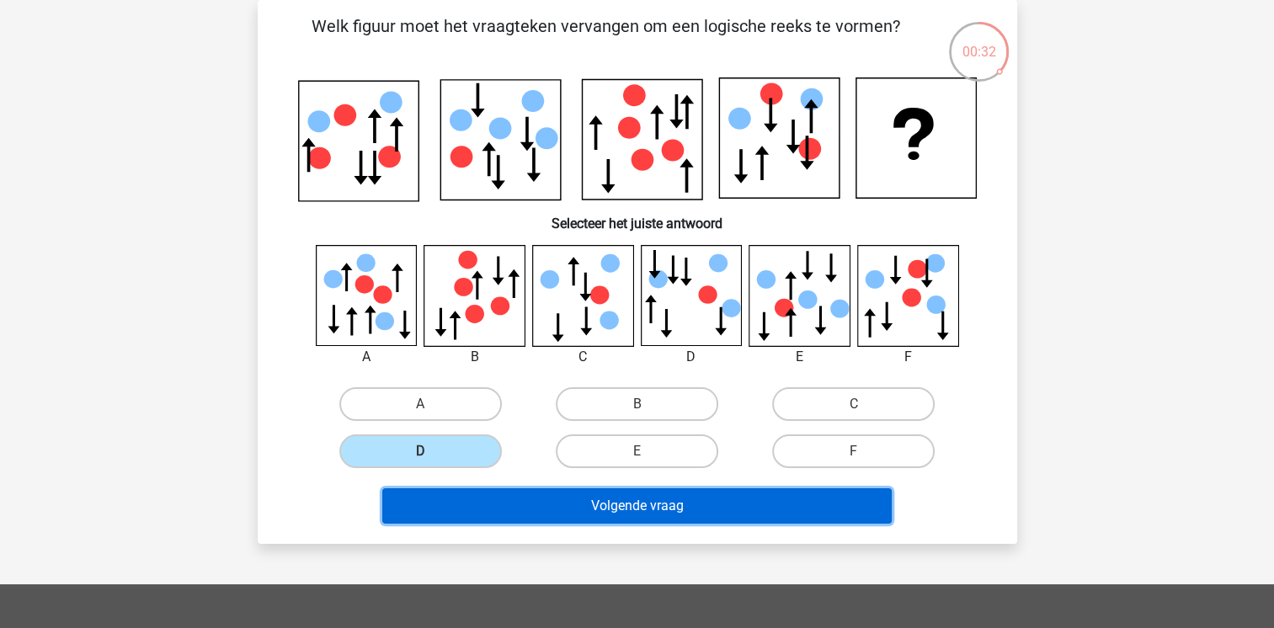
click at [620, 498] on button "Volgende vraag" at bounding box center [636, 505] width 509 height 35
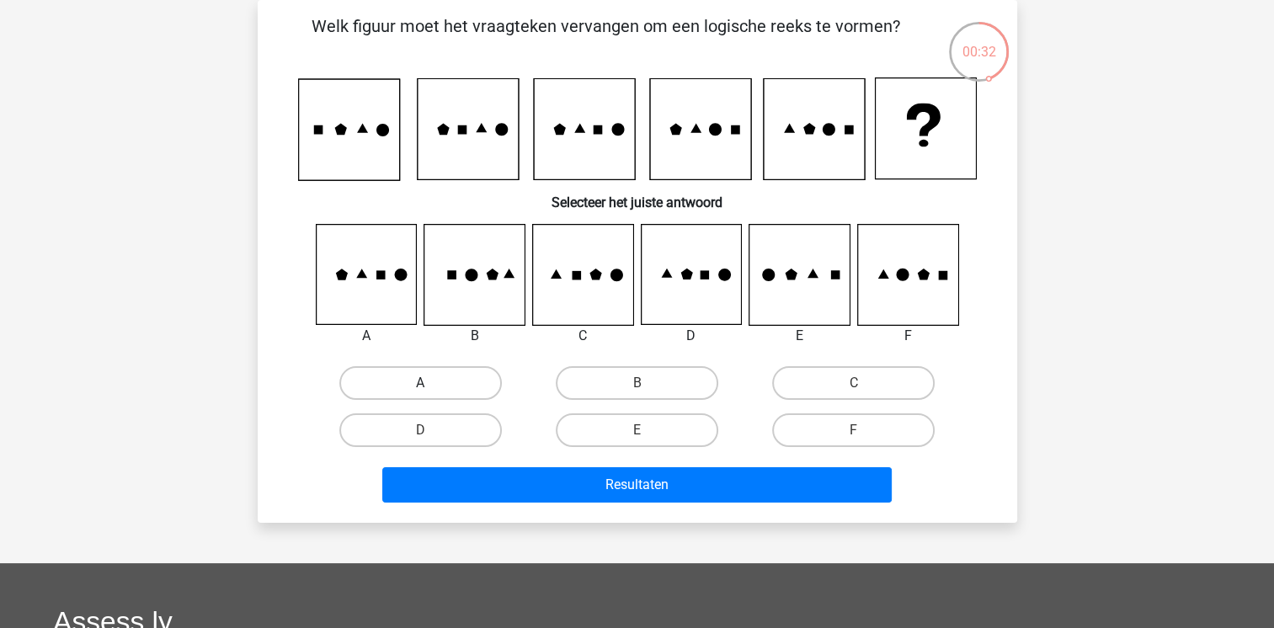
click at [408, 371] on label "A" at bounding box center [420, 383] width 162 height 34
click at [420, 383] on input "A" at bounding box center [425, 388] width 11 height 11
radio input "true"
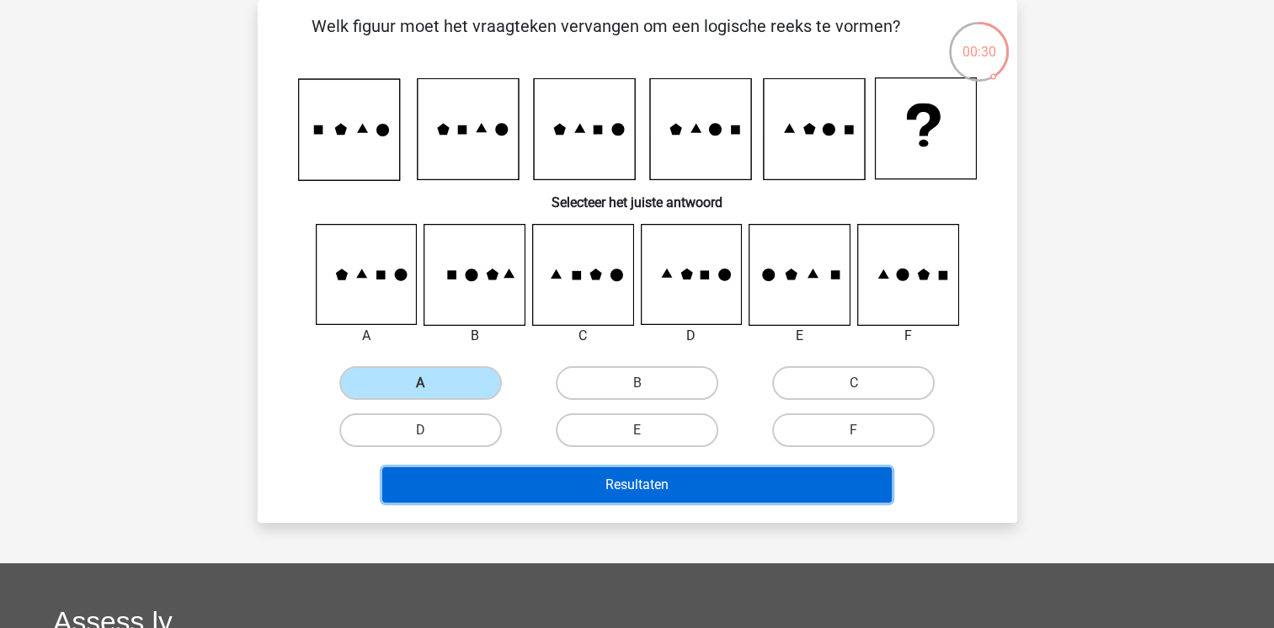
click at [583, 484] on button "Resultaten" at bounding box center [636, 484] width 509 height 35
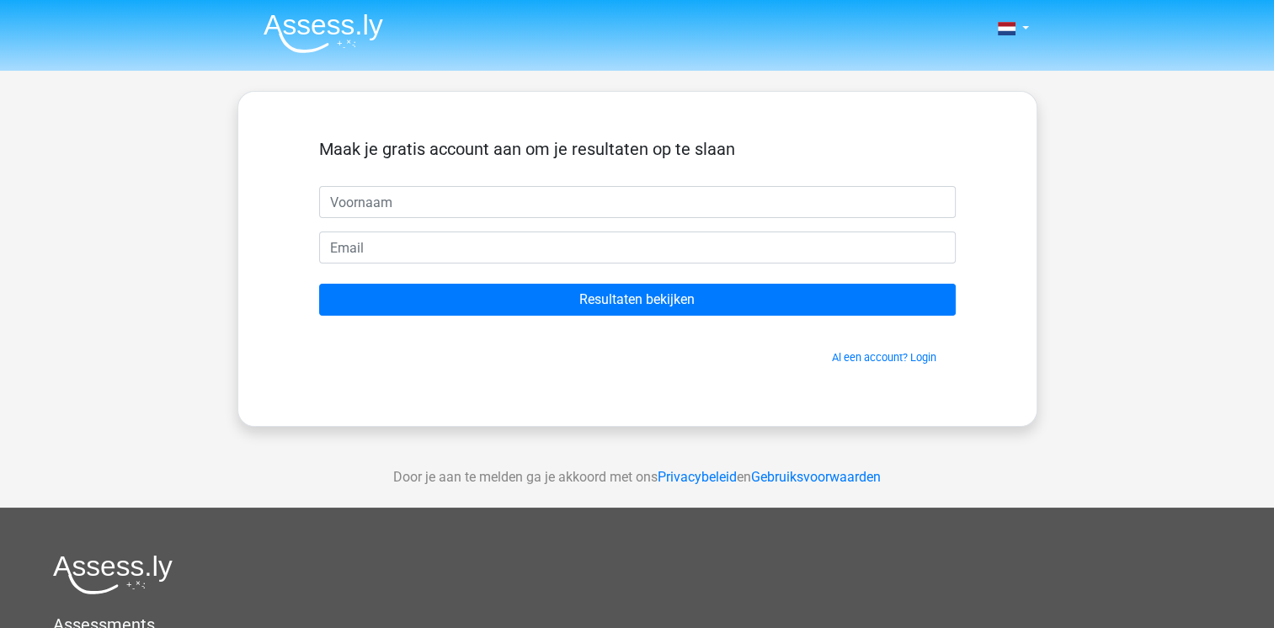
click at [872, 349] on span "Al een account? Login" at bounding box center [637, 357] width 623 height 16
click at [872, 354] on link "Al een account? Login" at bounding box center [884, 357] width 104 height 13
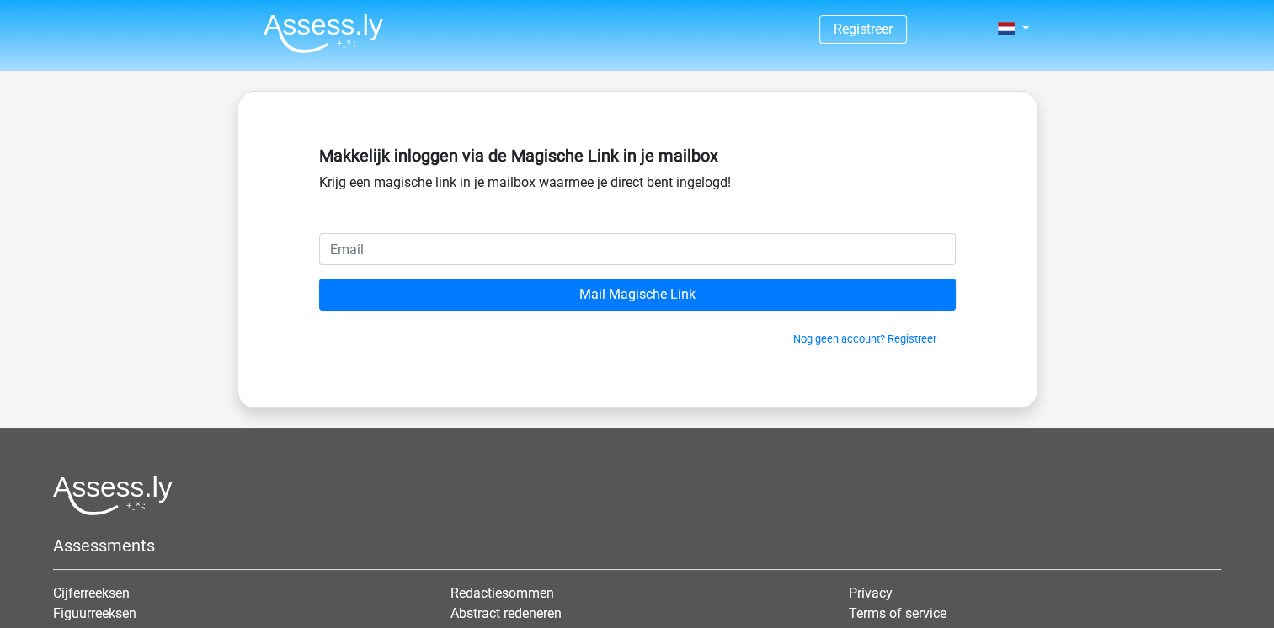
click at [509, 248] on input "email" at bounding box center [637, 249] width 636 height 32
type input "meubelsmr@gmail.com"
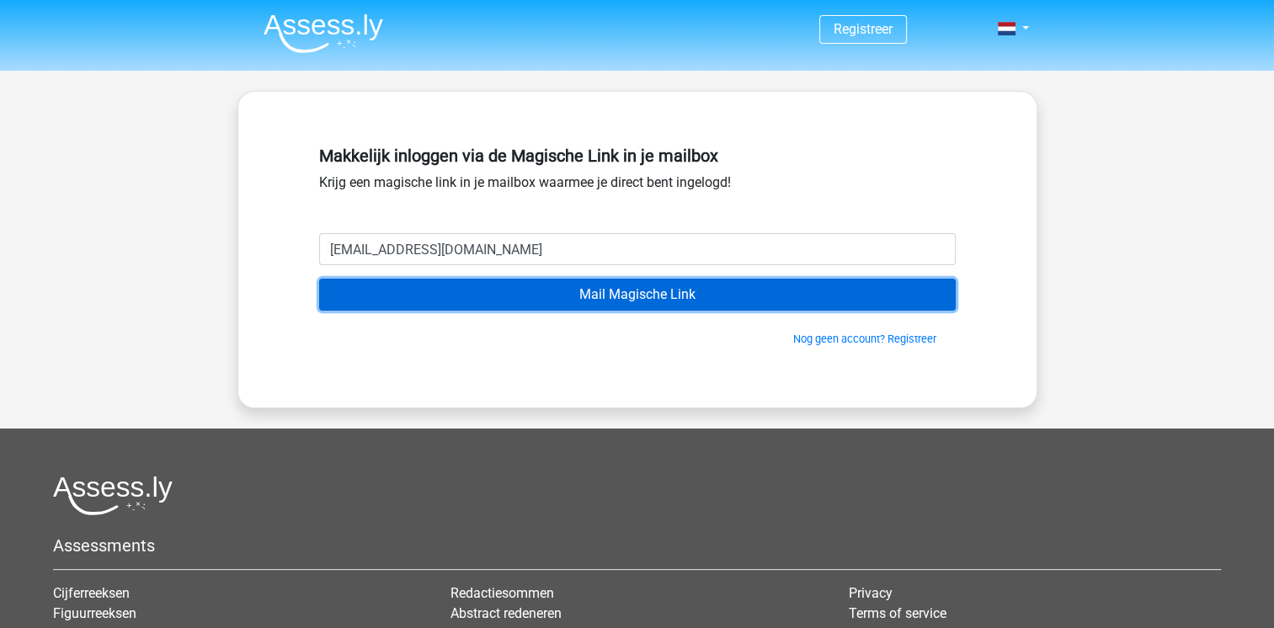
click at [595, 293] on input "Mail Magische Link" at bounding box center [637, 295] width 636 height 32
